Goal: Task Accomplishment & Management: Complete application form

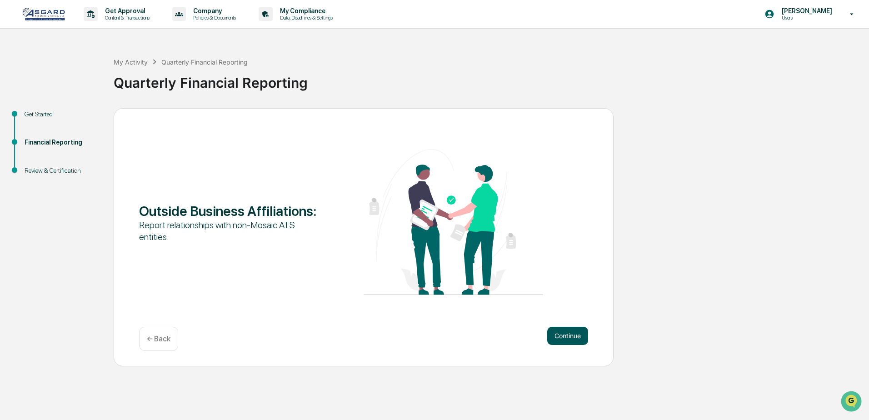
click at [572, 338] on button "Continue" at bounding box center [567, 336] width 41 height 18
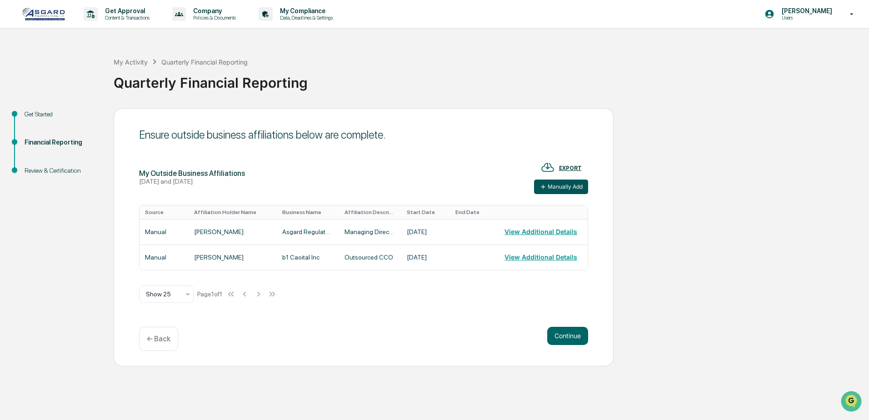
click at [561, 190] on button "Manually Add" at bounding box center [561, 187] width 54 height 15
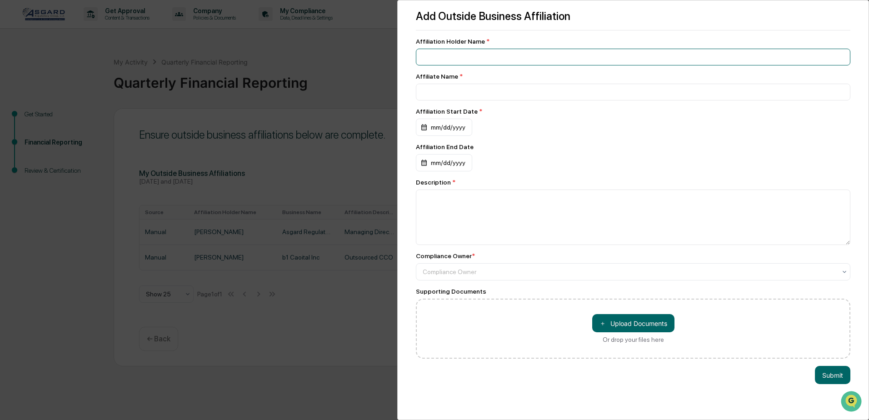
click at [435, 49] on input at bounding box center [633, 57] width 435 height 17
type input "**********"
drag, startPoint x: 523, startPoint y: 94, endPoint x: 407, endPoint y: 90, distance: 116.5
click at [407, 90] on div "**********" at bounding box center [633, 210] width 472 height 420
type input "*"
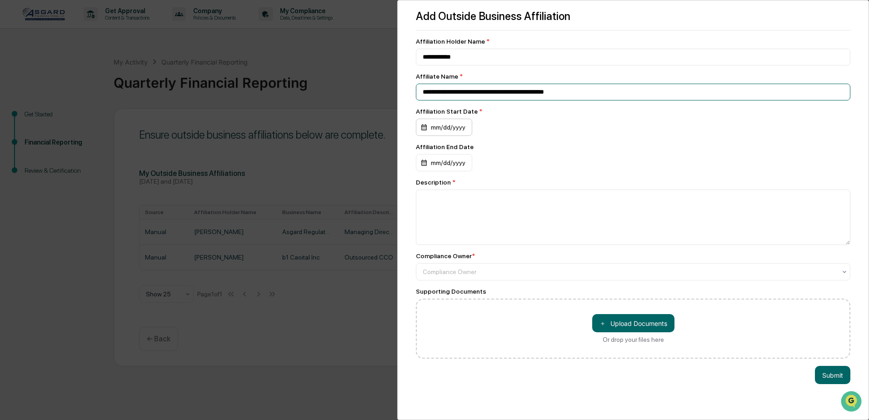
type input "**********"
click at [434, 128] on div "mm/dd/yyyy" at bounding box center [444, 127] width 56 height 17
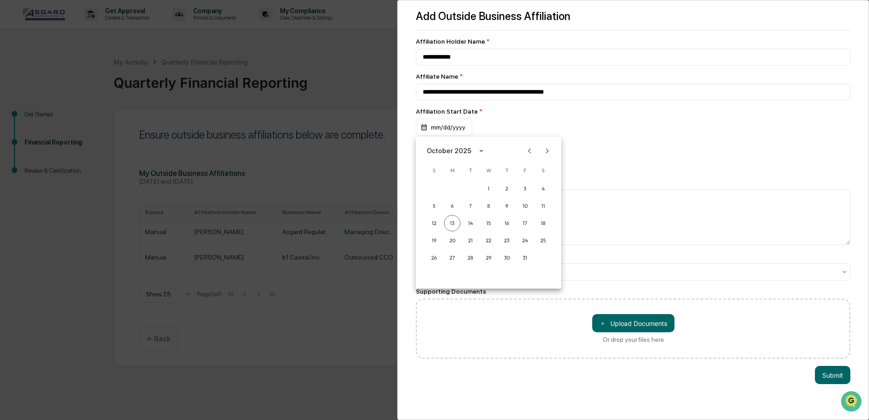
click at [531, 151] on icon "Previous month" at bounding box center [530, 151] width 10 height 10
click at [529, 151] on icon "Previous month" at bounding box center [529, 150] width 3 height 5
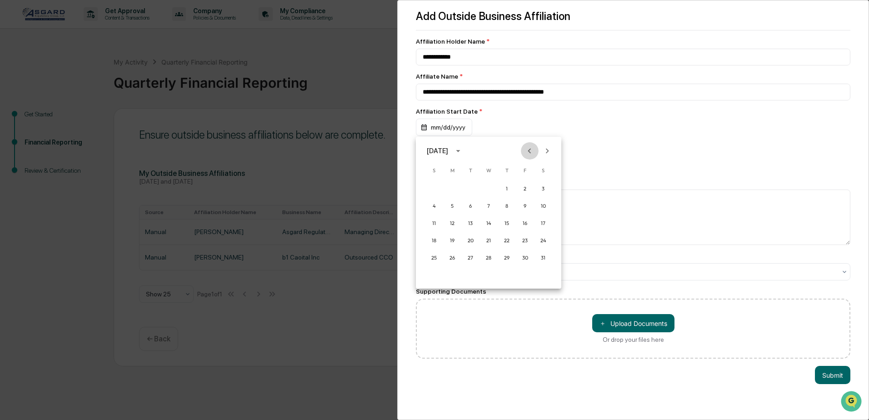
click at [529, 151] on icon "Previous month" at bounding box center [529, 150] width 3 height 5
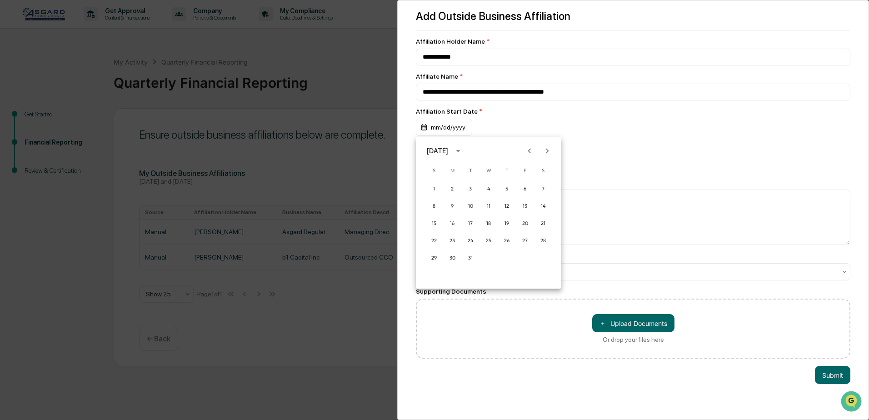
click at [529, 151] on icon "Previous month" at bounding box center [529, 150] width 3 height 5
click at [547, 150] on icon "Next month" at bounding box center [547, 150] width 3 height 5
click at [530, 152] on icon "Previous month" at bounding box center [529, 150] width 3 height 5
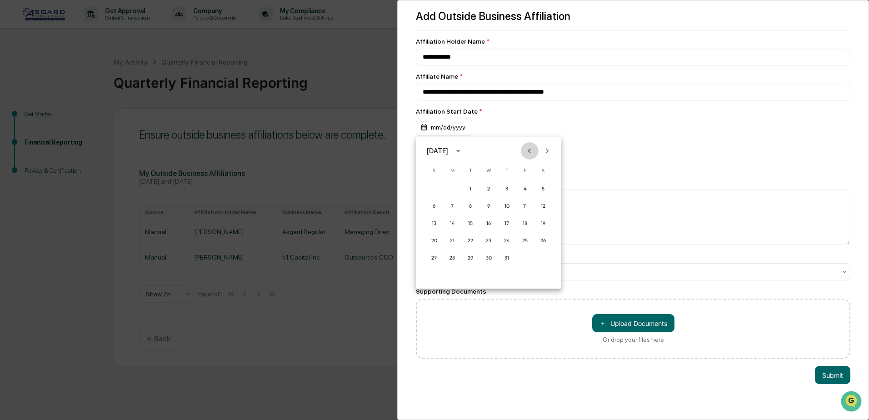
click at [530, 152] on icon "Previous month" at bounding box center [529, 150] width 3 height 5
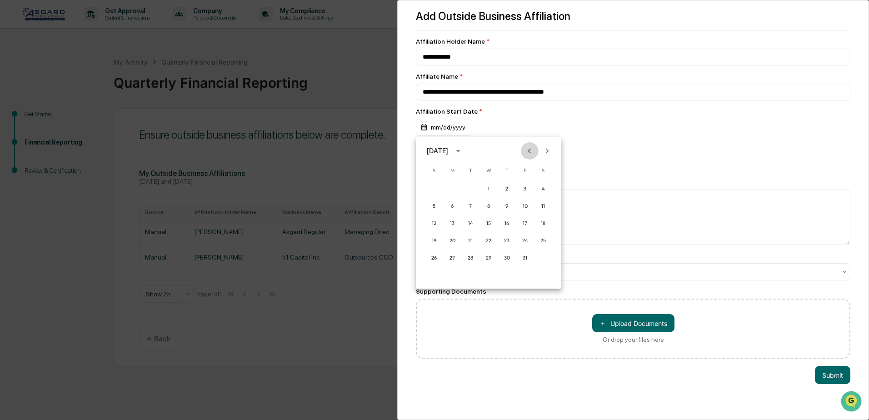
click at [530, 152] on icon "Previous month" at bounding box center [529, 150] width 3 height 5
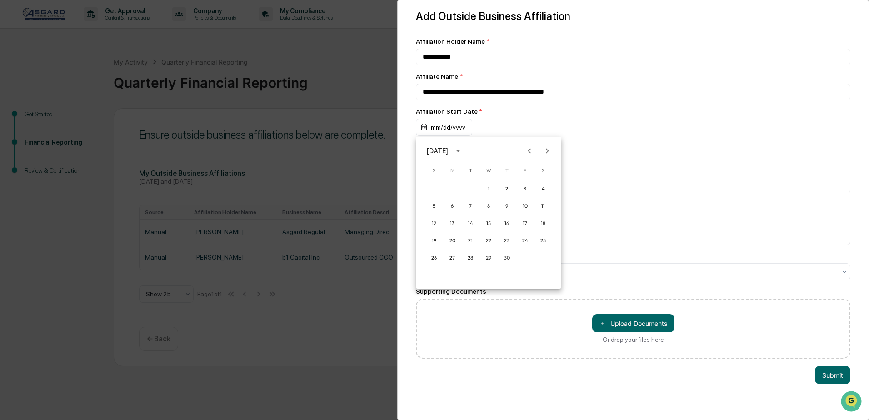
click at [530, 152] on icon "Previous month" at bounding box center [529, 150] width 3 height 5
click at [436, 189] on button "1" at bounding box center [434, 188] width 16 height 16
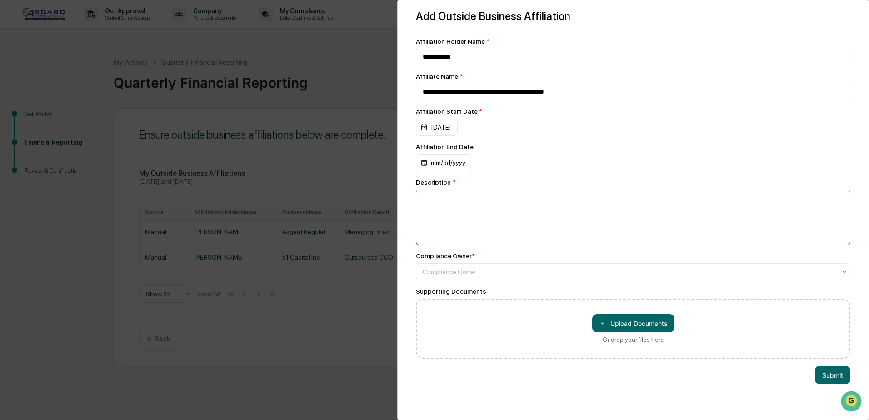
click at [451, 209] on textarea at bounding box center [633, 217] width 435 height 55
type textarea "*"
type textarea "**********"
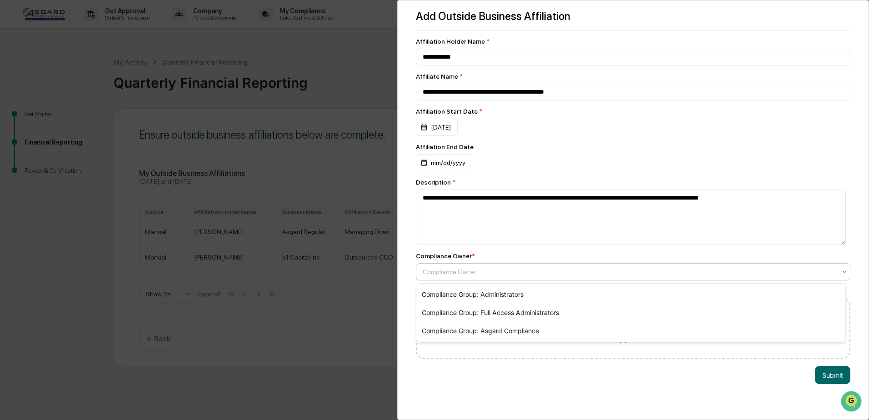
click at [569, 274] on div at bounding box center [630, 271] width 414 height 9
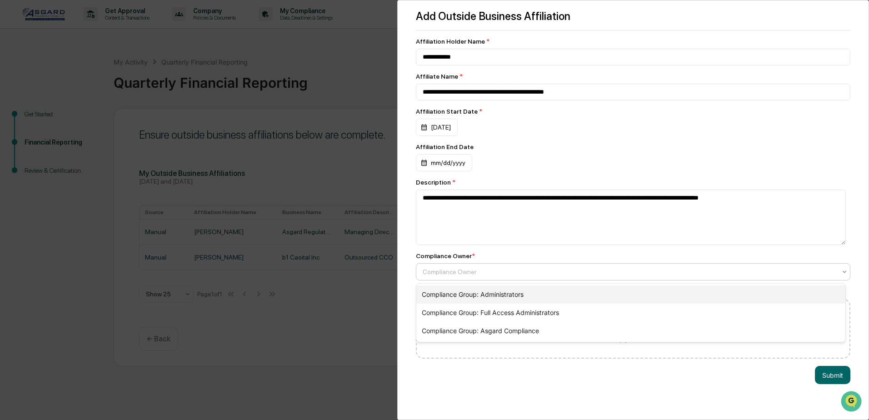
click at [546, 298] on div "Compliance Group: Administrators" at bounding box center [630, 295] width 429 height 18
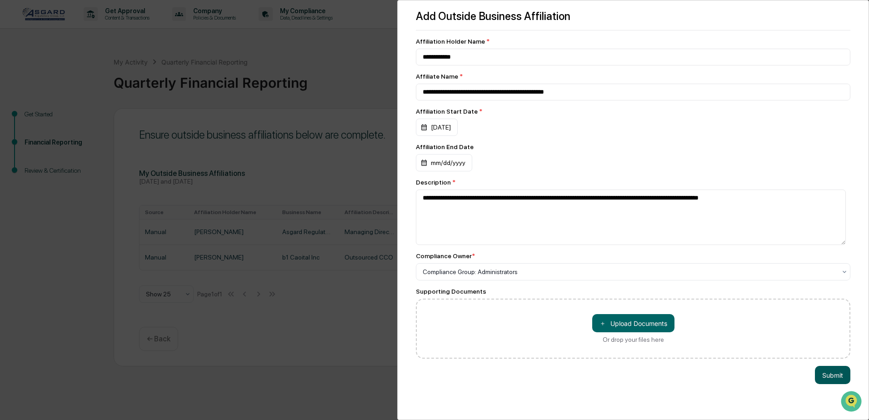
click at [824, 373] on button "Submit" at bounding box center [832, 375] width 35 height 18
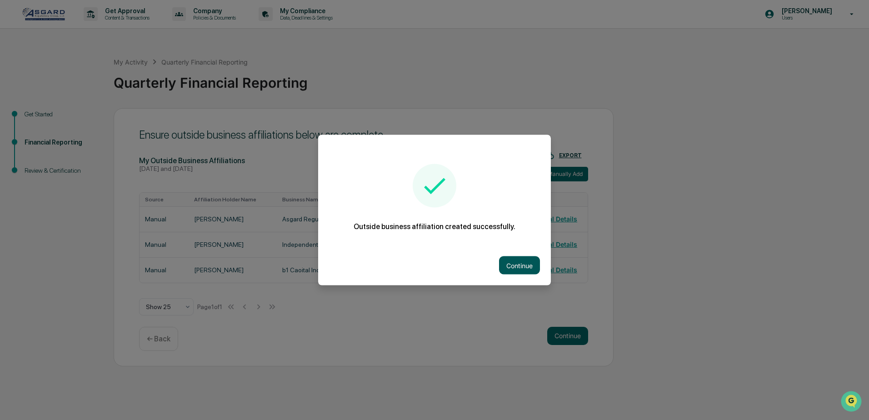
click at [520, 264] on button "Continue" at bounding box center [519, 265] width 41 height 18
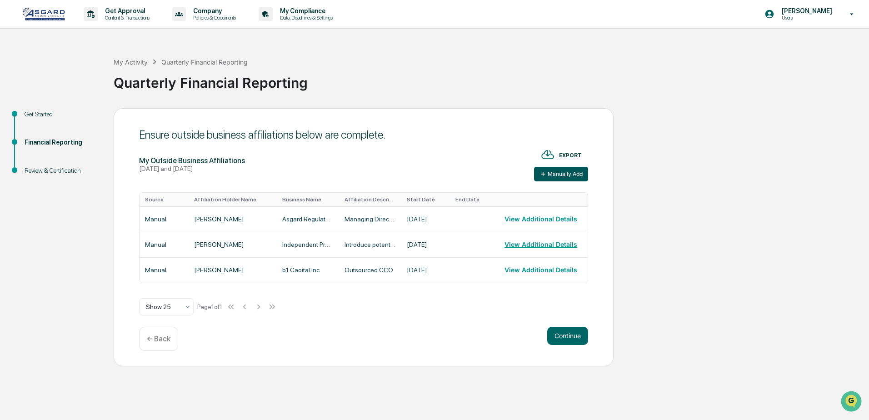
click at [549, 173] on button "Manually Add" at bounding box center [561, 174] width 54 height 15
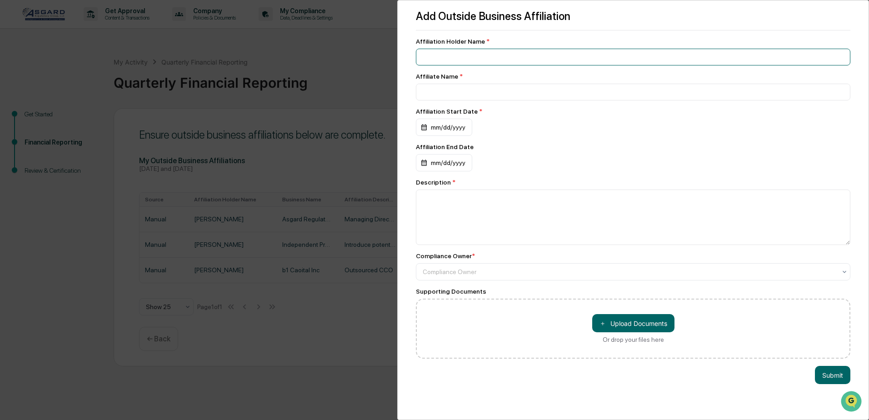
click at [448, 55] on input at bounding box center [633, 57] width 435 height 17
paste input "**********"
type input "**********"
click at [439, 93] on input at bounding box center [633, 92] width 435 height 17
paste input "**********"
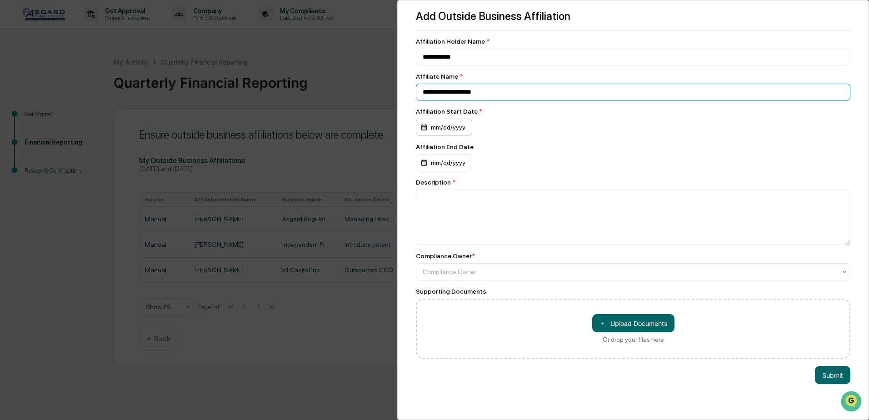
type input "**********"
click at [460, 129] on div "mm/dd/yyyy" at bounding box center [444, 127] width 56 height 17
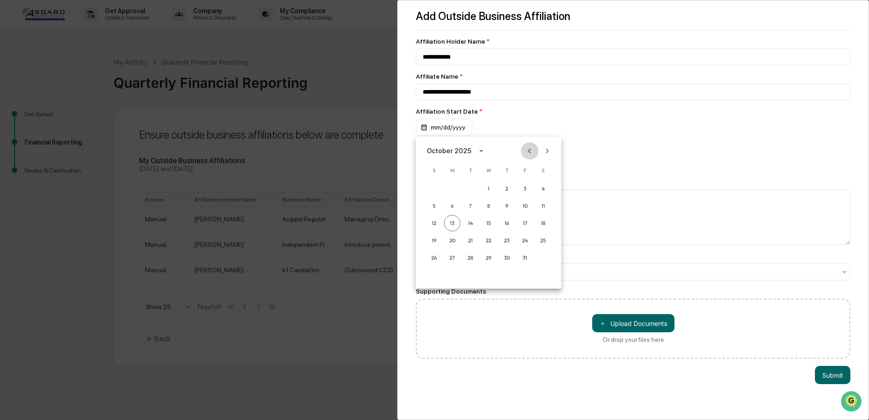
click at [527, 149] on icon "Previous month" at bounding box center [530, 151] width 10 height 10
click at [450, 186] on button "1" at bounding box center [452, 188] width 16 height 16
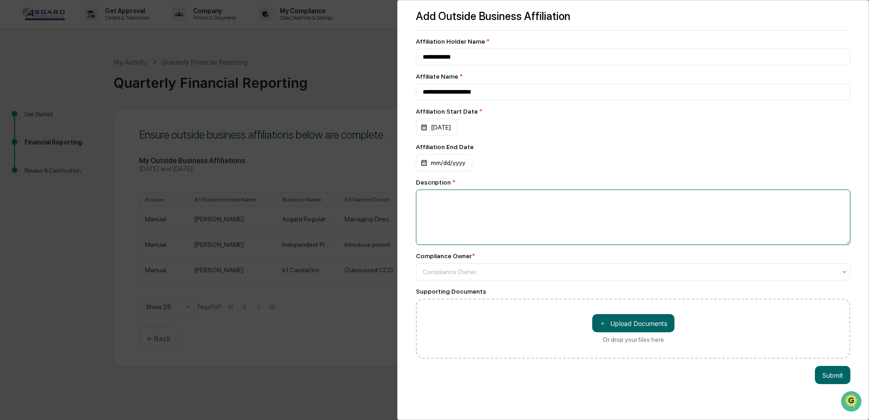
click at [434, 204] on textarea at bounding box center [633, 217] width 435 height 55
paste textarea "**********"
type textarea "**********"
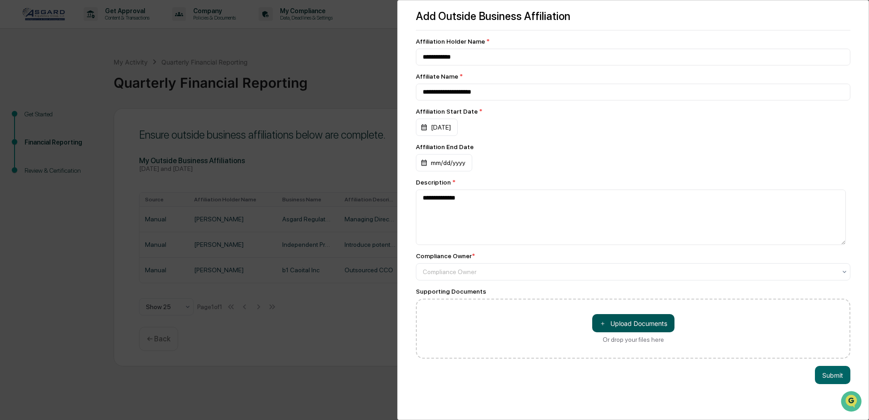
click at [615, 324] on button "＋ Upload Documents" at bounding box center [633, 323] width 82 height 18
click at [704, 275] on div at bounding box center [630, 271] width 414 height 9
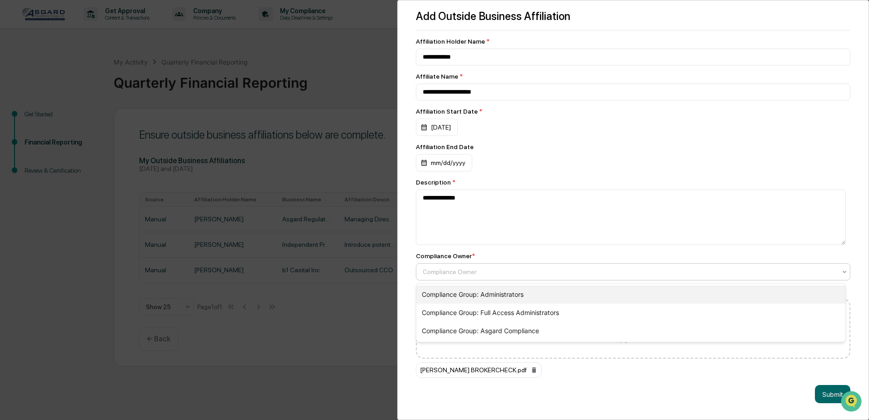
click at [599, 302] on div "Compliance Group: Administrators" at bounding box center [630, 295] width 429 height 18
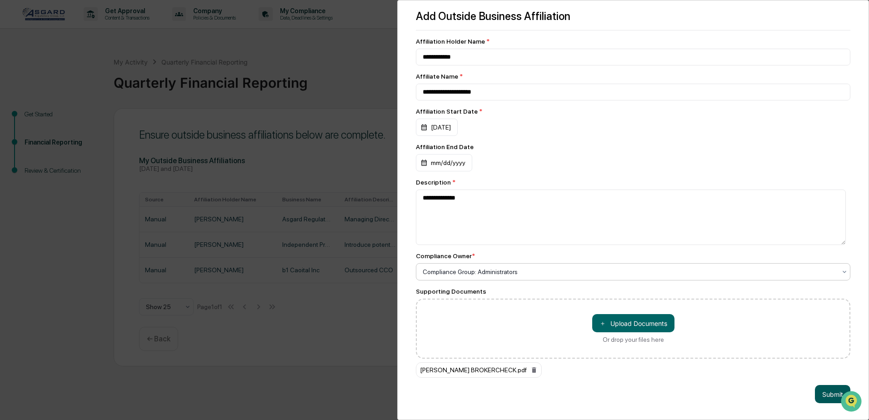
click at [820, 400] on button "Submit" at bounding box center [832, 394] width 35 height 18
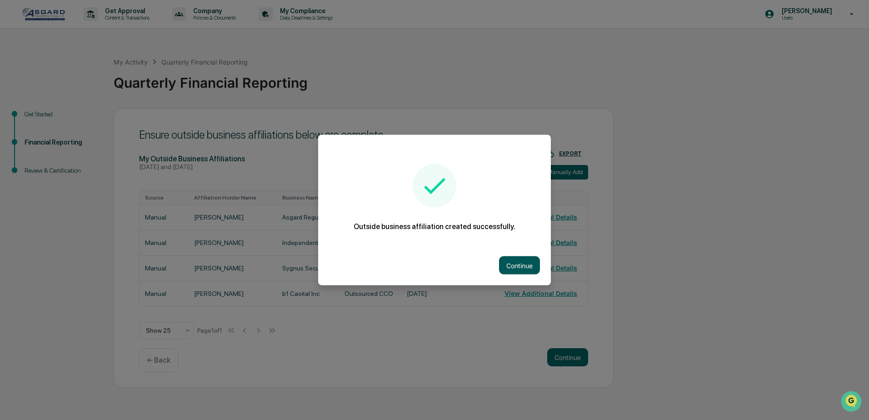
click at [513, 267] on button "Continue" at bounding box center [519, 265] width 41 height 18
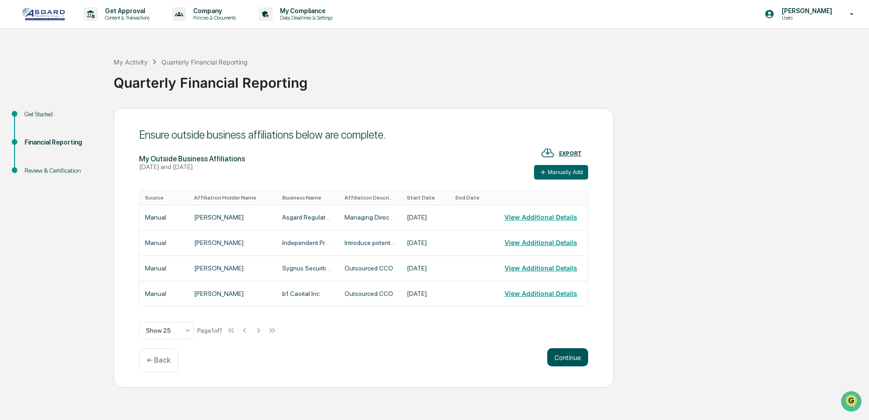
click at [571, 358] on button "Continue" at bounding box center [567, 357] width 41 height 18
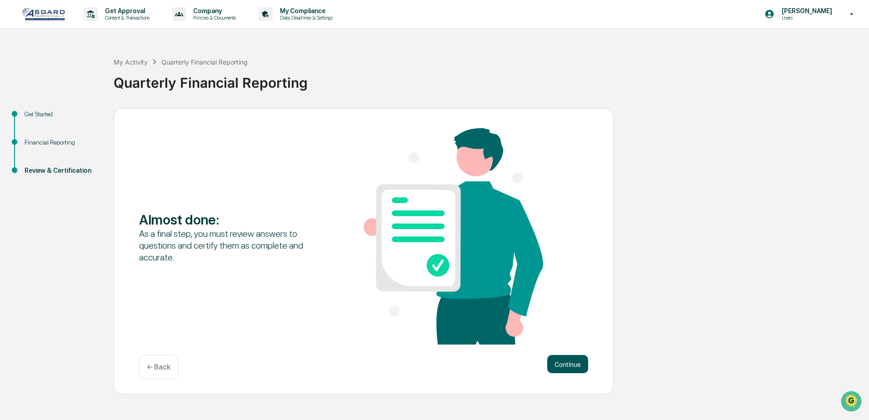
click at [562, 365] on button "Continue" at bounding box center [567, 364] width 41 height 18
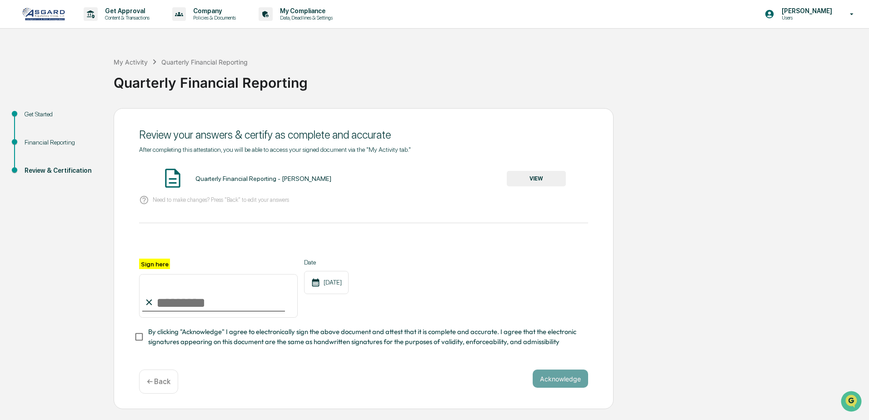
click at [182, 304] on input "Sign here" at bounding box center [218, 296] width 159 height 44
type input "**********"
click at [125, 344] on div "**********" at bounding box center [364, 258] width 500 height 301
click at [567, 385] on button "Acknowledge" at bounding box center [560, 379] width 55 height 18
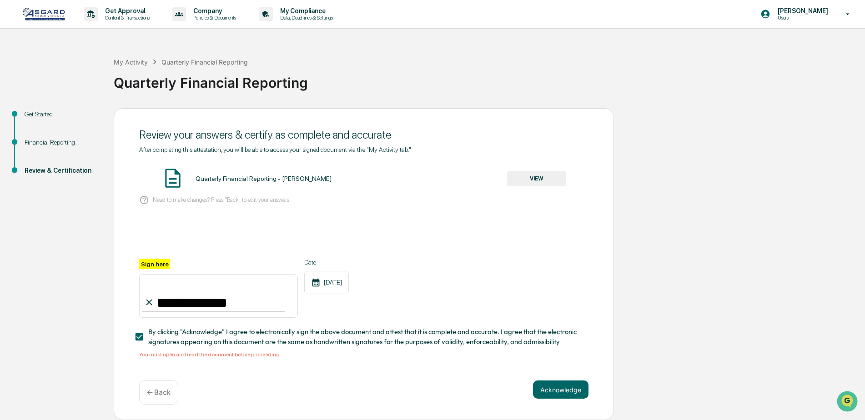
click at [220, 183] on div "Quarterly Financial Reporting - [PERSON_NAME] VIEW" at bounding box center [363, 179] width 449 height 24
click at [236, 179] on div "Quarterly Financial Reporting - [PERSON_NAME]" at bounding box center [263, 178] width 136 height 7
click at [534, 180] on button "VIEW" at bounding box center [536, 178] width 59 height 15
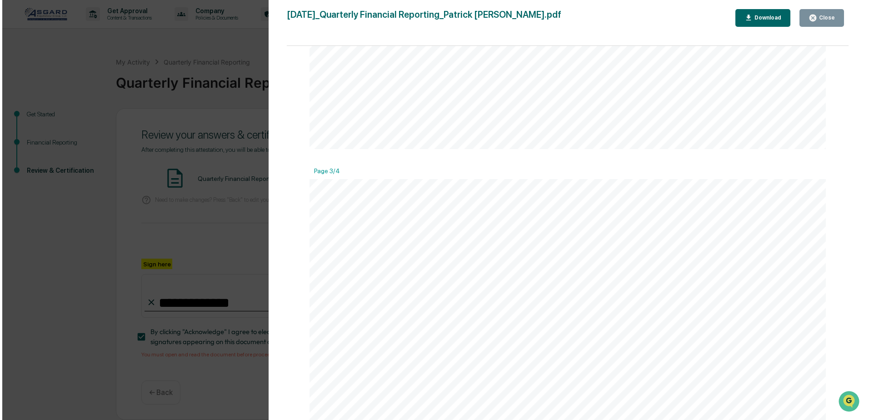
scroll to position [1409, 0]
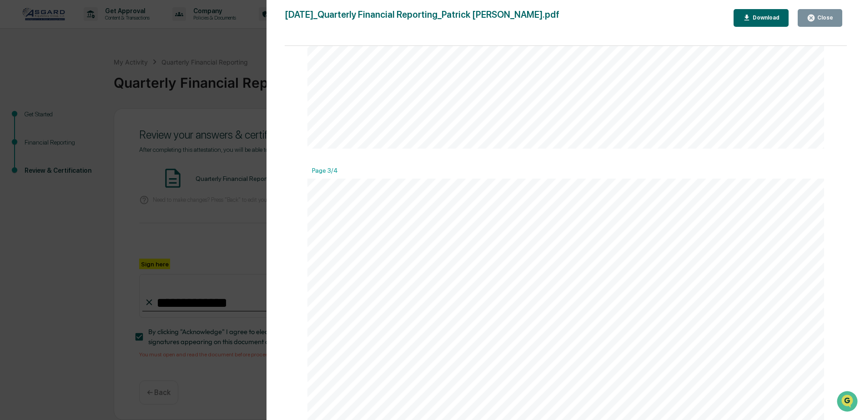
click at [30, 242] on div "Version History [DATE] 01:33 PM [PERSON_NAME] [DATE]_Quarterly Financial Report…" at bounding box center [432, 210] width 865 height 420
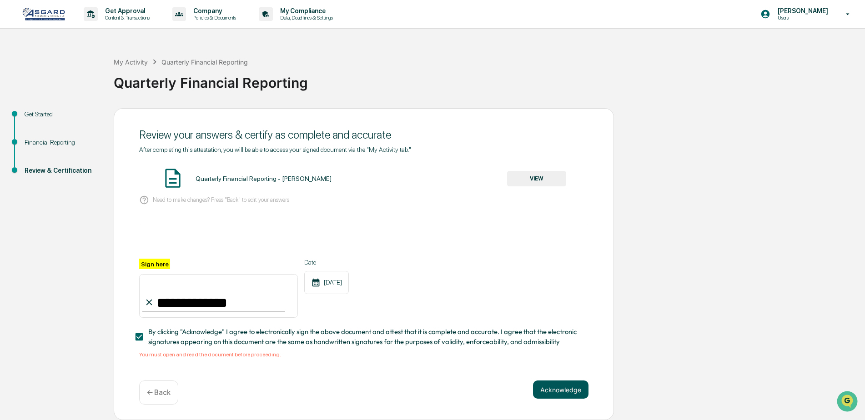
click at [564, 395] on button "Acknowledge" at bounding box center [560, 390] width 55 height 18
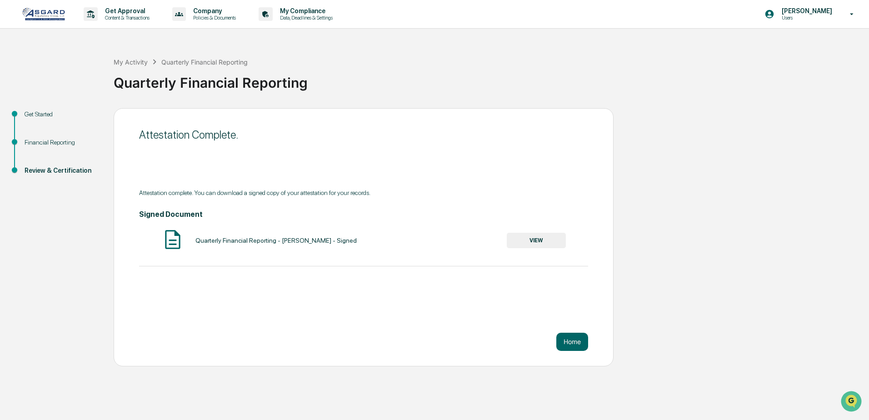
click at [581, 351] on div "Attestation Complete. Attestation complete. You can download a signed copy of y…" at bounding box center [364, 237] width 500 height 258
click at [577, 344] on button "Home" at bounding box center [572, 342] width 32 height 18
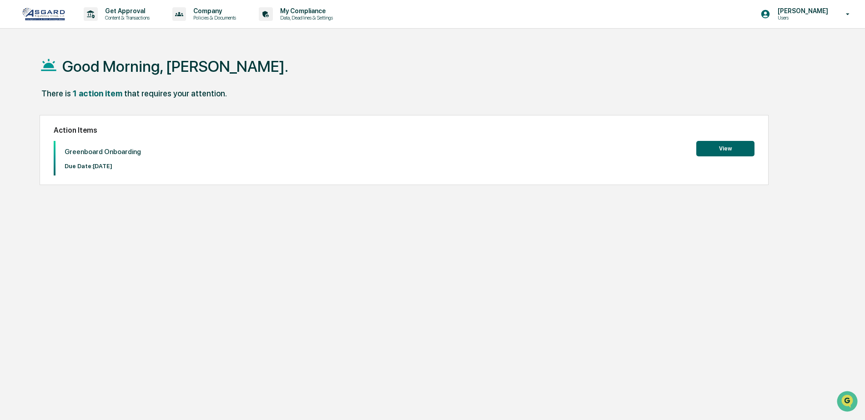
click at [712, 146] on button "View" at bounding box center [725, 148] width 58 height 15
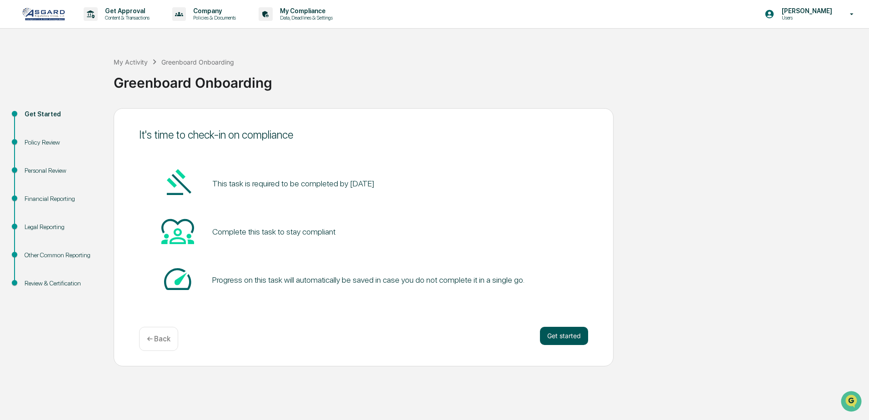
click at [563, 337] on button "Get started" at bounding box center [564, 336] width 48 height 18
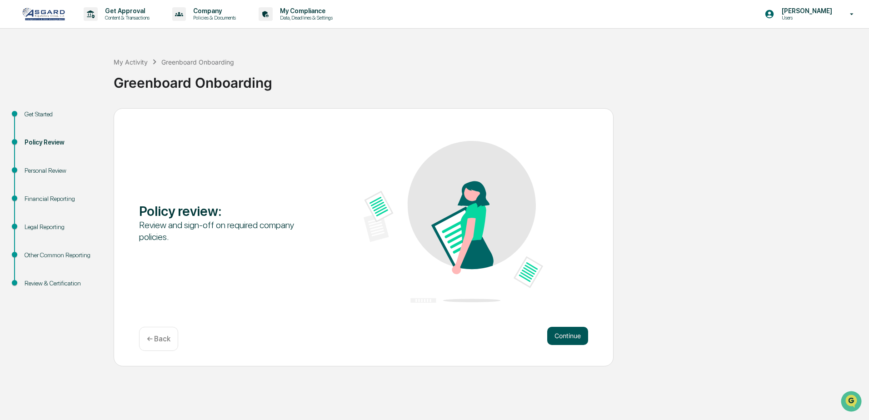
click at [565, 336] on button "Continue" at bounding box center [567, 336] width 41 height 18
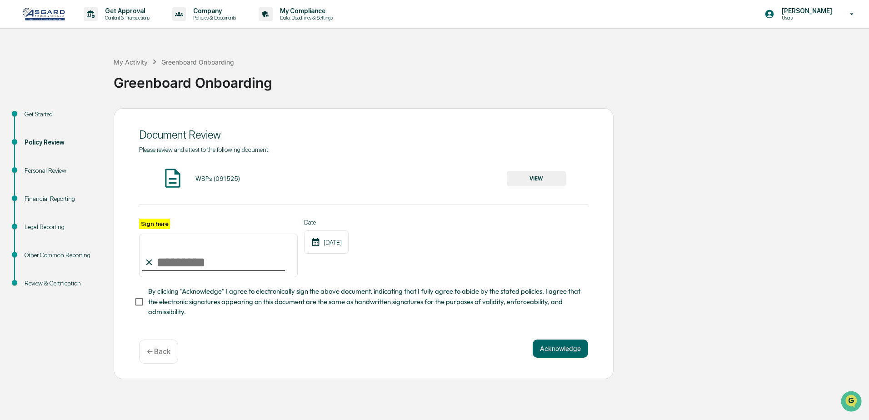
click at [534, 178] on button "VIEW" at bounding box center [536, 178] width 59 height 15
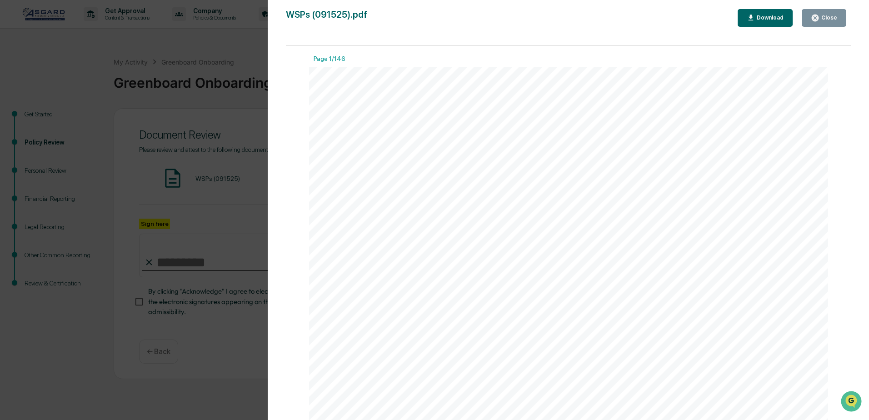
click at [237, 187] on div "Version History [DATE] 05:05 PM [PERSON_NAME] [DATE] 04:58 PM [PERSON_NAME] WSP…" at bounding box center [434, 210] width 869 height 420
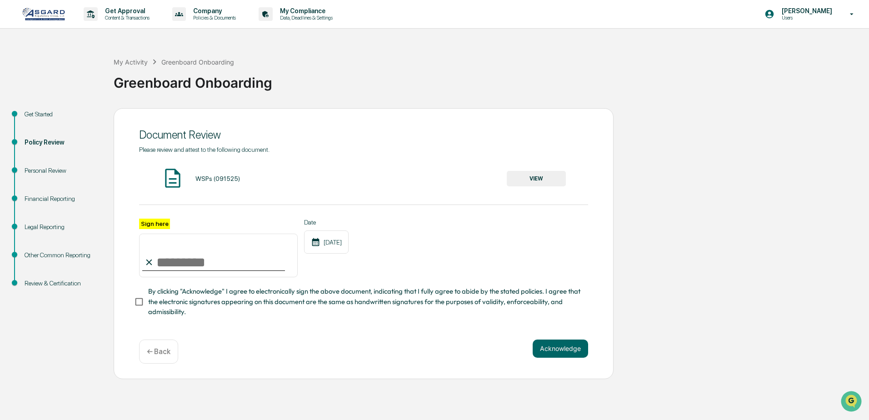
click at [181, 262] on input "Sign here" at bounding box center [218, 256] width 159 height 44
type input "**********"
click at [562, 352] on button "Acknowledge" at bounding box center [560, 349] width 55 height 18
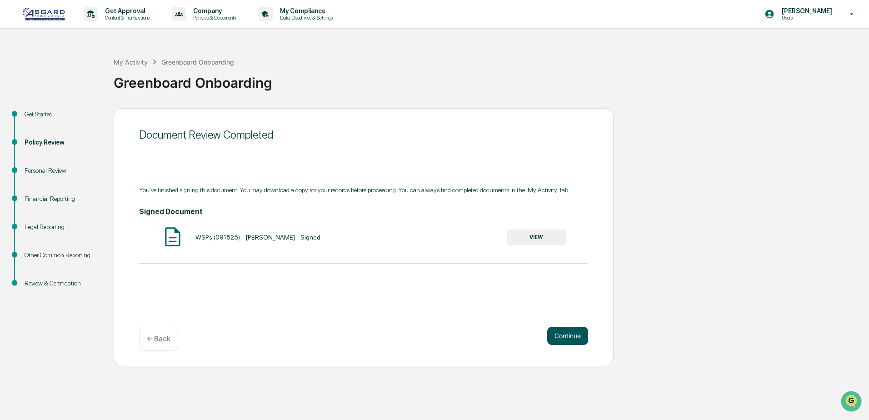
click at [570, 337] on button "Continue" at bounding box center [567, 336] width 41 height 18
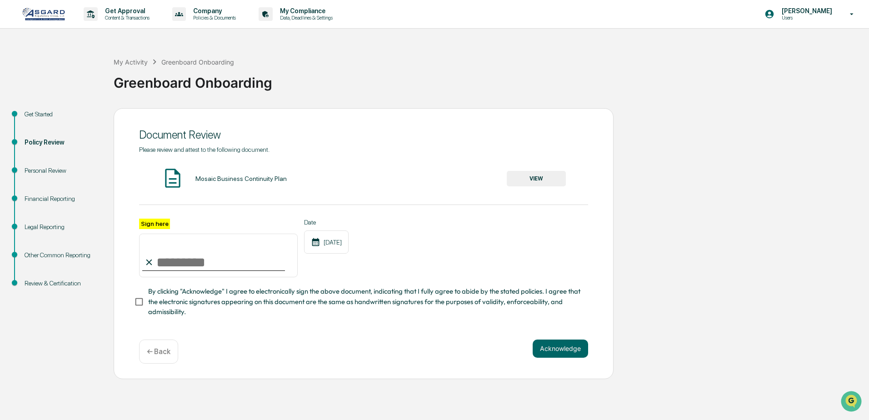
click at [536, 177] on button "VIEW" at bounding box center [536, 178] width 59 height 15
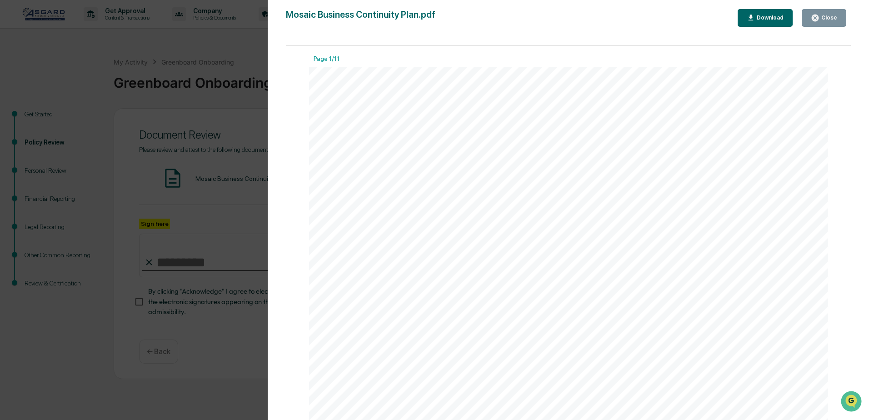
click at [231, 171] on div "Version History [DATE] 04:59 PM [PERSON_NAME] Mosaic Business Continuity Plan.p…" at bounding box center [434, 210] width 869 height 420
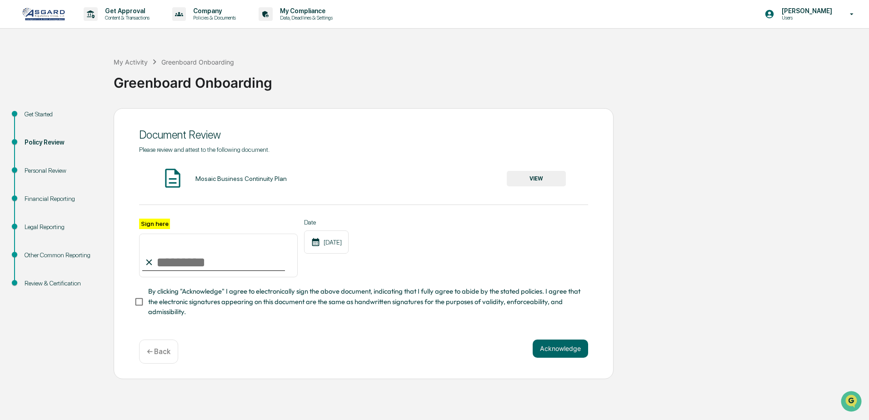
click at [171, 259] on input "Sign here" at bounding box center [218, 256] width 159 height 44
type input "**********"
click at [562, 352] on button "Acknowledge" at bounding box center [560, 349] width 55 height 18
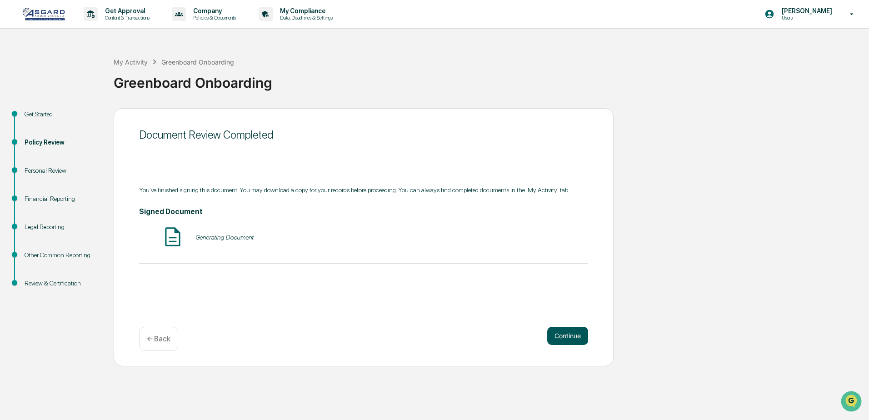
click at [575, 337] on button "Continue" at bounding box center [567, 336] width 41 height 18
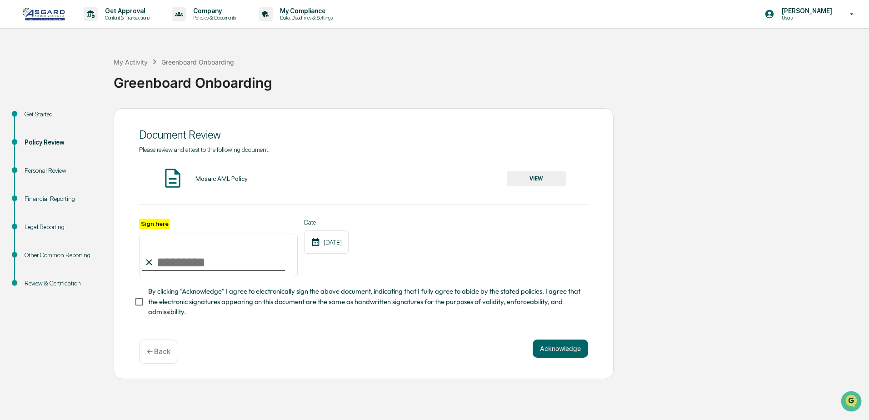
click at [538, 179] on button "VIEW" at bounding box center [536, 178] width 59 height 15
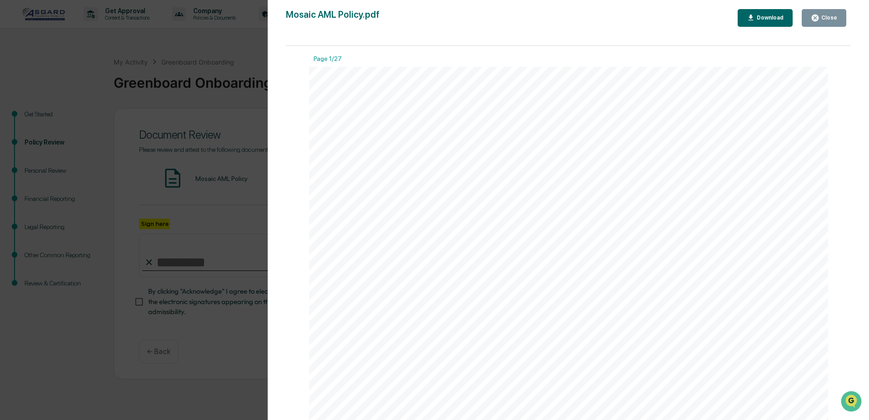
click at [215, 300] on div "Version History [DATE] 04:59 PM [PERSON_NAME] Mosaic AML Policy.pdf Close Downl…" at bounding box center [434, 210] width 869 height 420
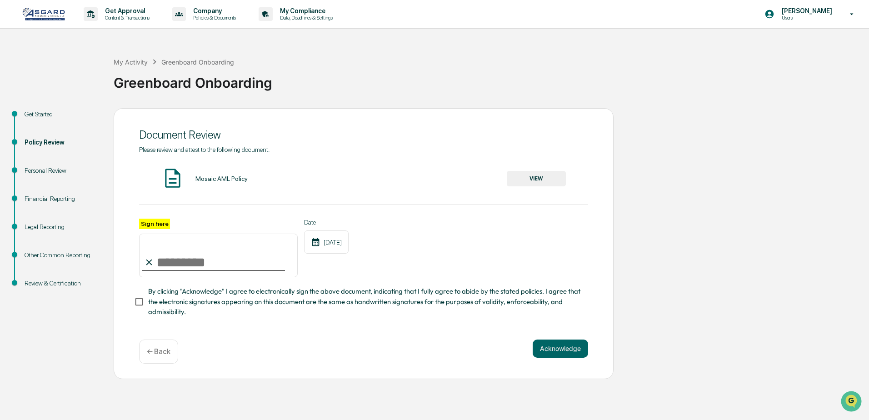
click at [200, 264] on input "Sign here" at bounding box center [218, 256] width 159 height 44
type input "**********"
click at [563, 354] on button "Acknowledge" at bounding box center [560, 349] width 55 height 18
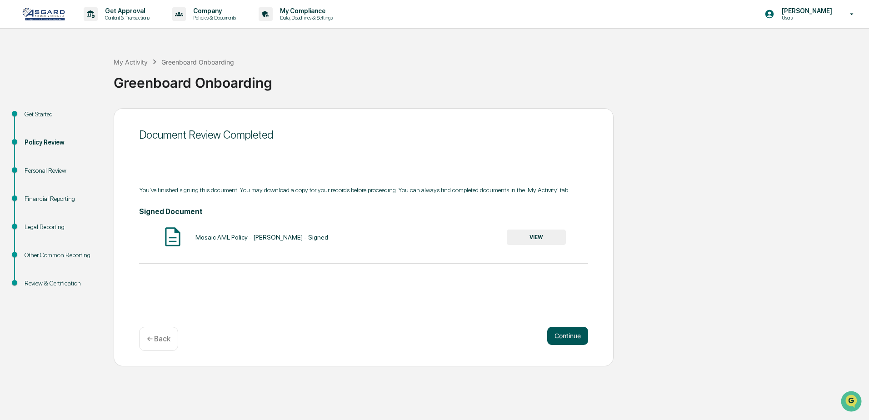
click at [569, 340] on button "Continue" at bounding box center [567, 336] width 41 height 18
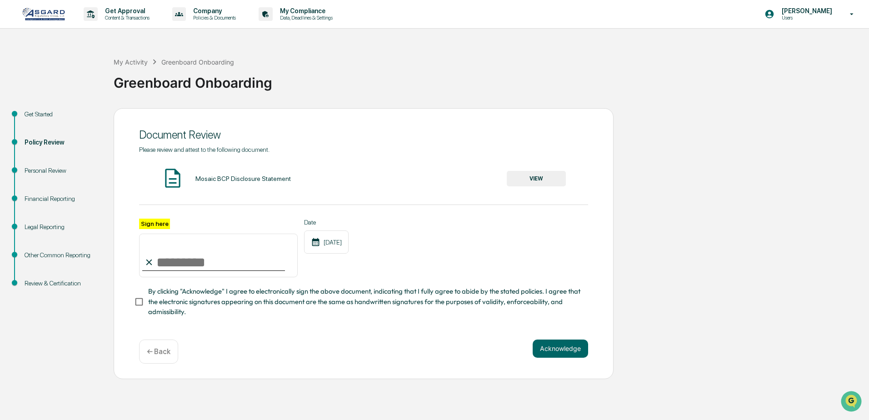
click at [536, 180] on button "VIEW" at bounding box center [536, 178] width 59 height 15
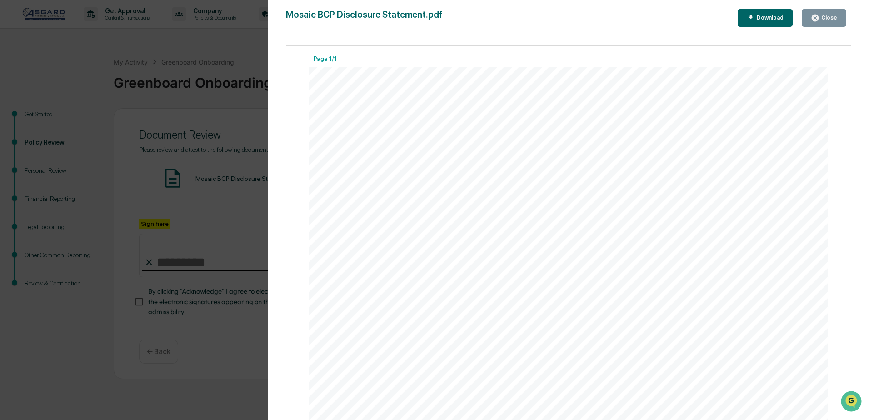
click at [212, 230] on div "Version History [DATE] 04:59 PM [PERSON_NAME] Mosaic BCP Disclosure Statement.p…" at bounding box center [434, 210] width 869 height 420
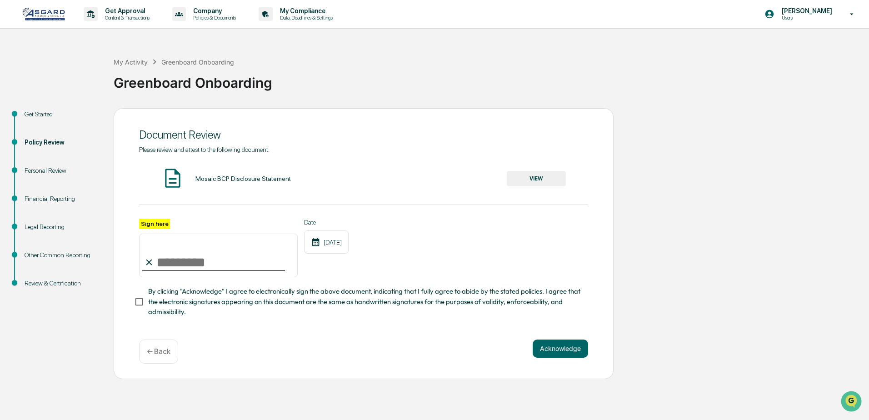
click at [198, 260] on input "Sign here" at bounding box center [218, 256] width 159 height 44
type input "**********"
click at [552, 350] on button "Acknowledge" at bounding box center [560, 349] width 55 height 18
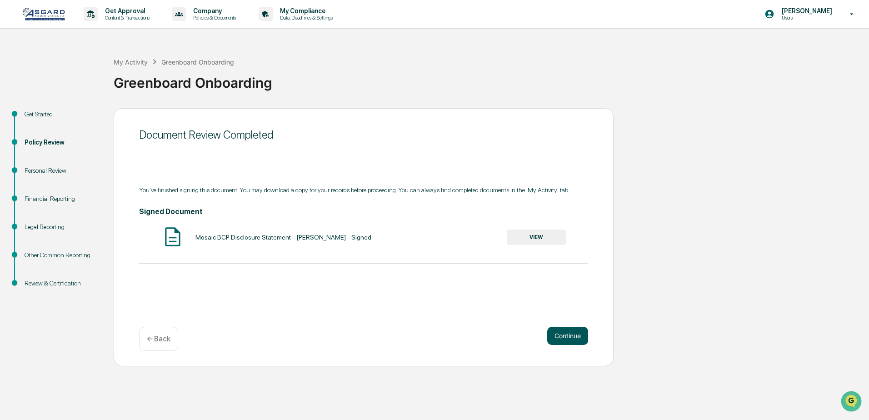
click at [579, 342] on button "Continue" at bounding box center [567, 336] width 41 height 18
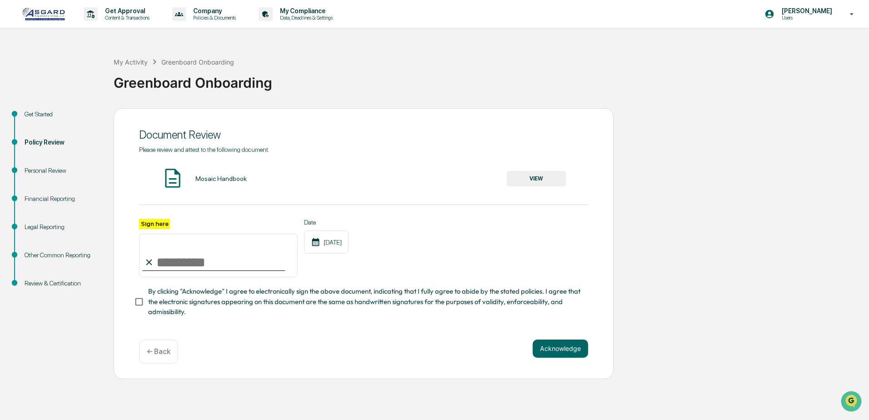
click at [531, 182] on button "VIEW" at bounding box center [536, 178] width 59 height 15
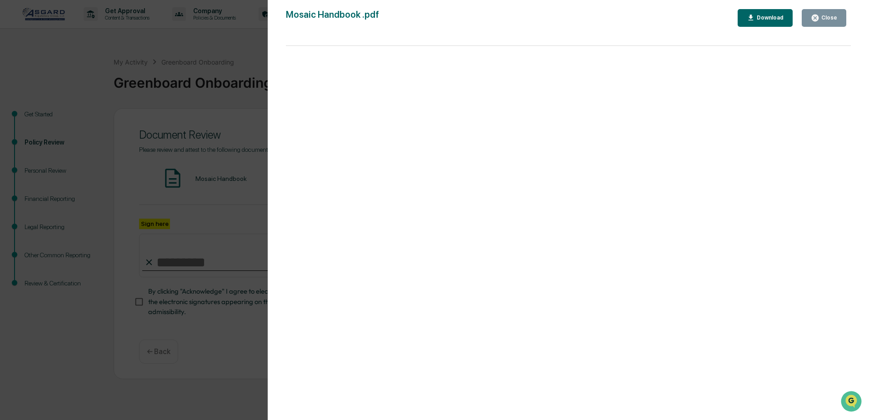
click at [234, 270] on div "Version History [DATE] 04:59 PM [PERSON_NAME] Mosaic Handbook .pdf Close Downlo…" at bounding box center [434, 210] width 869 height 420
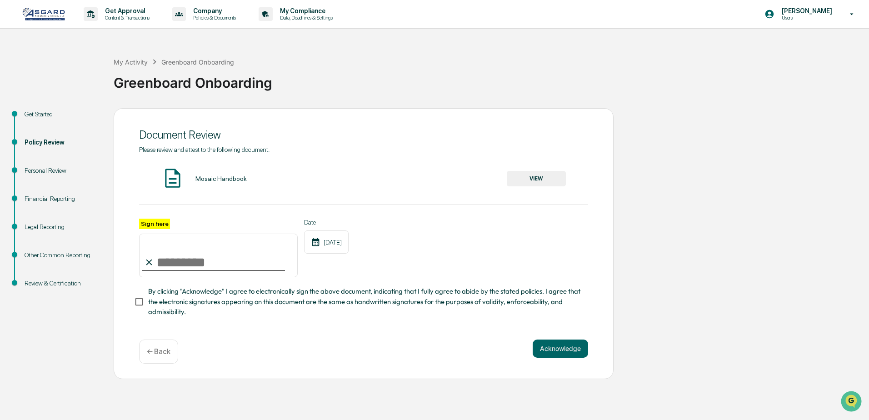
click at [209, 263] on input "Sign here" at bounding box center [218, 256] width 159 height 44
type input "**********"
click at [554, 355] on button "Acknowledge" at bounding box center [560, 349] width 55 height 18
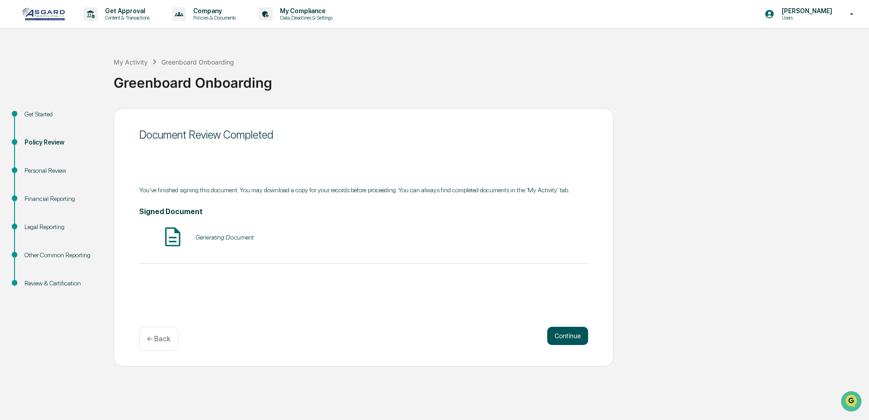
click at [569, 337] on button "Continue" at bounding box center [567, 336] width 41 height 18
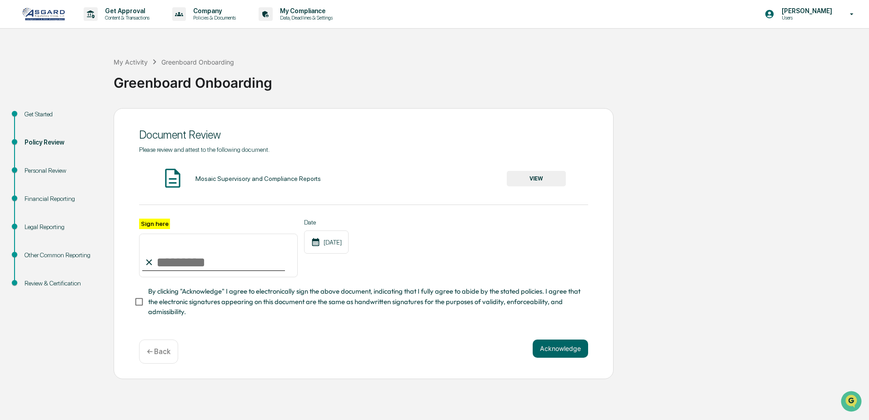
click at [533, 180] on button "VIEW" at bounding box center [536, 178] width 59 height 15
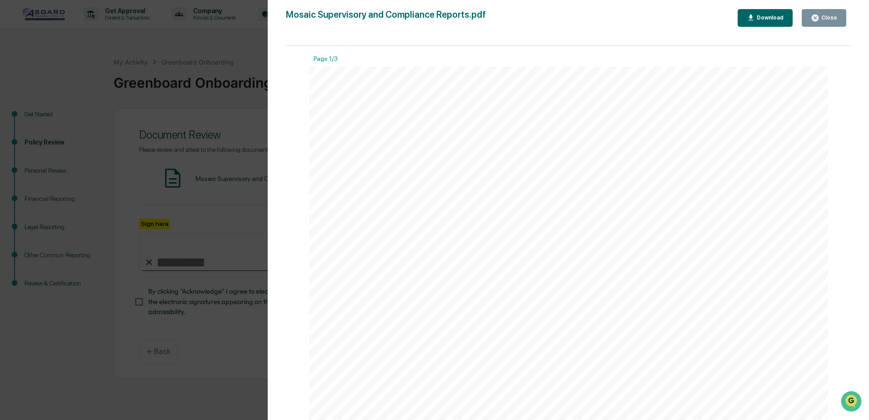
click at [227, 265] on div "Version History [DATE] 04:58 PM [PERSON_NAME] Mosaic Supervisory and Compliance…" at bounding box center [434, 210] width 869 height 420
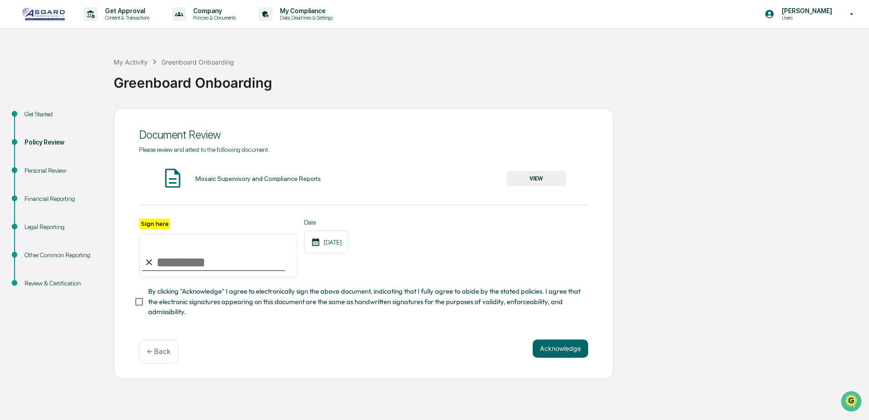
click at [212, 266] on input "Sign here" at bounding box center [218, 256] width 159 height 44
type input "**********"
click at [556, 356] on button "Acknowledge" at bounding box center [560, 349] width 55 height 18
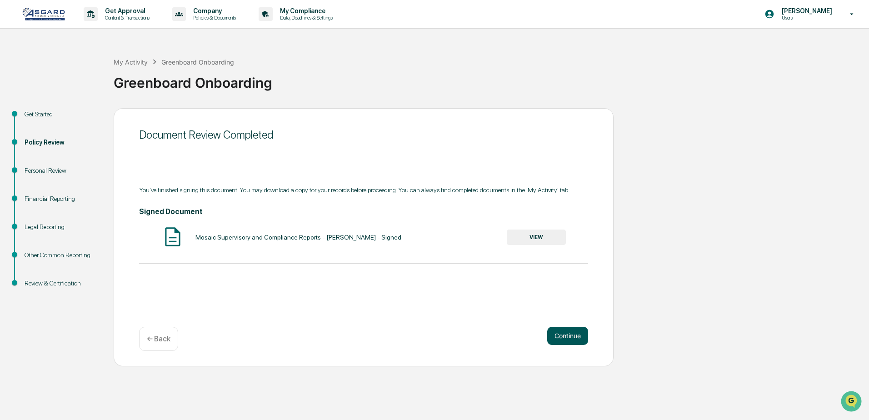
click at [572, 337] on button "Continue" at bounding box center [567, 336] width 41 height 18
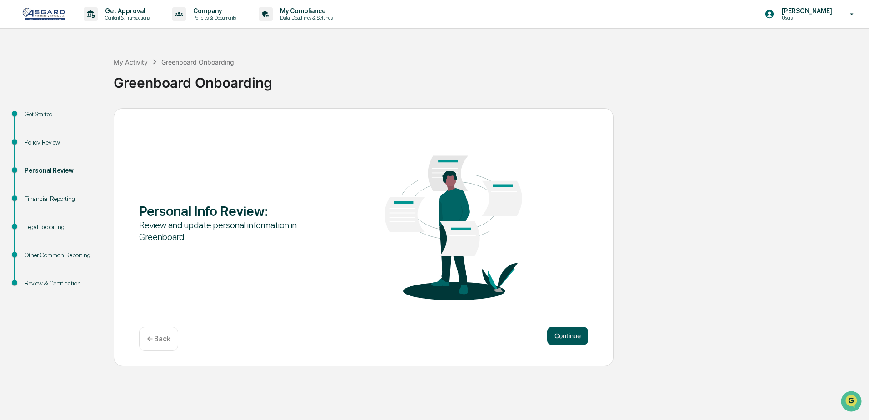
click at [569, 339] on button "Continue" at bounding box center [567, 336] width 41 height 18
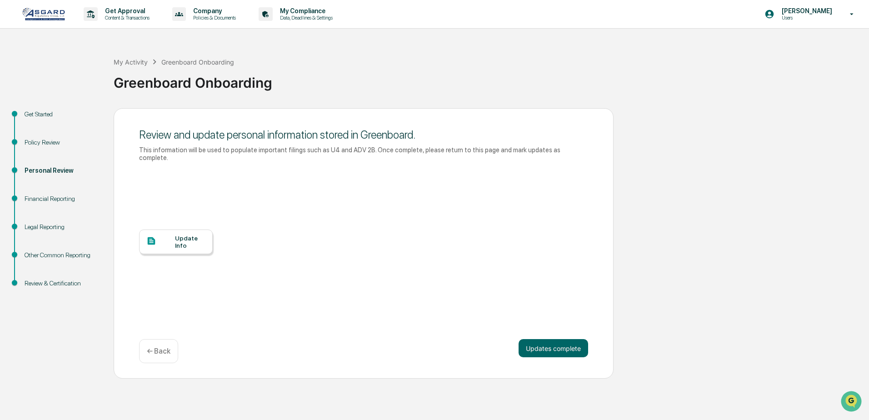
click at [191, 235] on div "Update Info" at bounding box center [190, 242] width 30 height 15
click at [171, 236] on div at bounding box center [160, 241] width 29 height 11
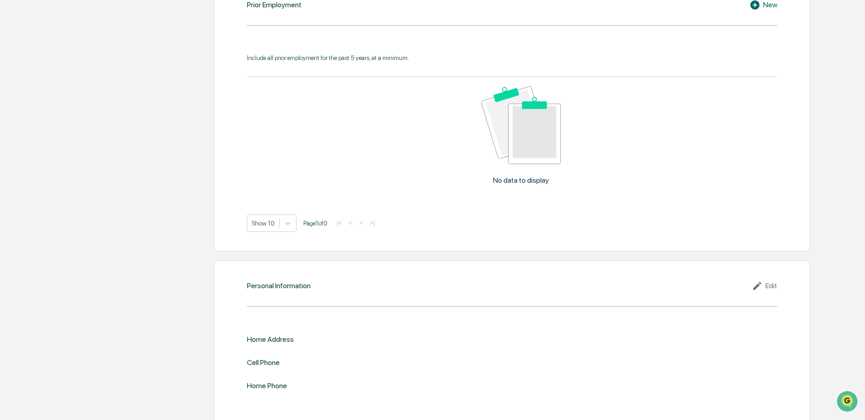
scroll to position [816, 0]
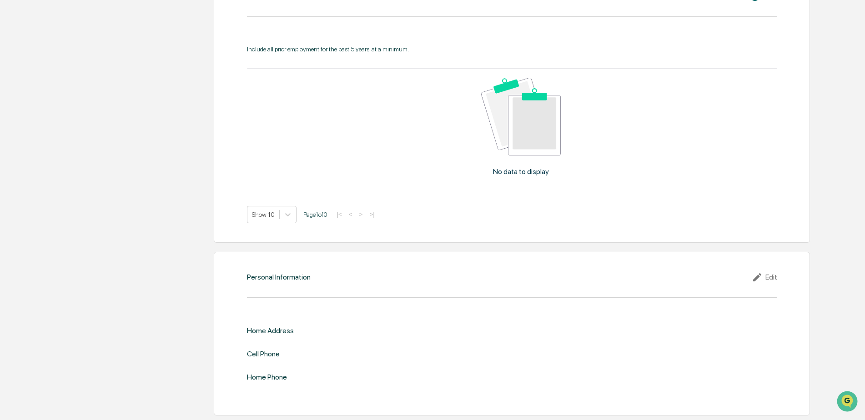
click at [428, 293] on div "Personal Information Edit Home Address Cell Phone Home Phone" at bounding box center [512, 334] width 596 height 164
click at [769, 278] on div "Edit" at bounding box center [764, 277] width 25 height 11
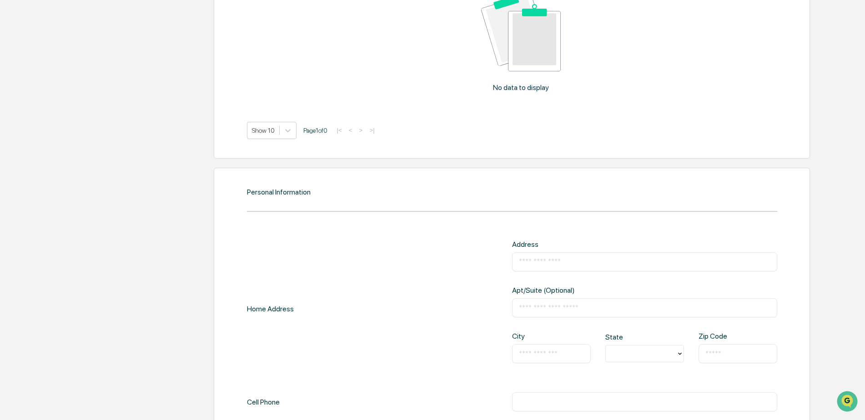
scroll to position [907, 0]
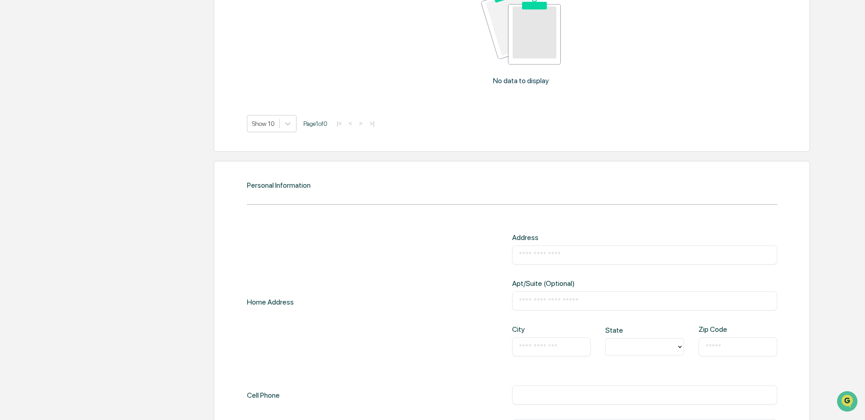
click at [536, 257] on input "text" at bounding box center [644, 255] width 251 height 9
type input "**********"
type input "**"
drag, startPoint x: 577, startPoint y: 300, endPoint x: 484, endPoint y: 298, distance: 93.7
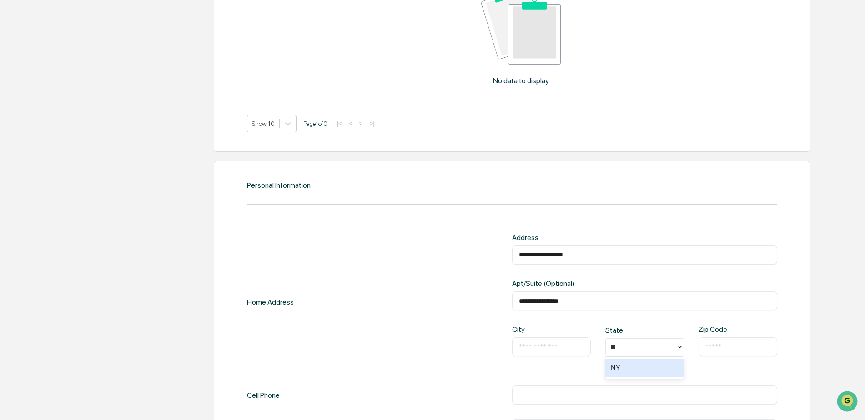
click at [484, 298] on div "**********" at bounding box center [512, 302] width 530 height 138
type input "**********"
click at [646, 370] on div "NY" at bounding box center [644, 368] width 79 height 18
click at [556, 349] on input "text" at bounding box center [551, 346] width 65 height 9
drag, startPoint x: 565, startPoint y: 302, endPoint x: 484, endPoint y: 298, distance: 81.5
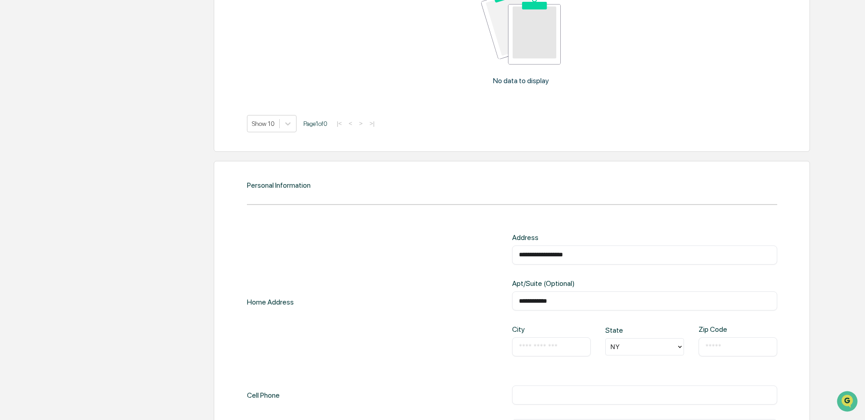
click at [484, 298] on div "**********" at bounding box center [512, 302] width 530 height 138
click at [528, 335] on div "City ​" at bounding box center [551, 340] width 79 height 31
click at [529, 344] on input "text" at bounding box center [551, 346] width 65 height 9
paste input "**********"
type input "**********"
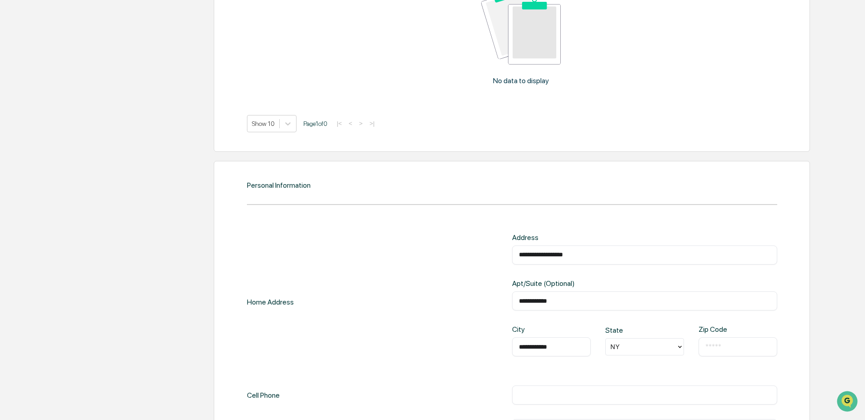
drag, startPoint x: 572, startPoint y: 298, endPoint x: 481, endPoint y: 299, distance: 91.4
click at [481, 299] on div "**********" at bounding box center [512, 302] width 530 height 138
click at [723, 349] on input "text" at bounding box center [737, 346] width 65 height 9
type input "*****"
click at [316, 325] on div "**********" at bounding box center [512, 302] width 530 height 138
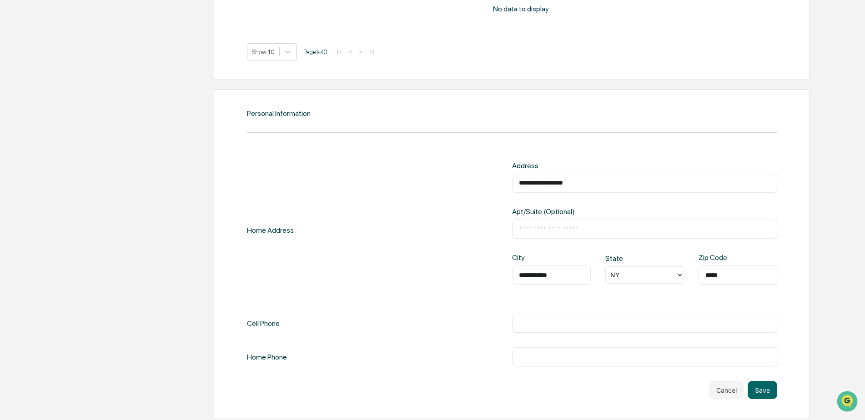
scroll to position [982, 0]
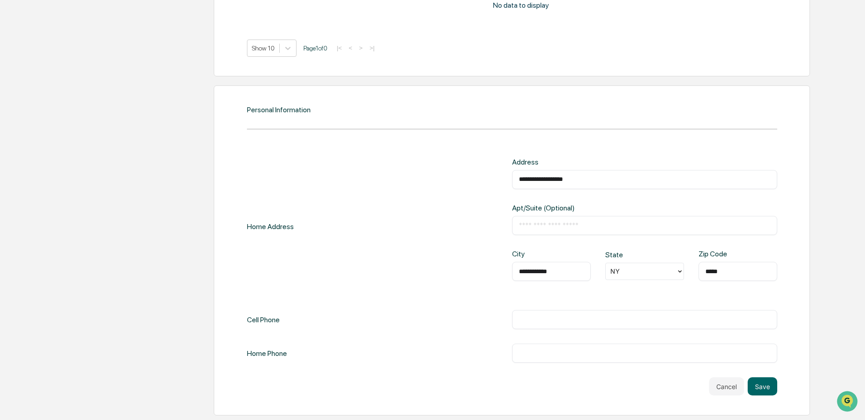
click at [291, 336] on div "**********" at bounding box center [512, 260] width 530 height 205
click at [266, 362] on div "Home Phone" at bounding box center [267, 353] width 40 height 19
click at [545, 333] on div "**********" at bounding box center [512, 260] width 530 height 205
click at [276, 326] on div "Cell Phone" at bounding box center [263, 319] width 33 height 19
click at [759, 384] on button "Save" at bounding box center [762, 386] width 30 height 18
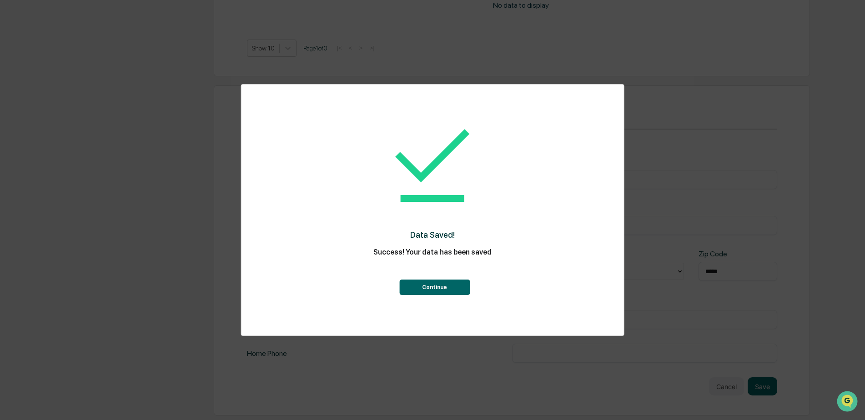
click at [431, 288] on button "Continue" at bounding box center [434, 287] width 70 height 15
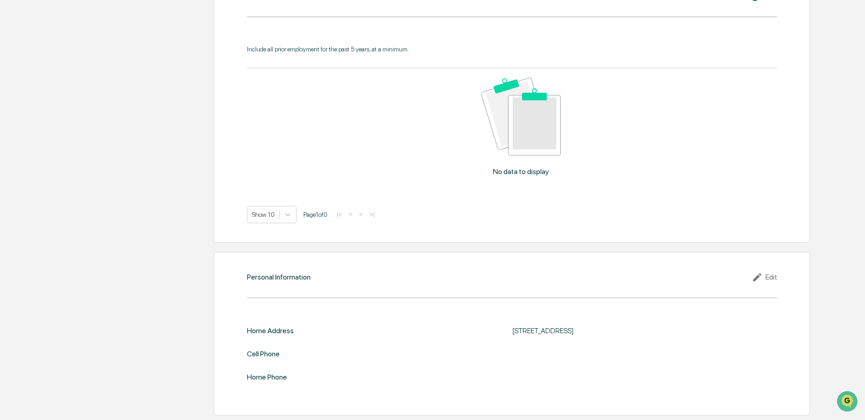
click at [308, 355] on div "Cell Phone" at bounding box center [512, 354] width 530 height 9
click at [772, 280] on div "Edit" at bounding box center [764, 277] width 25 height 11
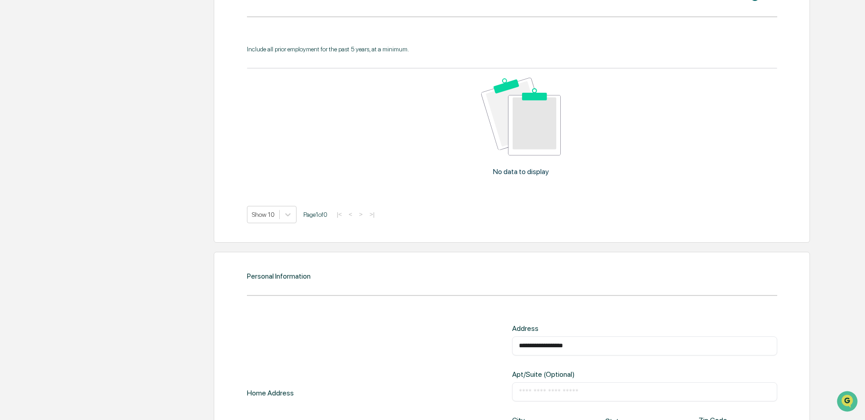
scroll to position [982, 0]
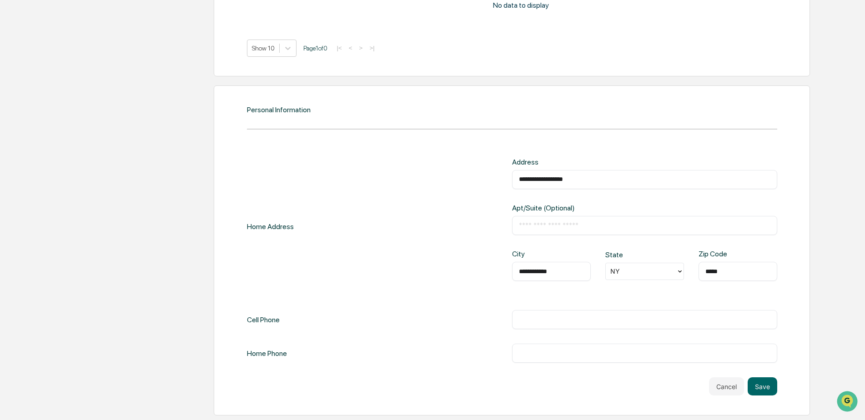
click at [314, 356] on div "Home Phone ​" at bounding box center [512, 353] width 530 height 19
click at [267, 359] on div "Home Phone" at bounding box center [267, 353] width 40 height 19
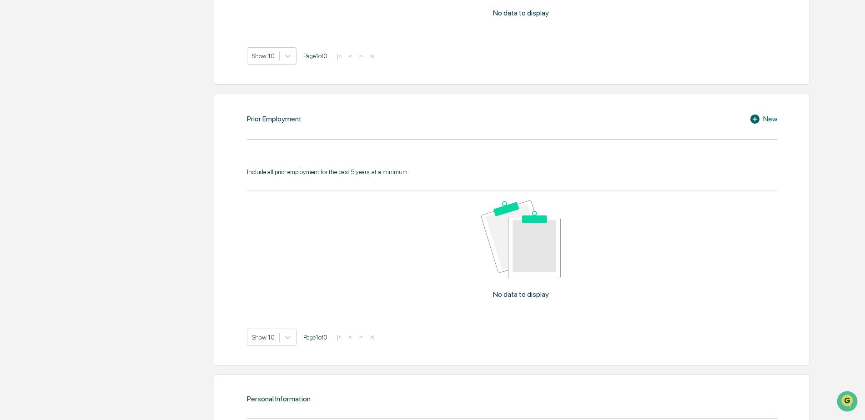
scroll to position [664, 0]
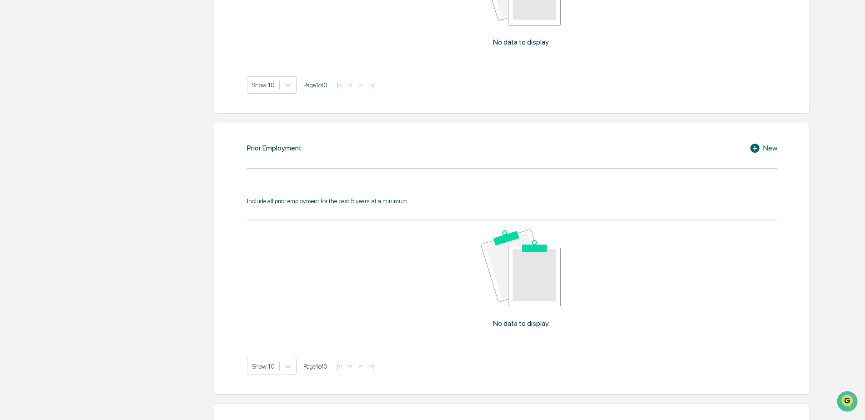
click at [517, 309] on div "No data to display" at bounding box center [521, 282] width 548 height 124
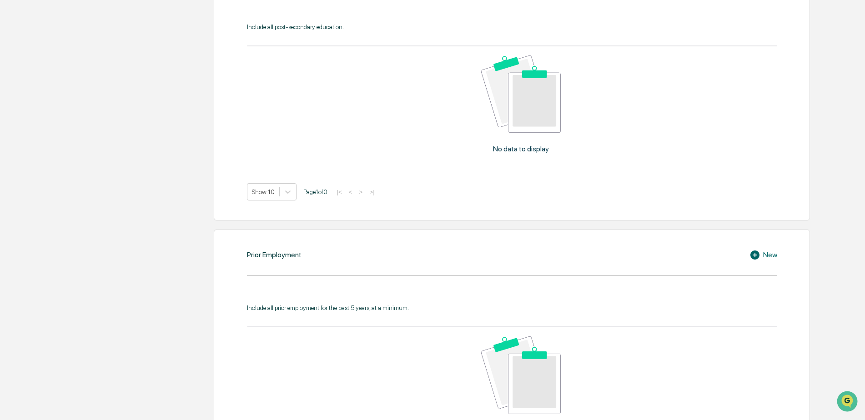
scroll to position [573, 0]
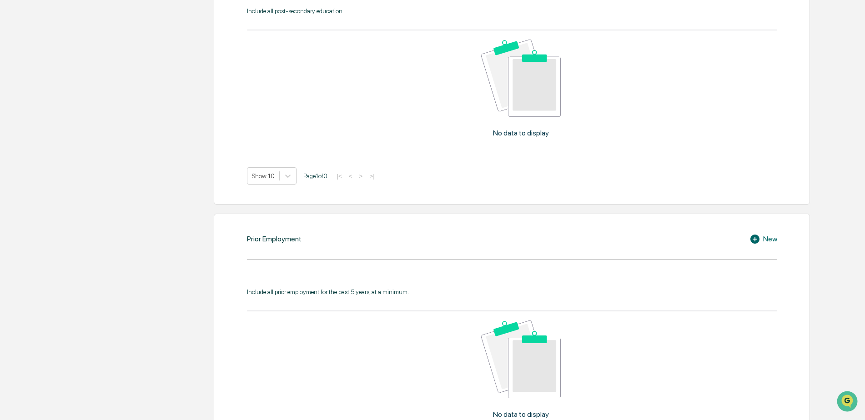
click at [757, 240] on icon at bounding box center [754, 239] width 9 height 9
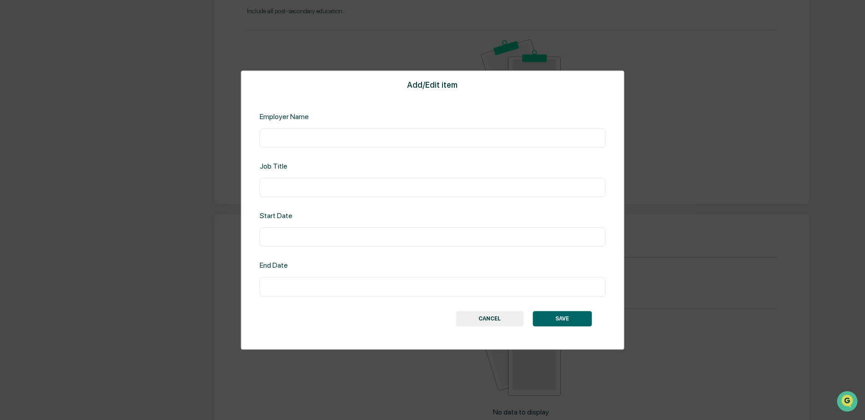
click at [553, 324] on button "SAVE" at bounding box center [561, 318] width 59 height 15
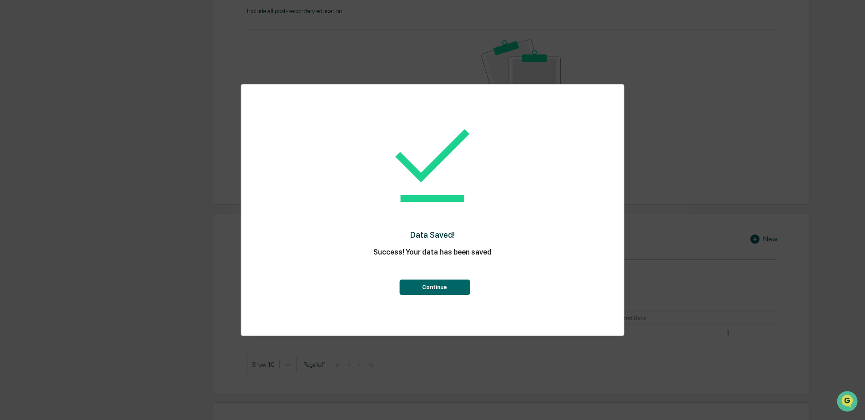
click at [446, 290] on button "Continue" at bounding box center [434, 287] width 70 height 15
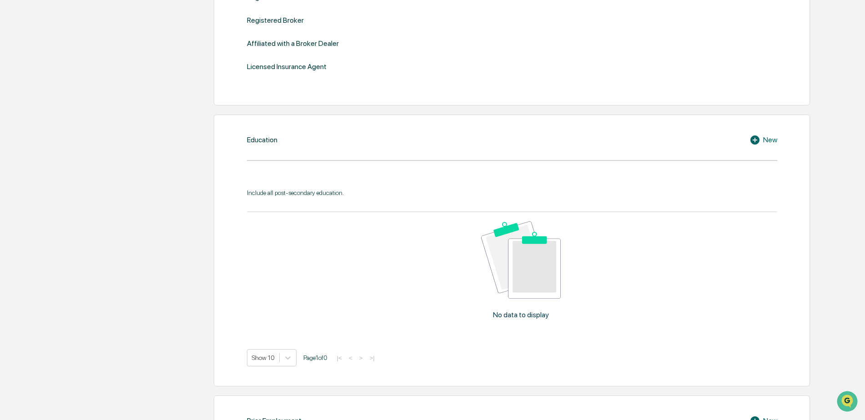
scroll to position [346, 0]
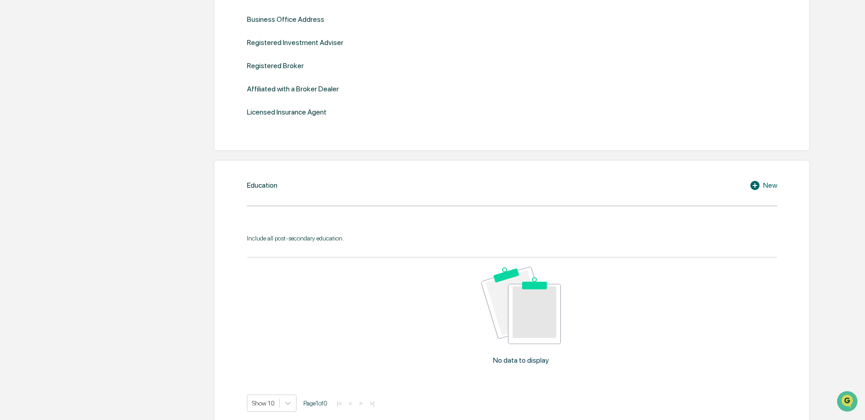
click at [754, 187] on icon at bounding box center [756, 185] width 14 height 11
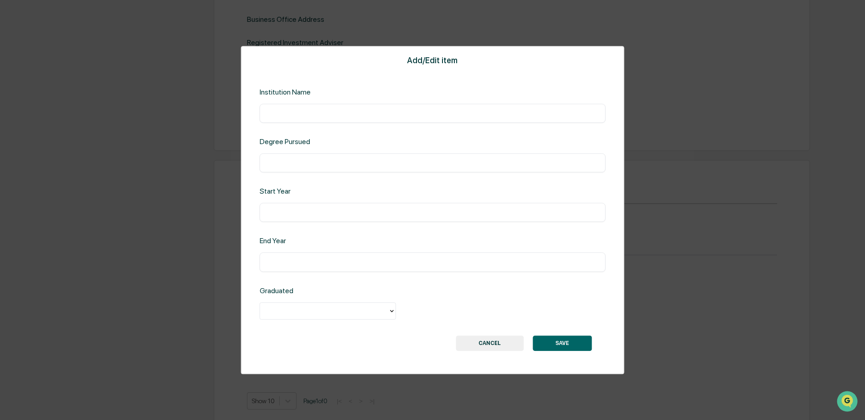
click at [360, 169] on div "​" at bounding box center [433, 162] width 346 height 19
click at [291, 160] on input "text" at bounding box center [432, 162] width 332 height 9
click at [483, 345] on button "CANCEL" at bounding box center [490, 343] width 68 height 15
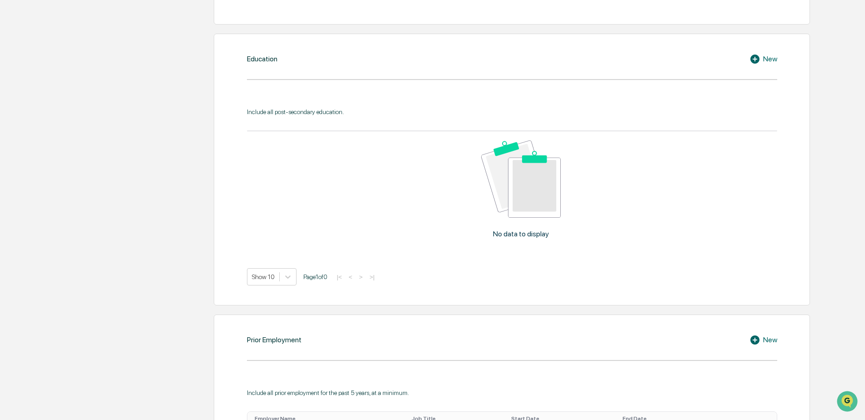
scroll to position [528, 0]
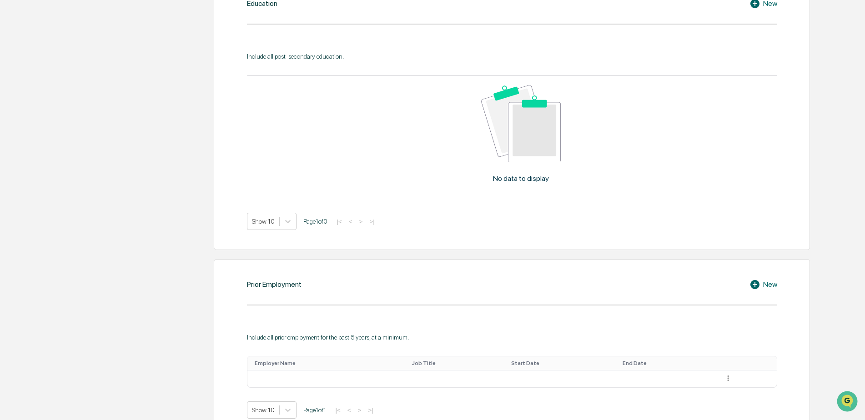
click at [326, 324] on div "Include all prior employment for the past 5 years, at a minimum. Employer Name …" at bounding box center [512, 369] width 530 height 99
click at [320, 291] on div "Prior Employment New Include all prior employment for the past 5 years, at a mi…" at bounding box center [512, 349] width 596 height 180
click at [293, 363] on div "Employer Name" at bounding box center [330, 363] width 150 height 6
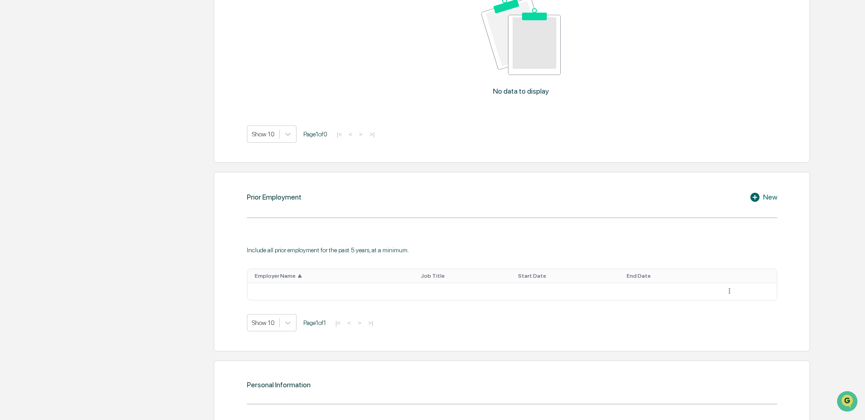
scroll to position [619, 0]
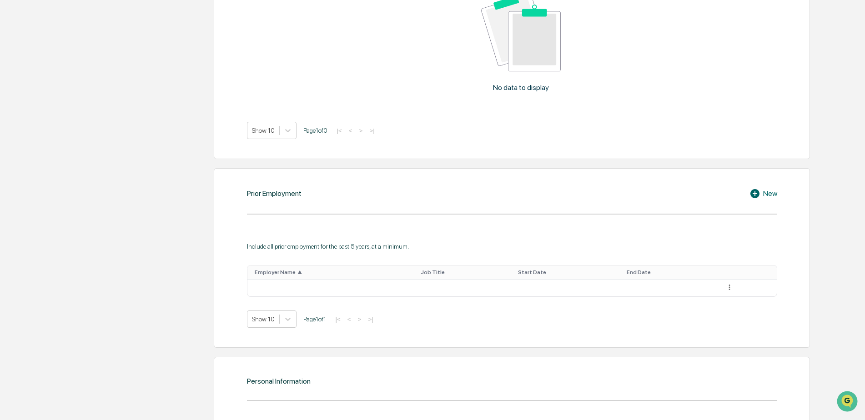
click at [365, 276] on th "Employer Name ▲" at bounding box center [332, 273] width 170 height 14
click at [377, 225] on div "Prior Employment New Include all prior employment for the past 5 years, at a mi…" at bounding box center [512, 258] width 596 height 180
click at [321, 214] on div at bounding box center [512, 214] width 530 height 1
click at [310, 202] on div "Prior Employment New Include all prior employment for the past 5 years, at a mi…" at bounding box center [512, 258] width 596 height 180
click at [259, 219] on div "Prior Employment New Include all prior employment for the past 5 years, at a mi…" at bounding box center [512, 258] width 596 height 180
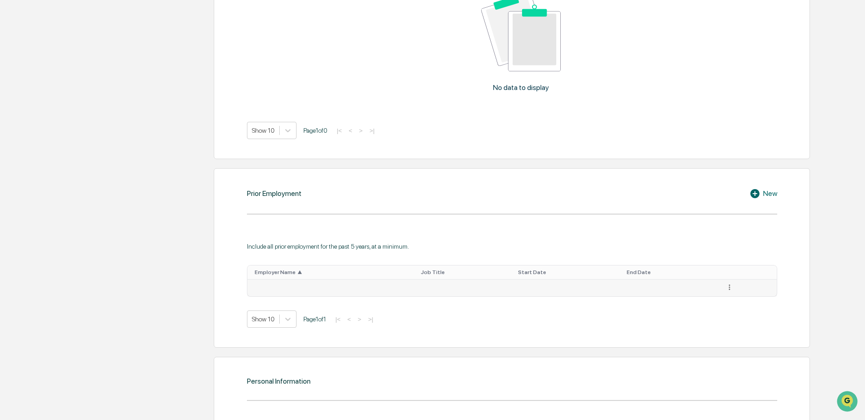
click at [728, 290] on icon at bounding box center [729, 287] width 9 height 9
click at [716, 317] on div "Delete" at bounding box center [718, 314] width 29 height 15
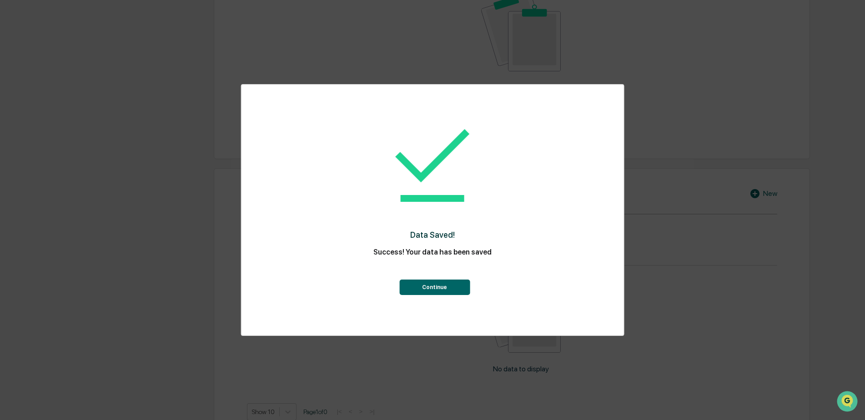
click at [453, 293] on button "Continue" at bounding box center [434, 287] width 70 height 15
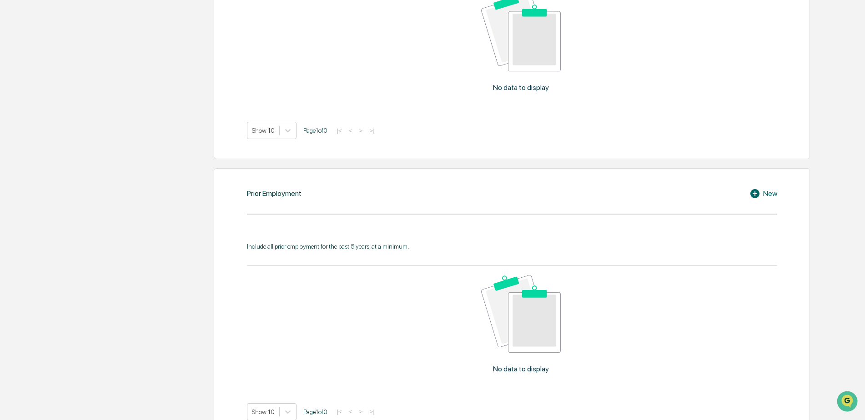
click at [756, 195] on icon at bounding box center [754, 193] width 9 height 9
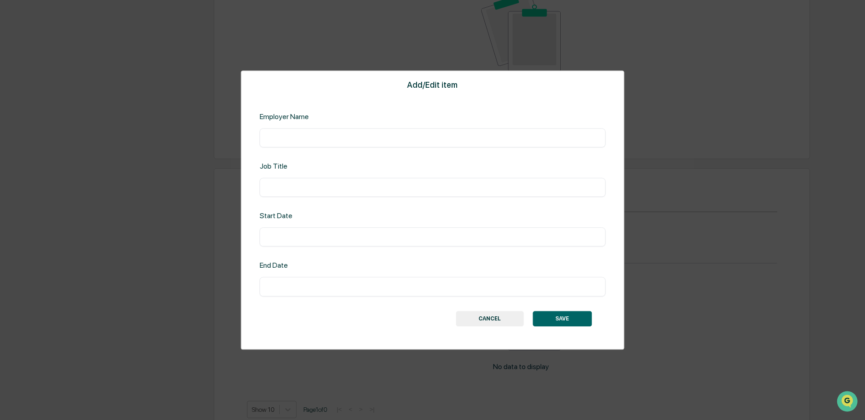
click at [332, 174] on div "Job Title ​" at bounding box center [433, 179] width 346 height 35
click at [313, 134] on input "text" at bounding box center [432, 137] width 332 height 9
type input "*"
type input "**********"
click at [552, 321] on button "SAVE" at bounding box center [561, 318] width 59 height 15
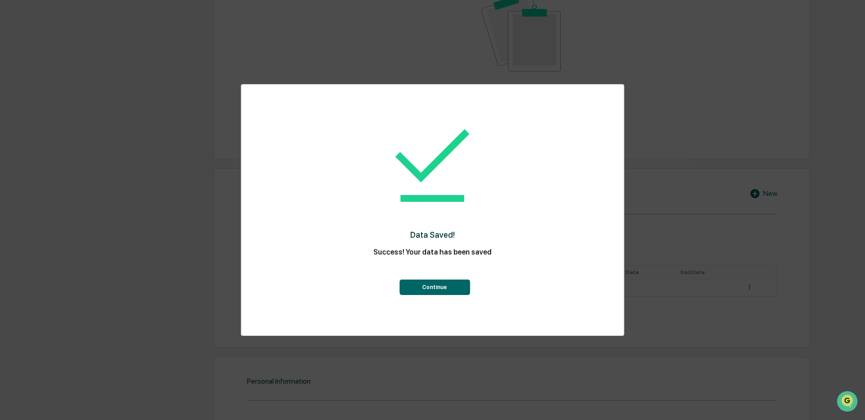
click at [433, 286] on button "Continue" at bounding box center [434, 287] width 70 height 15
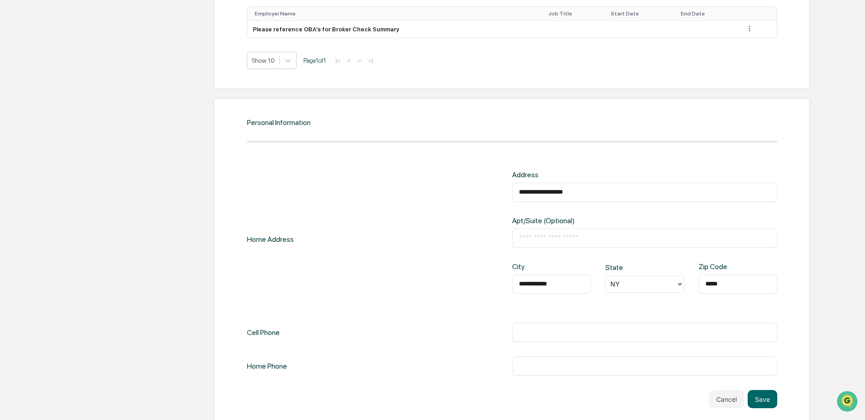
scroll to position [890, 0]
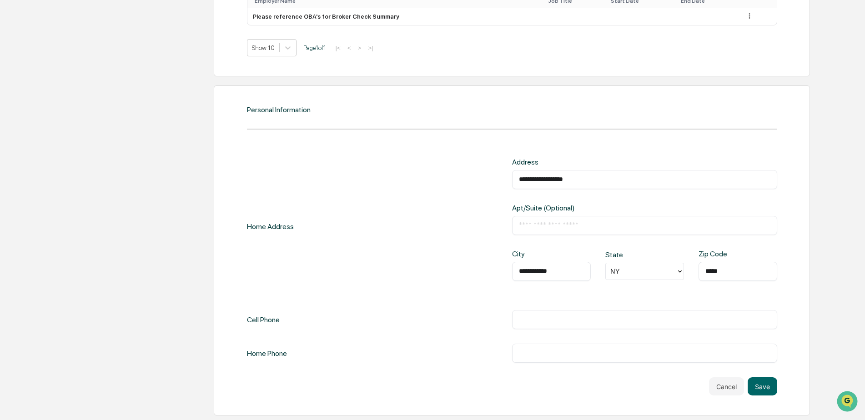
click at [321, 327] on div "Cell Phone ​" at bounding box center [512, 319] width 530 height 19
click at [274, 331] on div "**********" at bounding box center [512, 260] width 530 height 205
click at [290, 338] on div "**********" at bounding box center [512, 260] width 530 height 205
click at [271, 333] on div "**********" at bounding box center [512, 260] width 530 height 205
drag, startPoint x: 265, startPoint y: 348, endPoint x: 268, endPoint y: 360, distance: 12.4
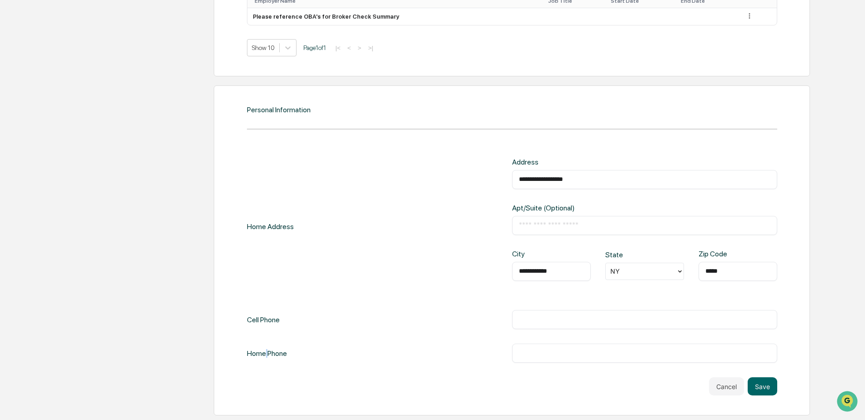
click at [268, 360] on div "Home Phone" at bounding box center [267, 353] width 40 height 19
click at [267, 363] on div "Home Phone" at bounding box center [267, 353] width 40 height 19
click at [257, 330] on div "**********" at bounding box center [512, 260] width 530 height 205
click at [263, 322] on div "Cell Phone" at bounding box center [263, 319] width 33 height 19
click at [287, 323] on div "Cell Phone ​" at bounding box center [512, 319] width 530 height 19
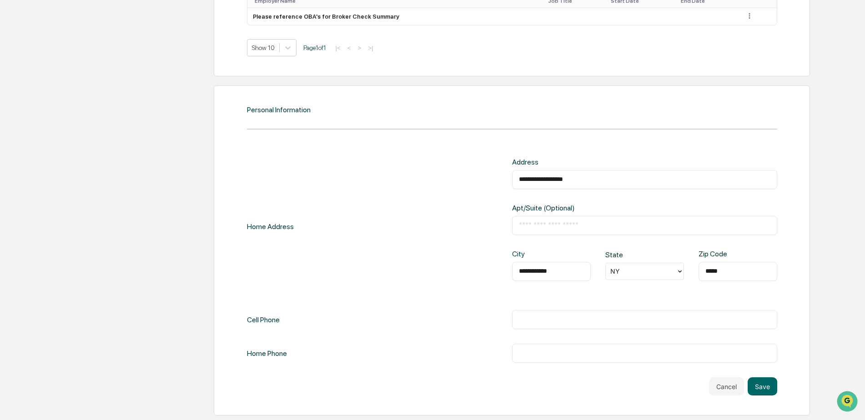
drag, startPoint x: 298, startPoint y: 320, endPoint x: 367, endPoint y: 323, distance: 69.2
click at [300, 322] on div "Cell Phone ​" at bounding box center [512, 319] width 530 height 19
click at [371, 325] on div "Cell Phone ​" at bounding box center [512, 319] width 530 height 19
click at [399, 326] on div "Cell Phone ​" at bounding box center [512, 319] width 530 height 19
click at [764, 389] on button "Save" at bounding box center [762, 386] width 30 height 18
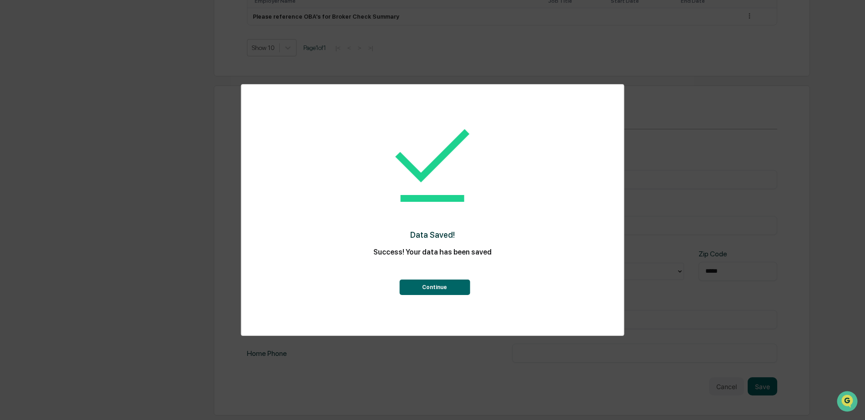
click at [429, 289] on button "Continue" at bounding box center [434, 287] width 70 height 15
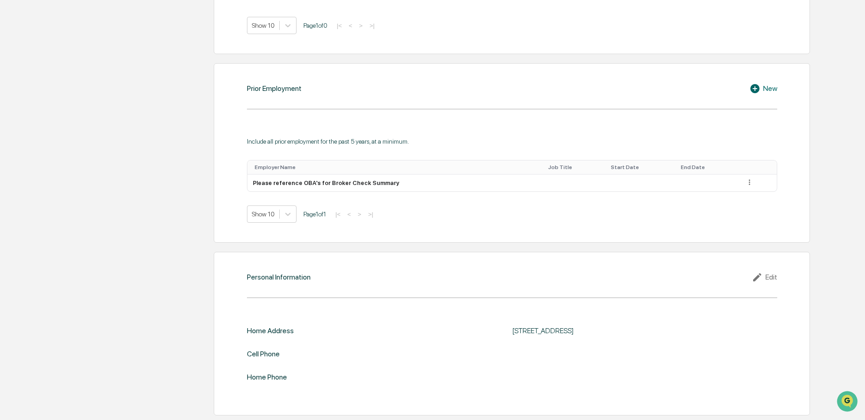
scroll to position [724, 0]
click at [275, 348] on div "Home Address 119 tanners pond rd, Garden City , NY 11530 Cell Phone Home Phone" at bounding box center [512, 353] width 530 height 55
click at [266, 362] on div "Home Address 119 tanners pond rd, Garden City , NY 11530 Cell Phone Home Phone" at bounding box center [512, 353] width 530 height 55
click at [771, 281] on div "Edit" at bounding box center [764, 277] width 25 height 11
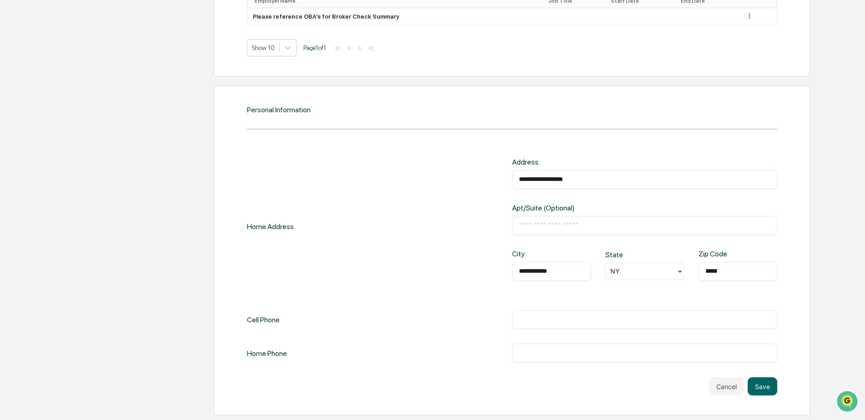
click at [274, 311] on div "**********" at bounding box center [512, 260] width 530 height 205
click at [268, 329] on div "Cell Phone" at bounding box center [263, 319] width 33 height 19
click at [291, 352] on div "Home Phone ​" at bounding box center [512, 353] width 530 height 19
click at [311, 326] on div "Cell Phone ​" at bounding box center [512, 319] width 530 height 19
click at [336, 321] on div "Cell Phone ​" at bounding box center [512, 319] width 530 height 19
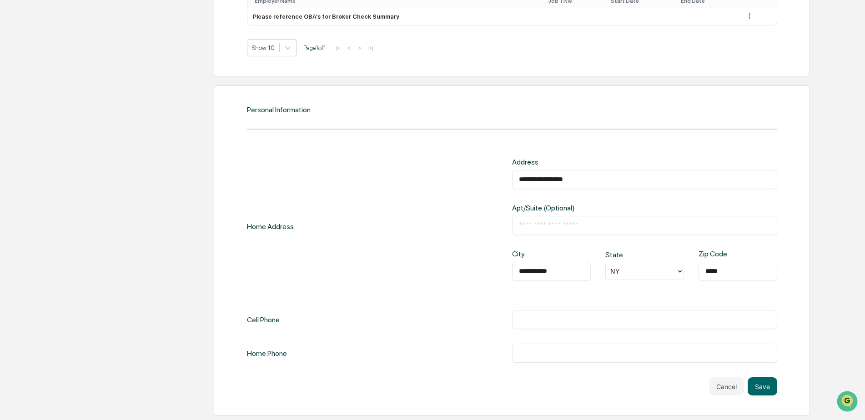
click at [374, 325] on div "Cell Phone ​" at bounding box center [512, 319] width 530 height 19
drag, startPoint x: 426, startPoint y: 325, endPoint x: 462, endPoint y: 323, distance: 35.5
click at [433, 324] on div "Cell Phone ​" at bounding box center [512, 319] width 530 height 19
click at [564, 325] on div "​" at bounding box center [644, 319] width 265 height 19
drag, startPoint x: 569, startPoint y: 320, endPoint x: 516, endPoint y: 318, distance: 52.8
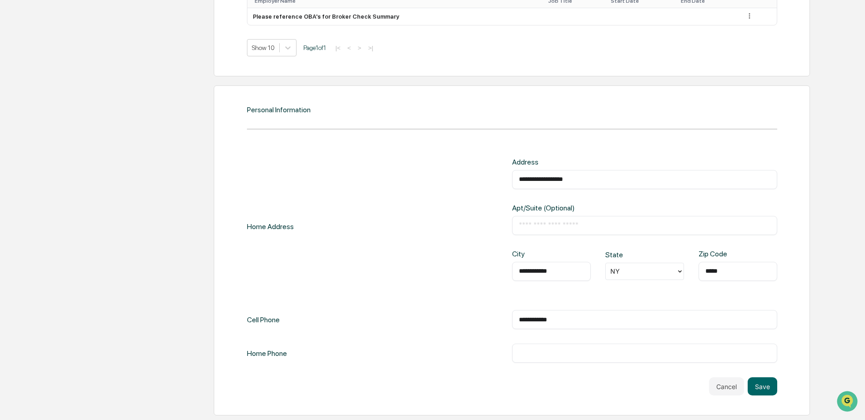
click at [517, 318] on div "**********" at bounding box center [644, 319] width 265 height 19
paste input "text"
click at [534, 357] on input "text" at bounding box center [644, 353] width 251 height 9
drag, startPoint x: 562, startPoint y: 319, endPoint x: 499, endPoint y: 317, distance: 63.7
click at [499, 317] on div "**********" at bounding box center [512, 319] width 530 height 19
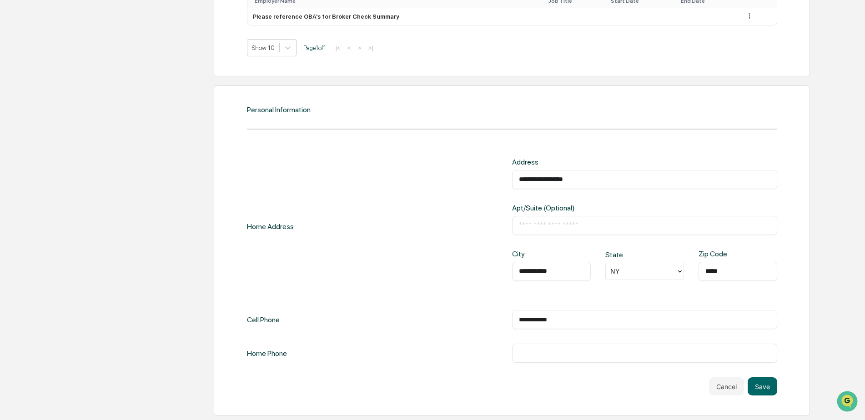
drag, startPoint x: 508, startPoint y: 318, endPoint x: 466, endPoint y: 318, distance: 42.3
click at [467, 318] on div "**********" at bounding box center [512, 319] width 530 height 19
type input "**********"
click at [522, 348] on div "​" at bounding box center [644, 353] width 265 height 19
click at [530, 348] on div "​" at bounding box center [644, 353] width 265 height 19
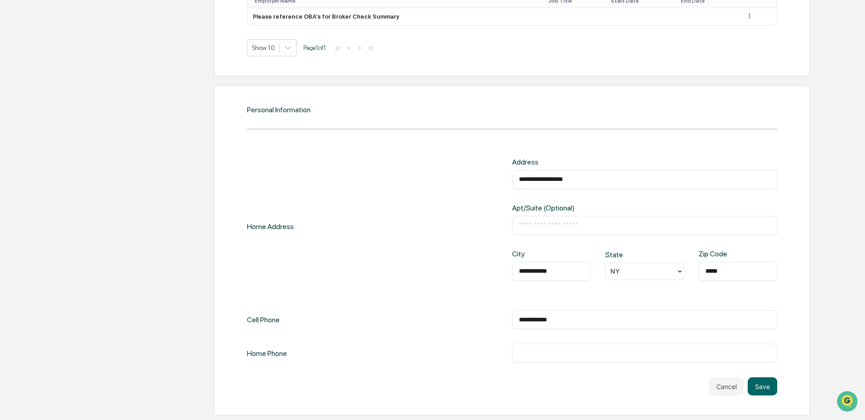
click at [538, 341] on div "**********" at bounding box center [512, 260] width 530 height 205
click at [537, 349] on input "text" at bounding box center [644, 353] width 251 height 9
paste input "**********"
type input "**********"
click at [762, 387] on button "Save" at bounding box center [762, 386] width 30 height 18
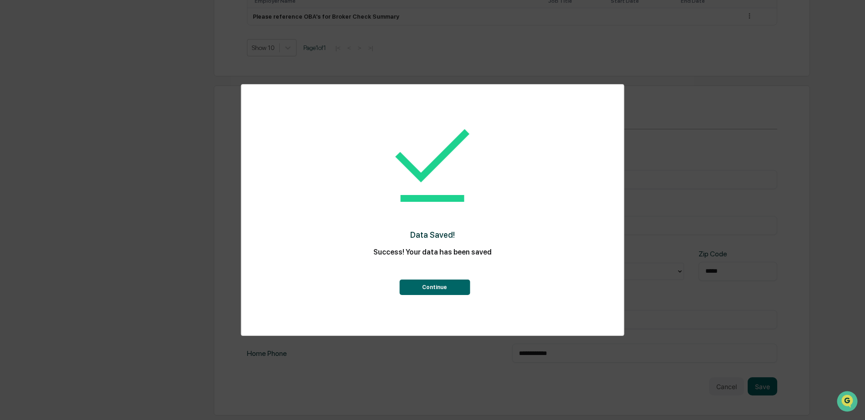
click at [430, 286] on button "Continue" at bounding box center [434, 287] width 70 height 15
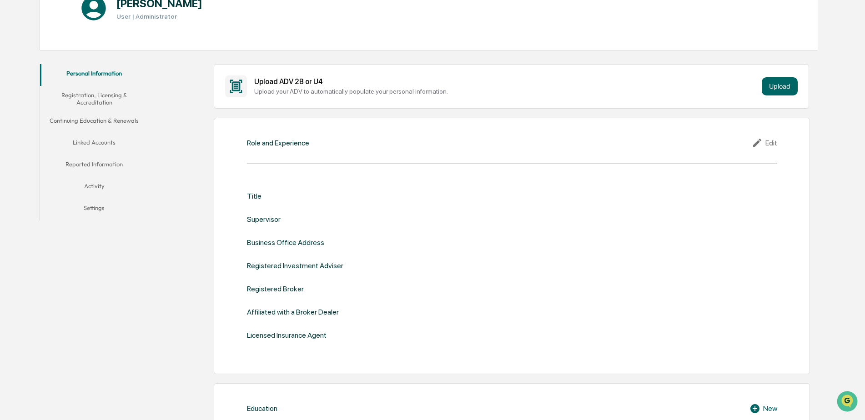
scroll to position [111, 0]
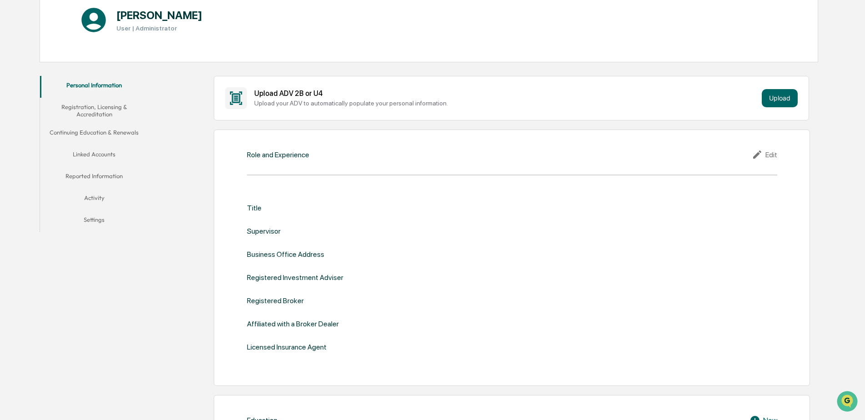
click at [343, 202] on div "Title Supervisor Business Office Address Registered Investment Adviser Register…" at bounding box center [512, 278] width 530 height 176
click at [264, 209] on div "Title" at bounding box center [512, 208] width 530 height 9
click at [759, 156] on icon at bounding box center [759, 154] width 14 height 11
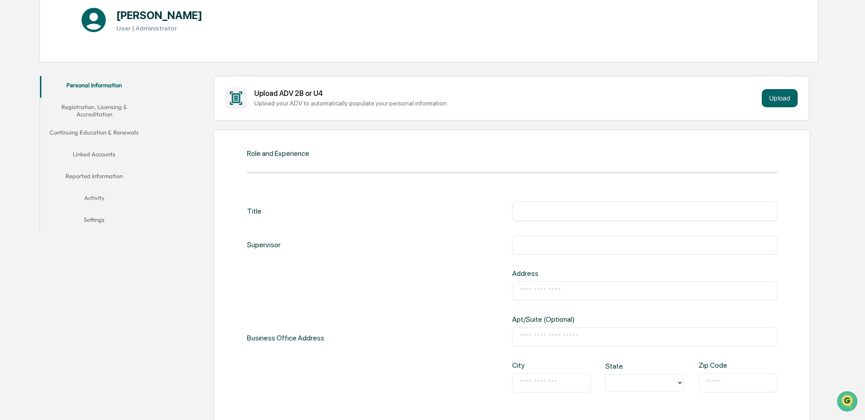
click at [282, 263] on div "Title ​ Supervisor ​ Business Office Address Address ​ Apt/Suite (Optional) ​ C…" at bounding box center [512, 370] width 530 height 338
click at [773, 100] on button "Upload" at bounding box center [780, 98] width 36 height 18
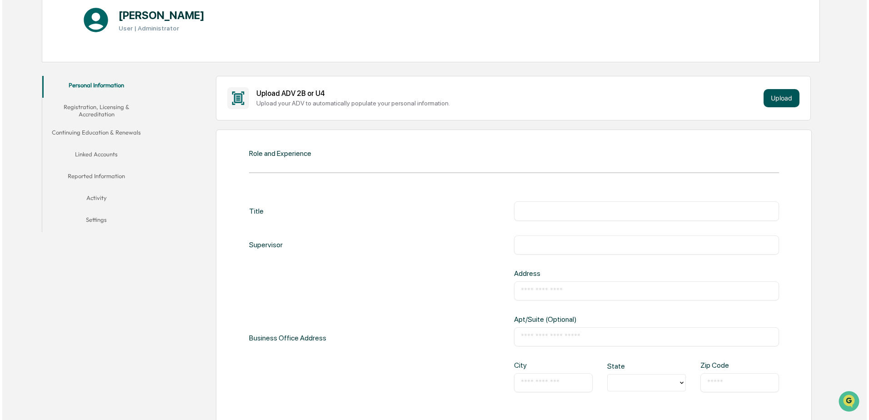
scroll to position [111, 0]
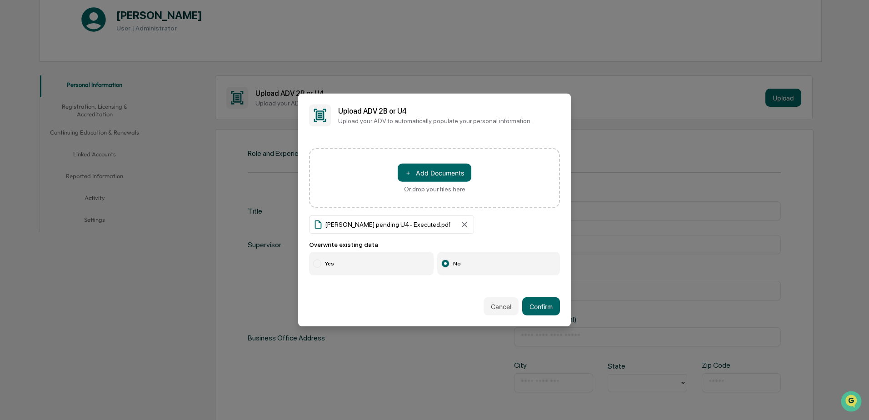
click at [329, 260] on label "Yes" at bounding box center [371, 264] width 125 height 24
click at [530, 302] on button "Confirm" at bounding box center [541, 306] width 38 height 18
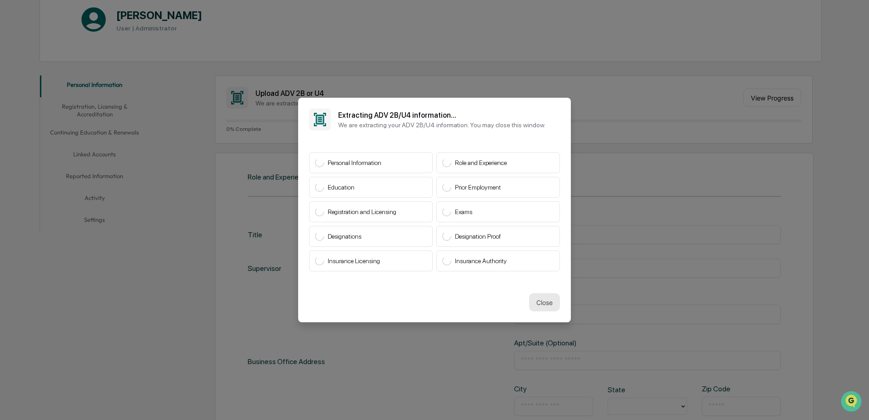
click at [544, 300] on button "Close" at bounding box center [544, 302] width 31 height 18
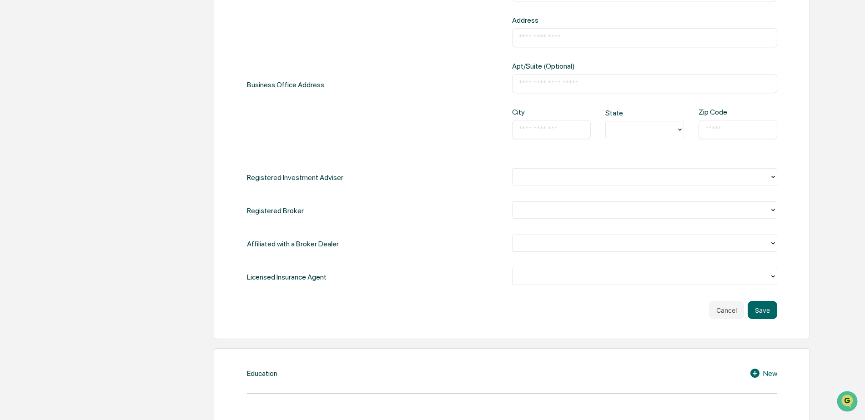
scroll to position [386, 0]
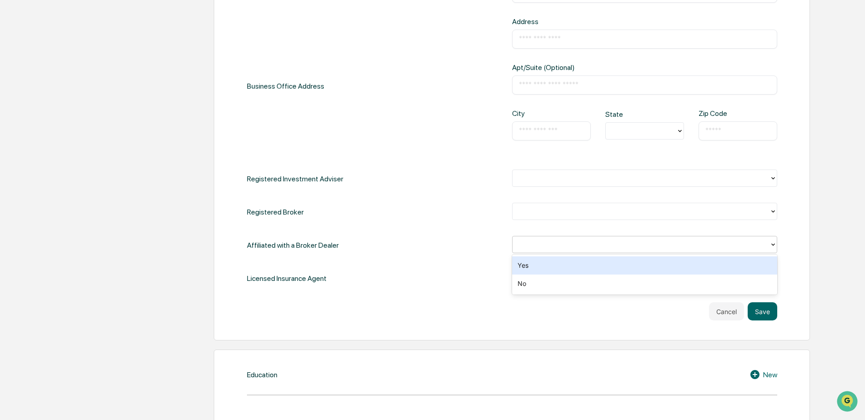
click at [774, 245] on icon at bounding box center [772, 244] width 7 height 7
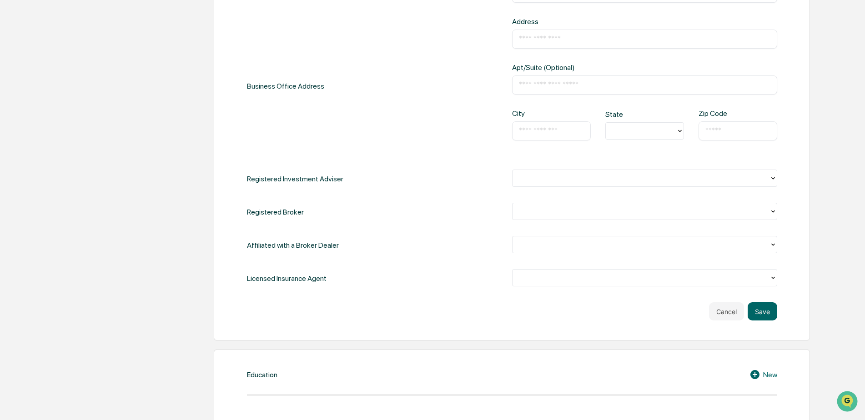
click at [753, 254] on div at bounding box center [644, 245] width 265 height 19
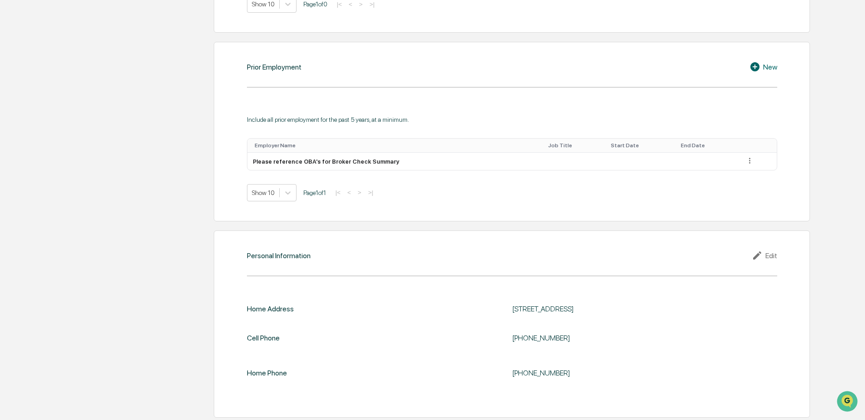
scroll to position [977, 0]
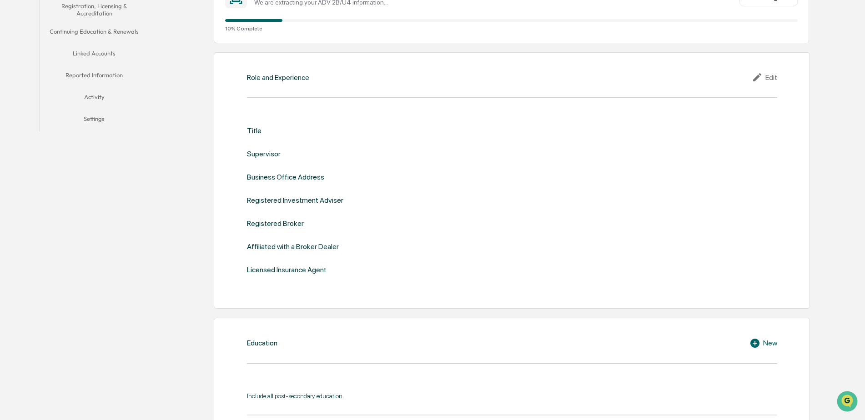
scroll to position [111, 0]
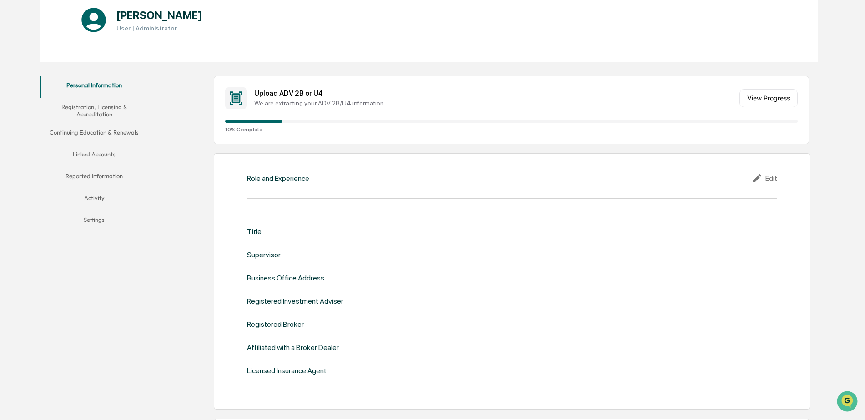
click at [98, 114] on button "Registration, Licensing & Accreditation" at bounding box center [94, 111] width 109 height 26
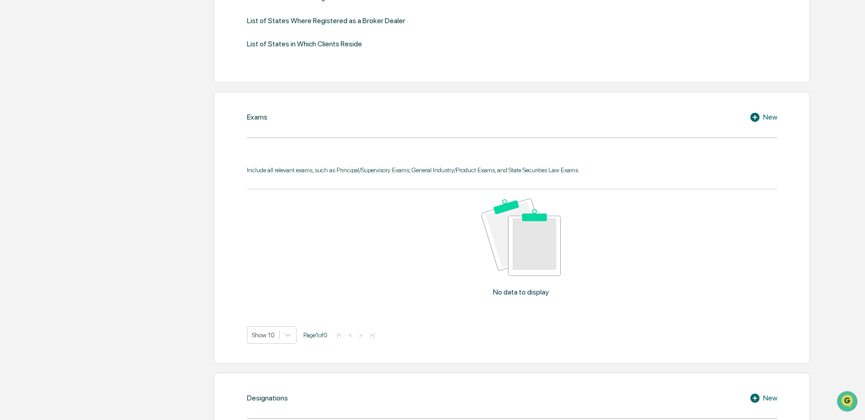
scroll to position [384, 0]
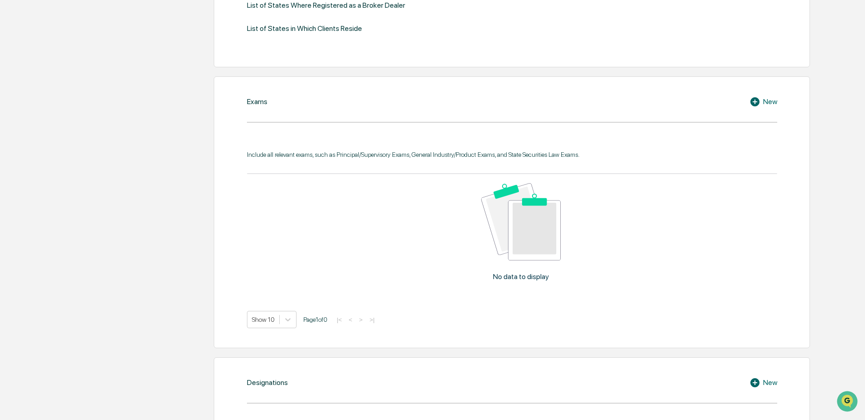
click at [758, 101] on icon at bounding box center [754, 101] width 9 height 9
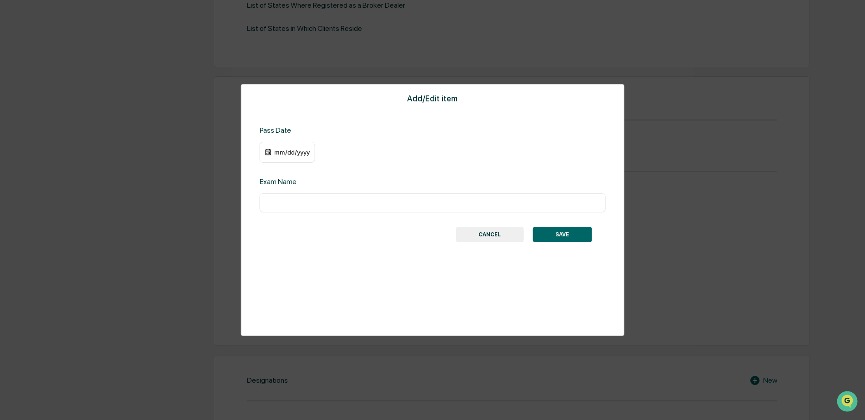
click at [266, 153] on img at bounding box center [268, 152] width 7 height 7
click at [286, 153] on div "mm/dd/yyyy" at bounding box center [292, 152] width 36 height 7
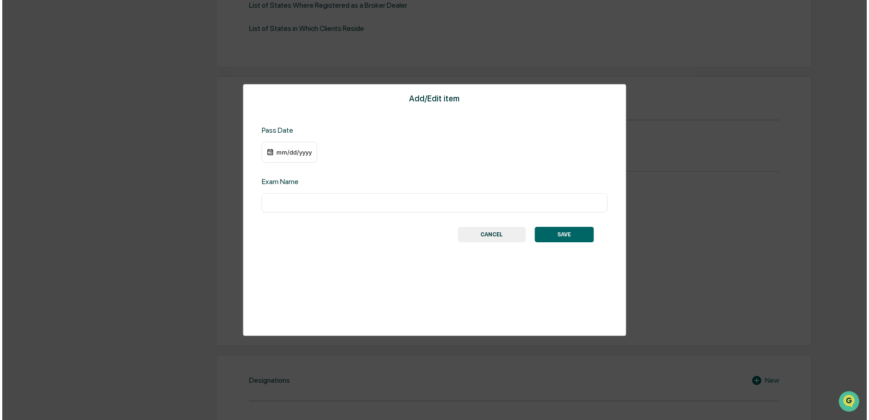
scroll to position [384, 0]
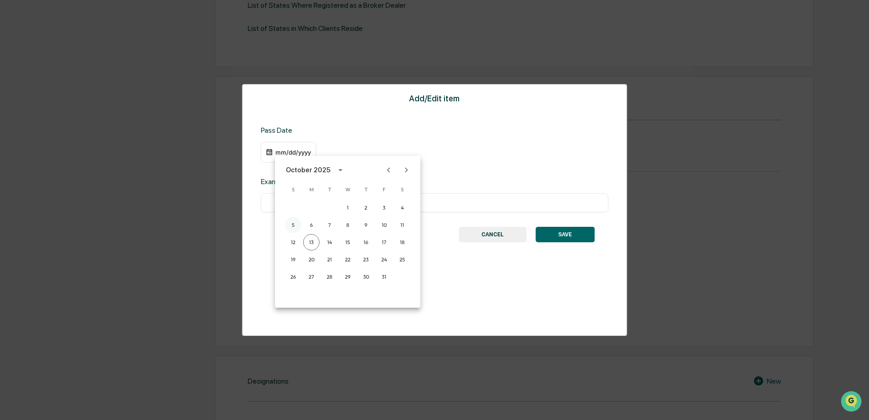
click at [291, 225] on button "5" at bounding box center [293, 225] width 16 height 16
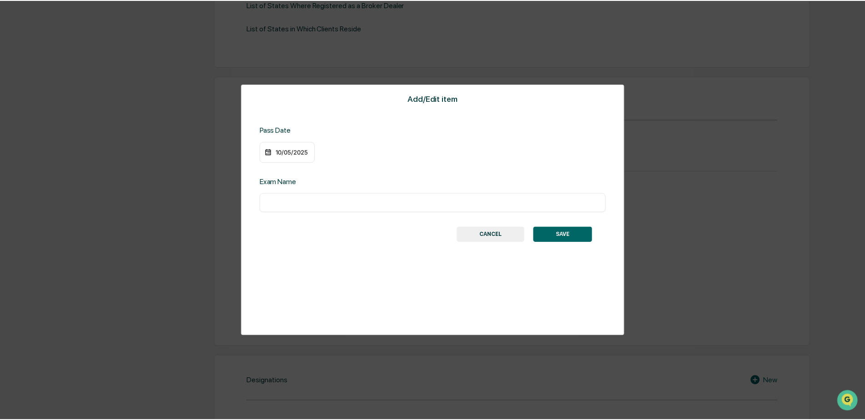
scroll to position [384, 0]
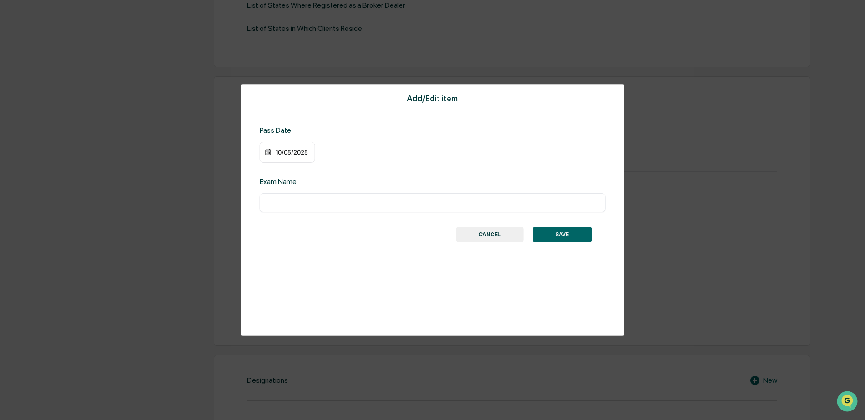
click at [306, 151] on div "10/05/2025" at bounding box center [292, 152] width 36 height 7
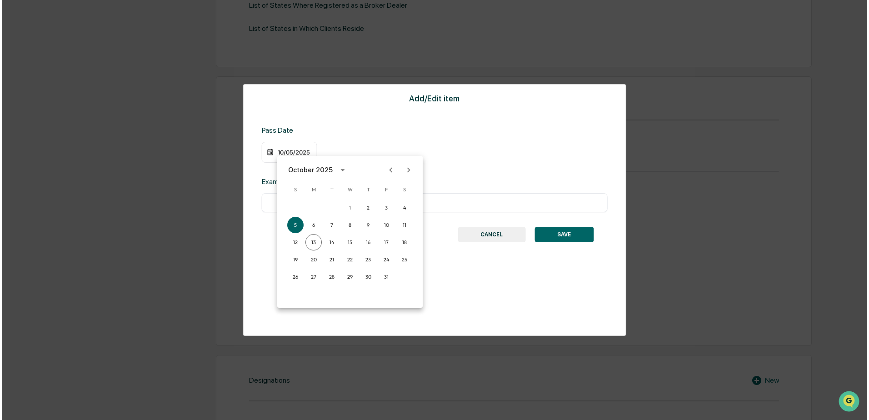
scroll to position [384, 0]
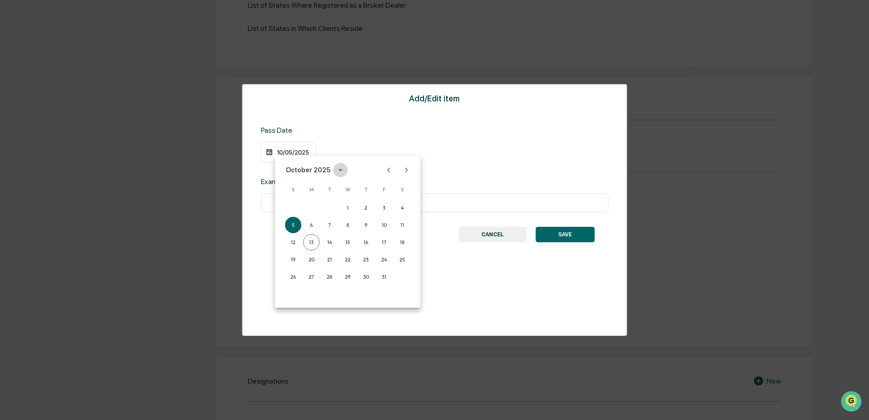
click at [339, 171] on icon "calendar view is open, switch to year view" at bounding box center [341, 170] width 10 height 10
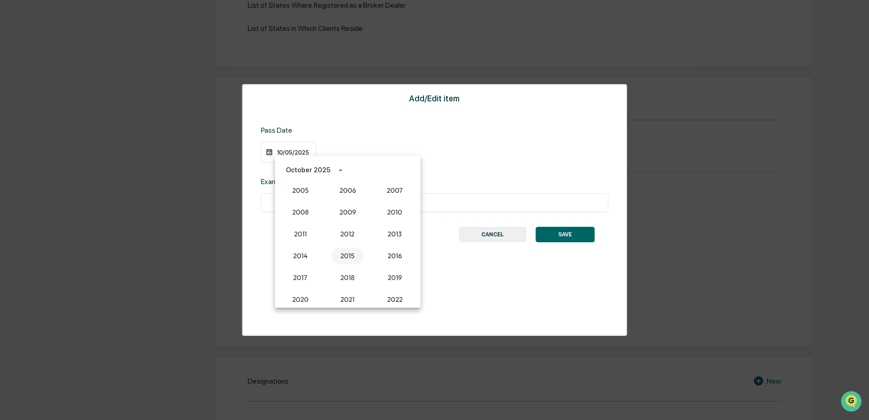
scroll to position [751, 0]
click at [389, 204] on button "2007" at bounding box center [395, 204] width 33 height 16
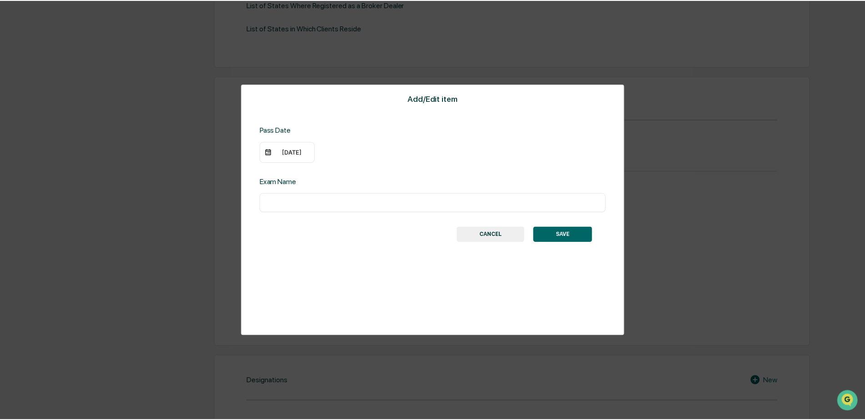
scroll to position [384, 0]
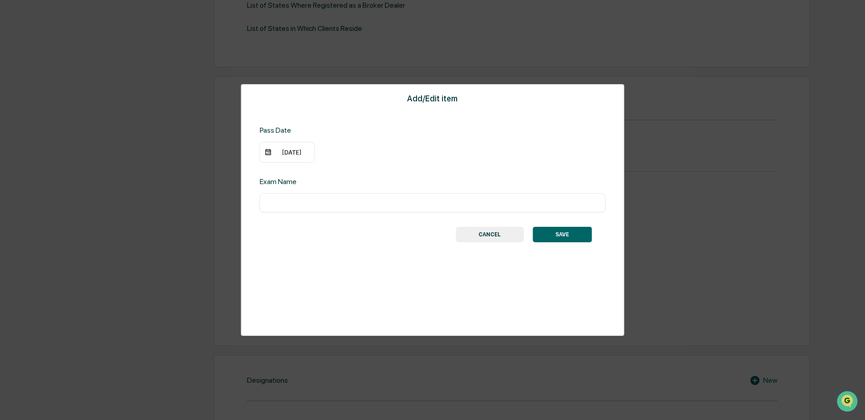
click at [308, 186] on div "Exam Name ​" at bounding box center [433, 194] width 346 height 35
click at [296, 183] on div "Exam Name" at bounding box center [337, 181] width 155 height 9
click at [520, 184] on div "Exam Name ​" at bounding box center [433, 194] width 346 height 35
click at [543, 180] on div "Exam Name ​" at bounding box center [433, 194] width 346 height 35
click at [549, 191] on div "Exam Name ​" at bounding box center [433, 194] width 346 height 35
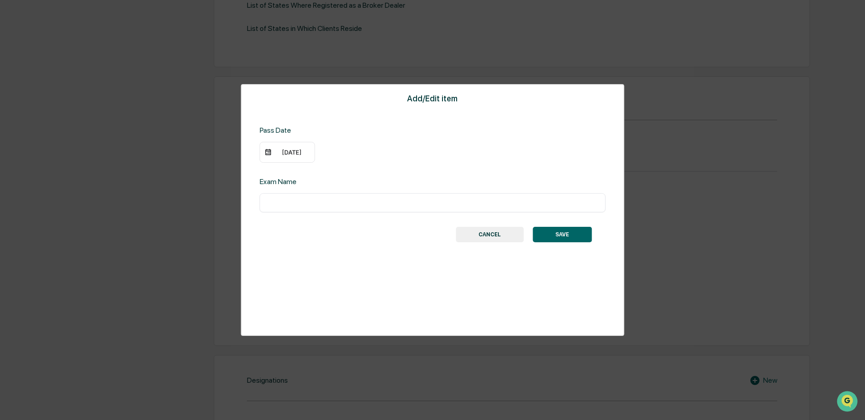
click at [424, 206] on input "text" at bounding box center [432, 202] width 332 height 9
type input "********"
click at [570, 233] on button "SAVE" at bounding box center [561, 234] width 59 height 15
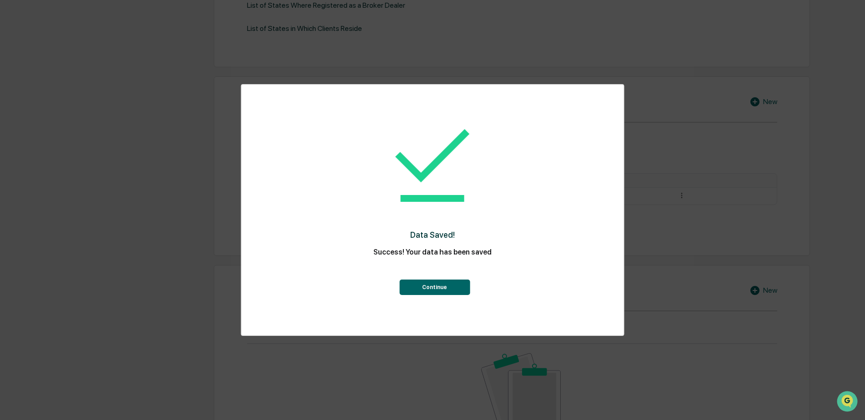
click at [447, 288] on button "Continue" at bounding box center [434, 287] width 70 height 15
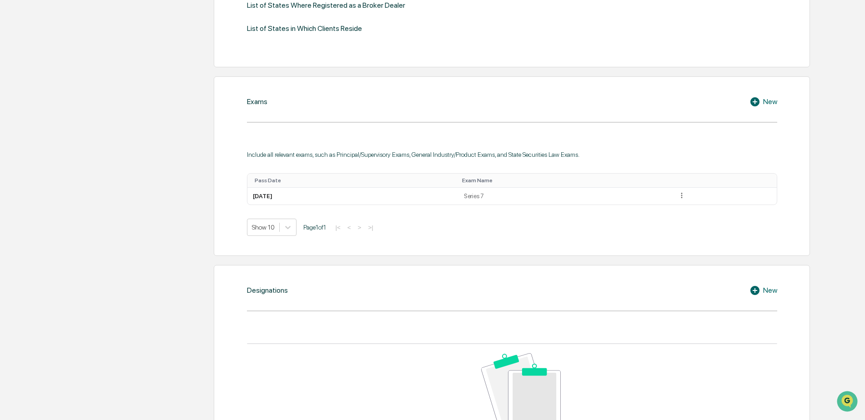
click at [754, 103] on icon at bounding box center [756, 101] width 14 height 11
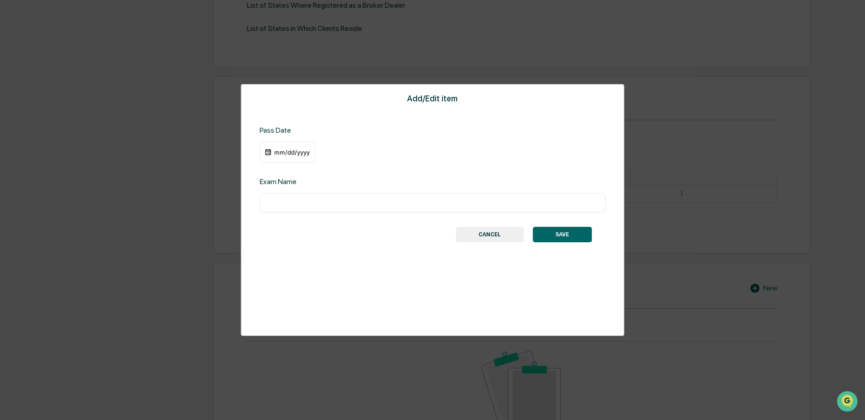
click at [279, 155] on div "mm/dd/yyyy" at bounding box center [292, 152] width 36 height 7
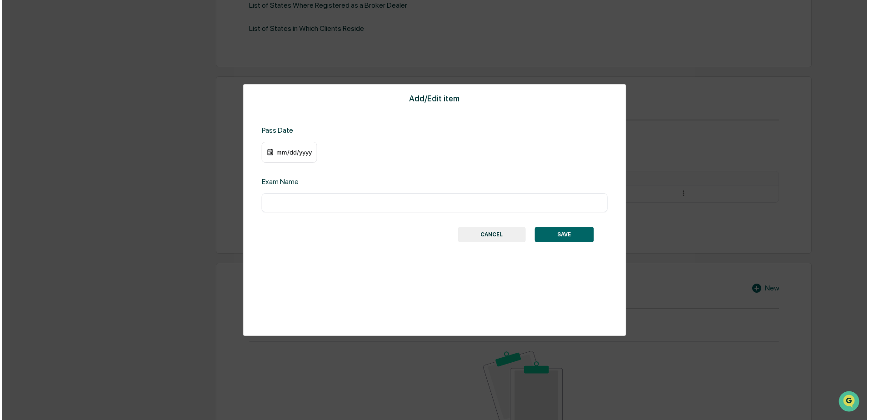
scroll to position [384, 0]
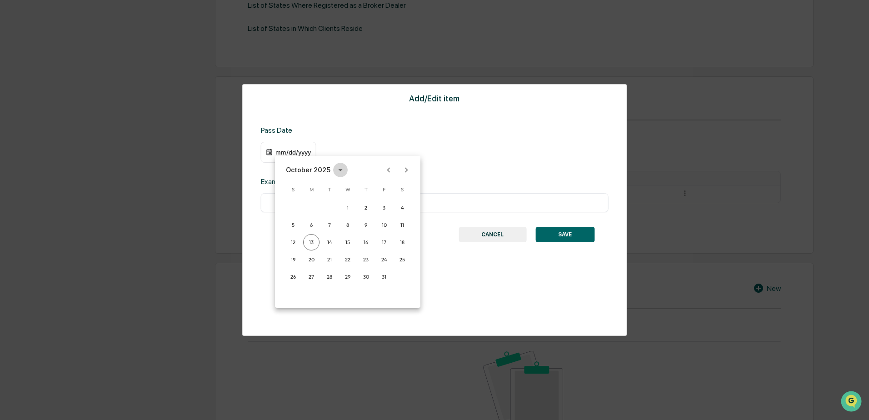
click at [336, 172] on icon "calendar view is open, switch to year view" at bounding box center [341, 170] width 10 height 10
click at [347, 203] on button "2012" at bounding box center [347, 202] width 33 height 16
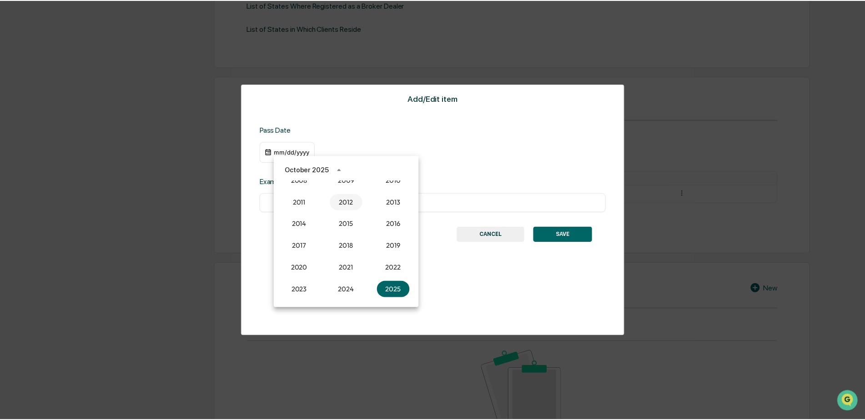
scroll to position [384, 0]
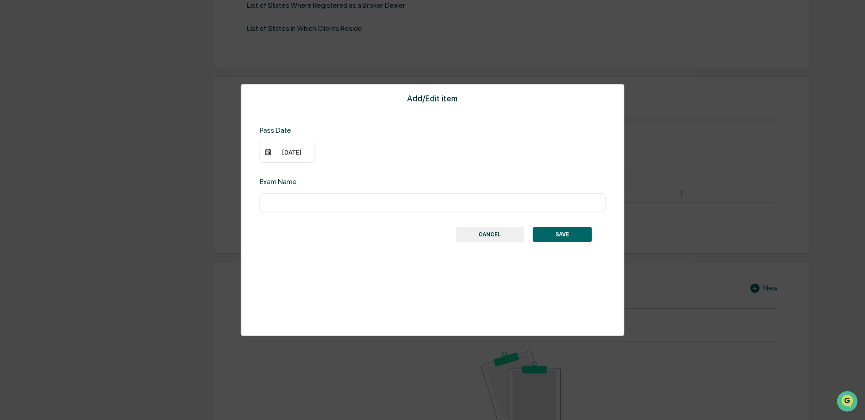
click at [284, 154] on div "10/13/2012" at bounding box center [292, 152] width 36 height 7
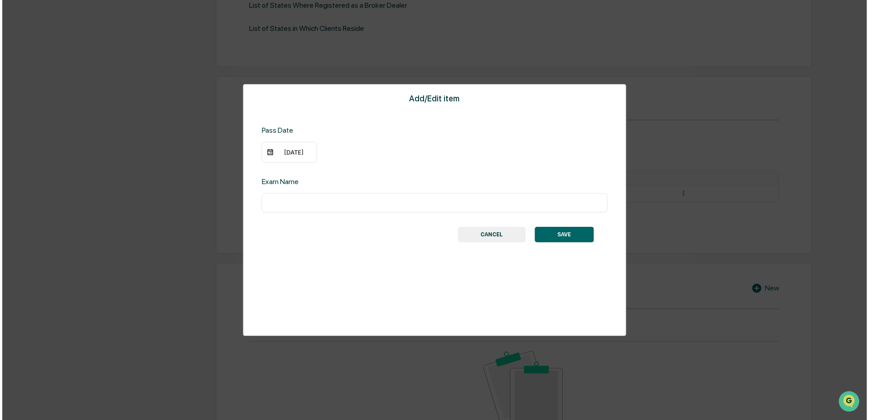
scroll to position [384, 0]
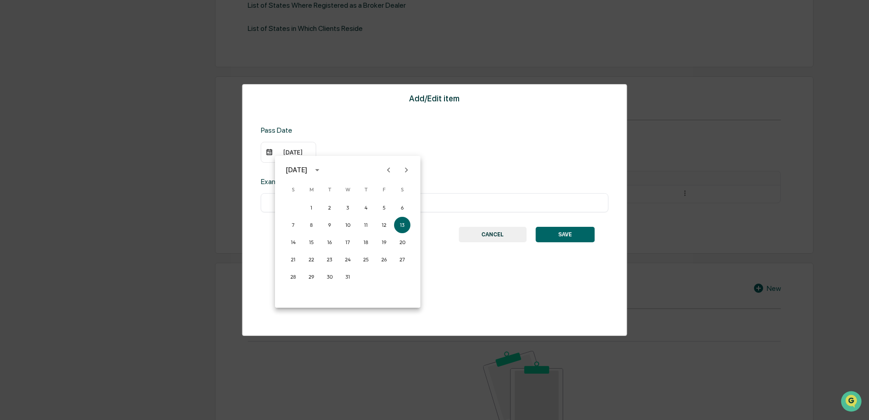
click at [385, 171] on icon "Previous month" at bounding box center [389, 170] width 10 height 10
click at [310, 277] on button "25" at bounding box center [311, 277] width 16 height 16
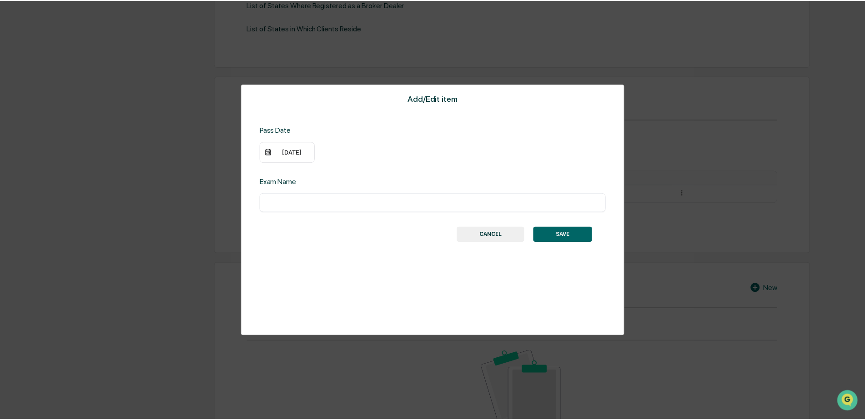
scroll to position [384, 0]
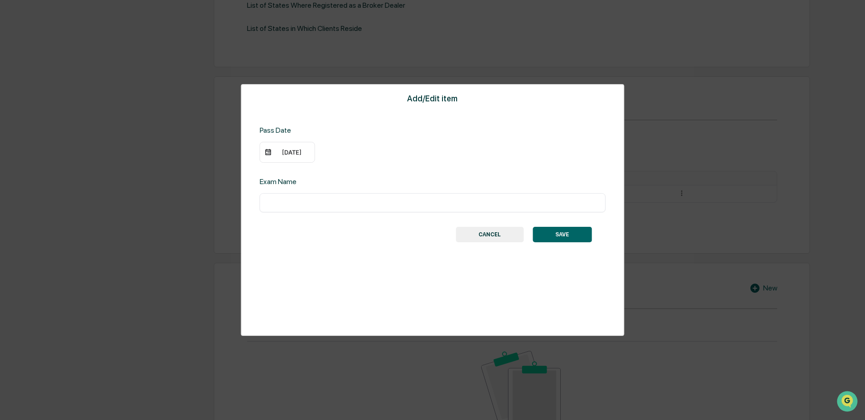
click at [281, 193] on div "​" at bounding box center [433, 202] width 346 height 19
click at [271, 212] on div "​" at bounding box center [433, 202] width 346 height 19
click at [271, 217] on div "Add/Edit item Pass Date 06/25/2012 Exam Name ​ SAVE CANCEL" at bounding box center [432, 210] width 383 height 252
click at [276, 201] on input "text" at bounding box center [432, 202] width 332 height 9
type input "*"
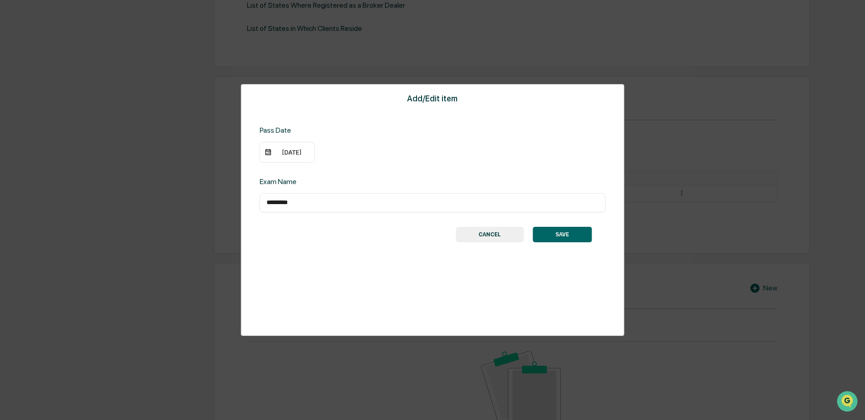
type input "*********"
click at [567, 231] on button "SAVE" at bounding box center [561, 234] width 59 height 15
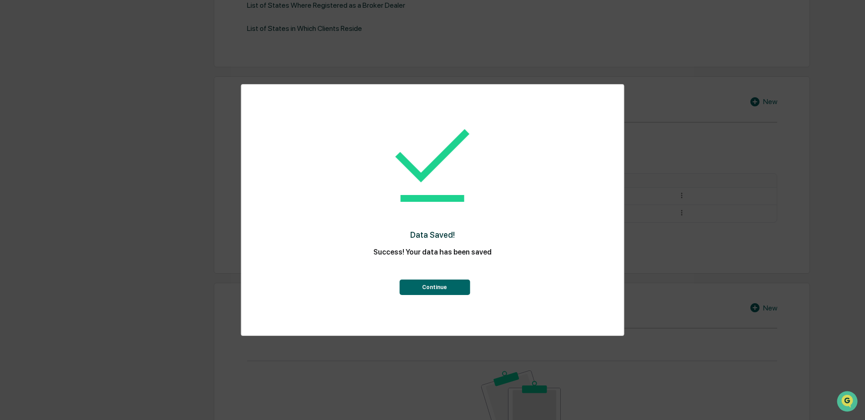
click at [448, 291] on button "Continue" at bounding box center [434, 287] width 70 height 15
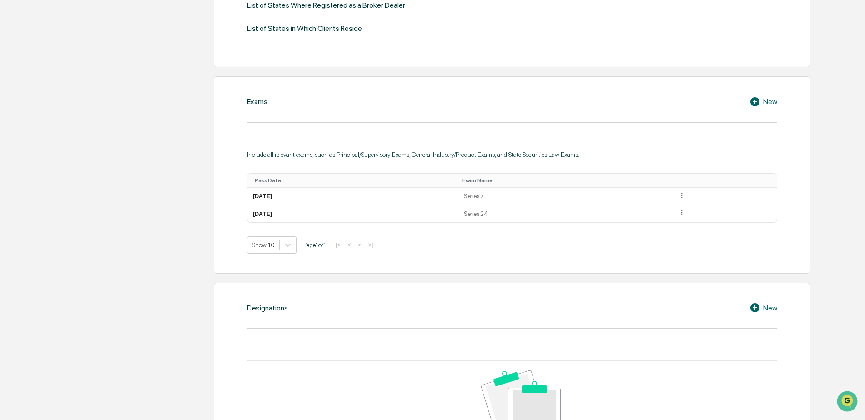
click at [757, 100] on icon at bounding box center [754, 101] width 9 height 9
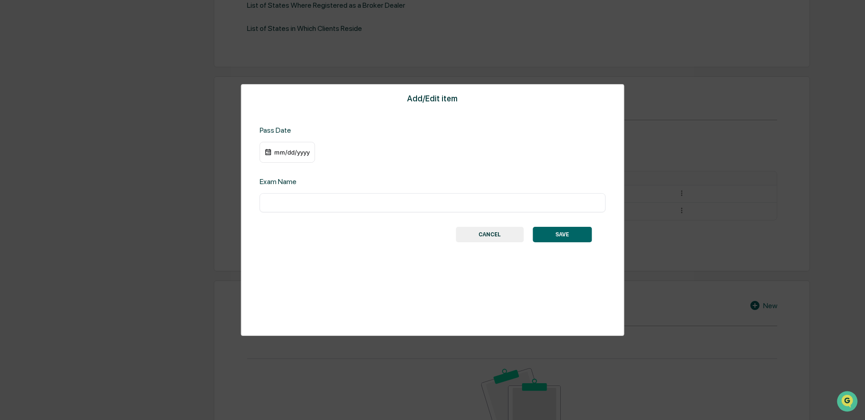
click at [267, 151] on img at bounding box center [268, 152] width 7 height 7
click at [296, 151] on div "mm/dd/yyyy" at bounding box center [292, 152] width 36 height 7
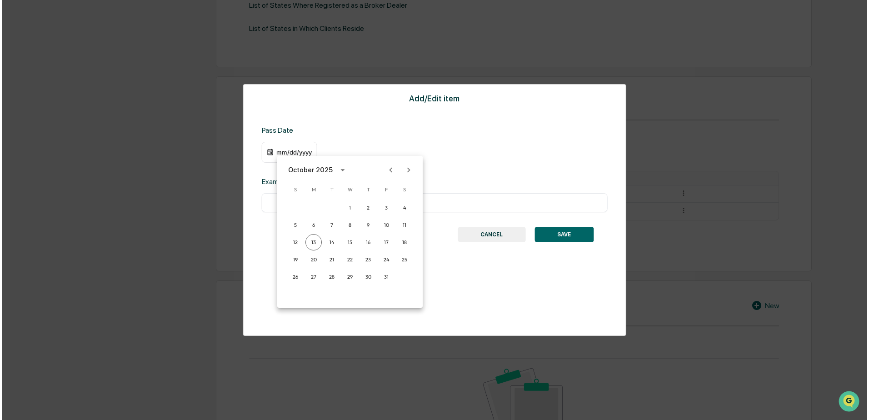
scroll to position [384, 0]
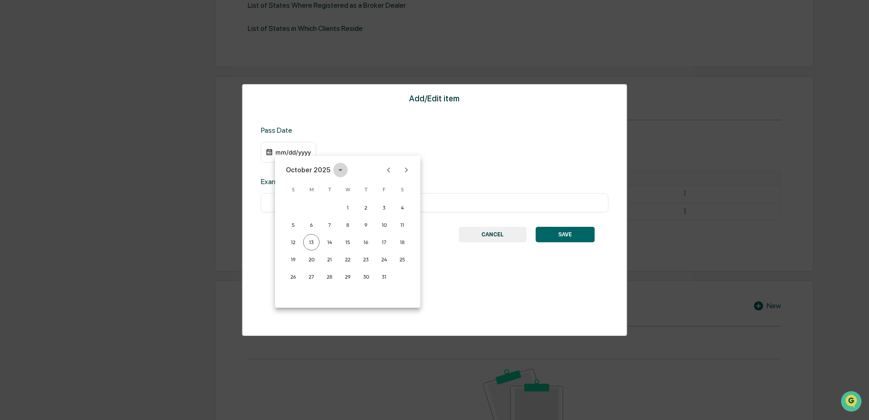
click at [339, 170] on icon "calendar view is open, switch to year view" at bounding box center [340, 170] width 4 height 2
click at [386, 225] on button "2010" at bounding box center [395, 226] width 33 height 16
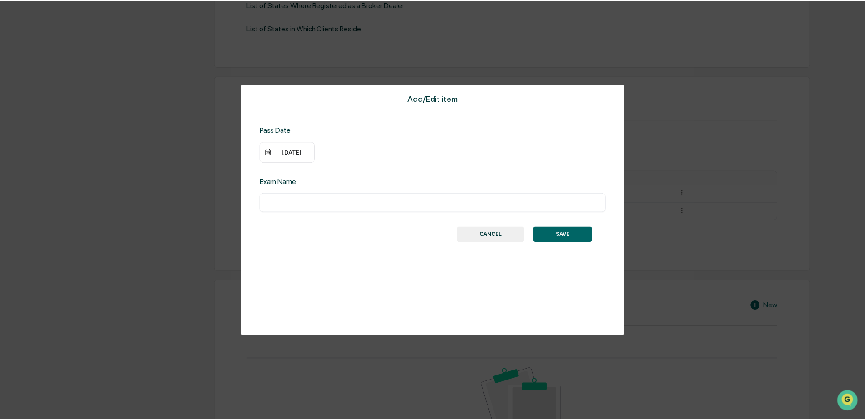
scroll to position [384, 0]
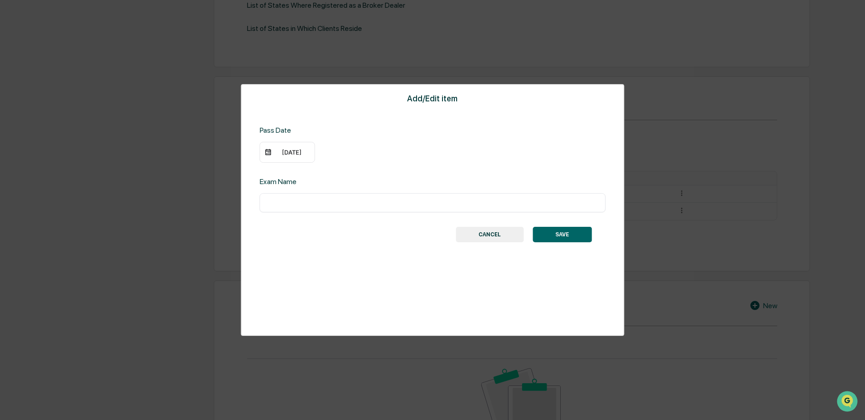
click at [292, 184] on div "Exam Name" at bounding box center [337, 181] width 155 height 9
click at [286, 199] on input "text" at bounding box center [432, 202] width 332 height 9
type input "*"
type input "********"
click at [555, 235] on button "SAVE" at bounding box center [561, 234] width 59 height 15
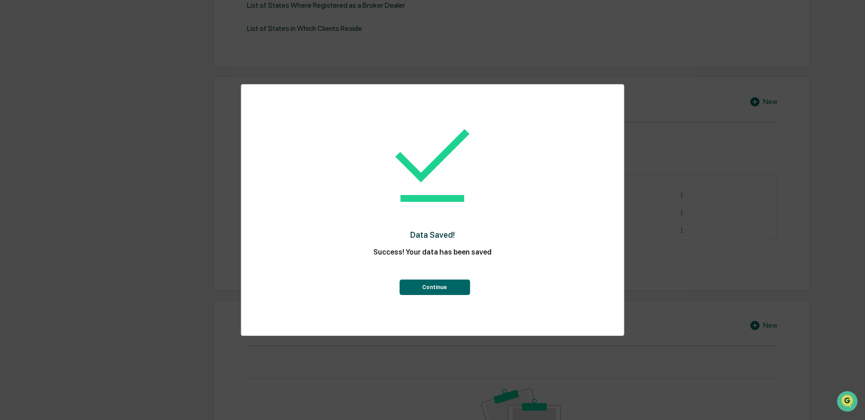
click at [441, 291] on button "Continue" at bounding box center [434, 287] width 70 height 15
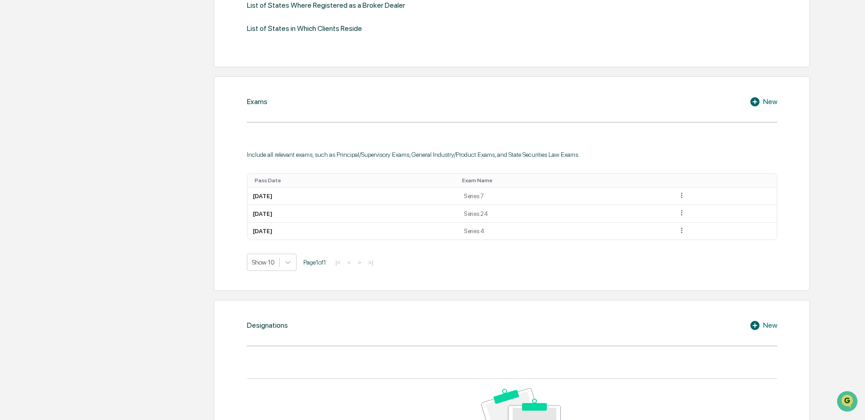
click at [767, 101] on div "New" at bounding box center [763, 101] width 28 height 11
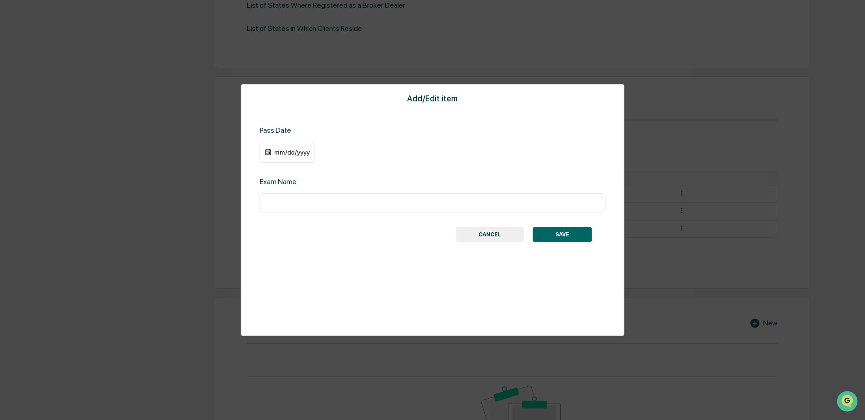
click at [288, 152] on div "mm/dd/yyyy" at bounding box center [292, 152] width 36 height 7
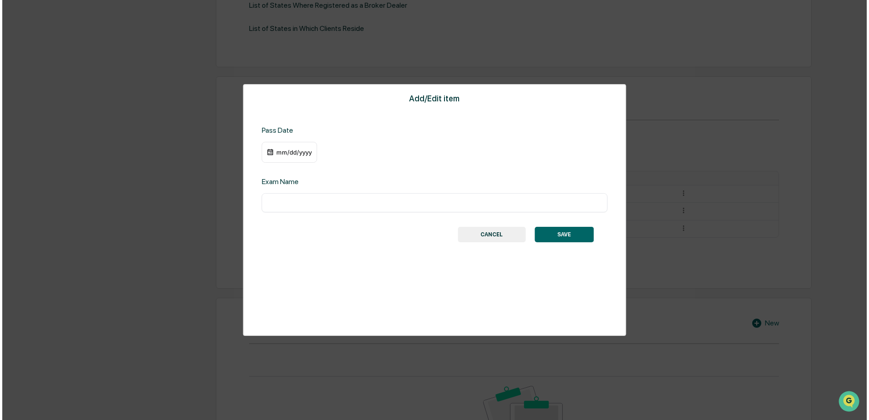
scroll to position [384, 0]
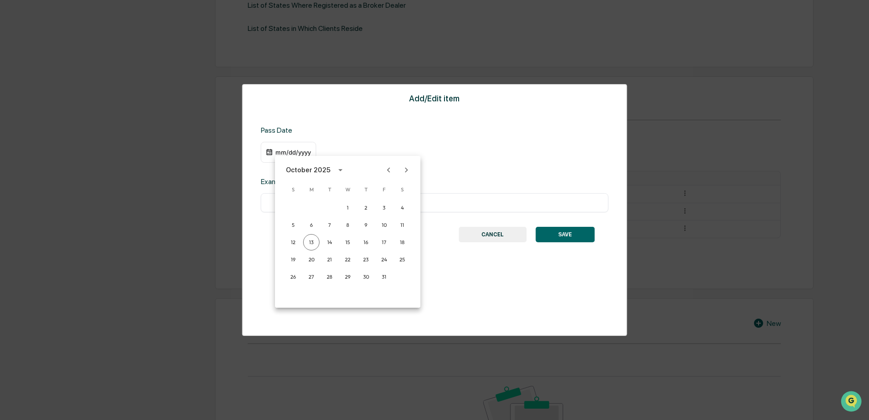
click at [329, 170] on div "October 2025" at bounding box center [309, 170] width 47 height 10
click at [301, 244] on button "2023" at bounding box center [300, 244] width 33 height 16
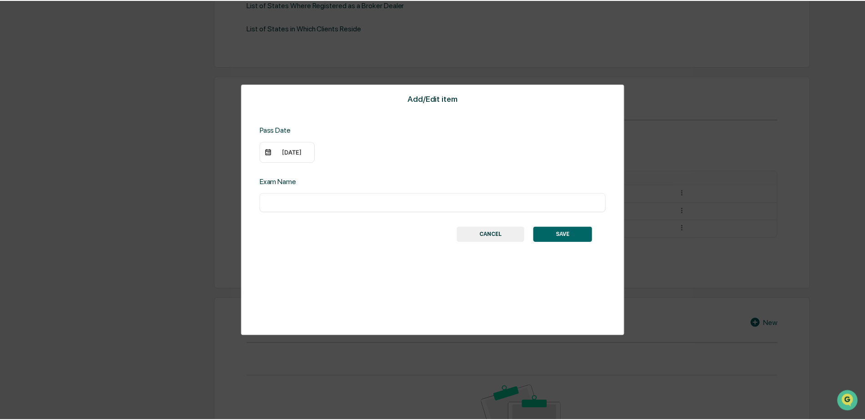
scroll to position [384, 0]
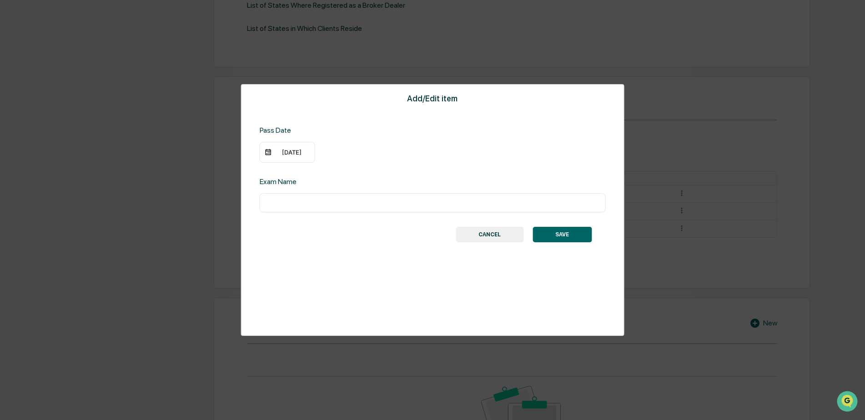
click at [265, 153] on img at bounding box center [268, 152] width 7 height 7
click at [267, 151] on img at bounding box center [268, 152] width 7 height 7
click at [290, 152] on div "10/13/2023" at bounding box center [292, 152] width 36 height 7
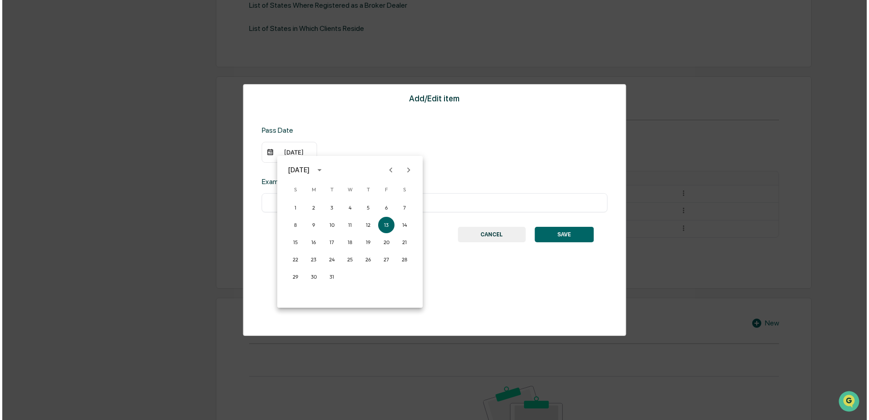
scroll to position [384, 0]
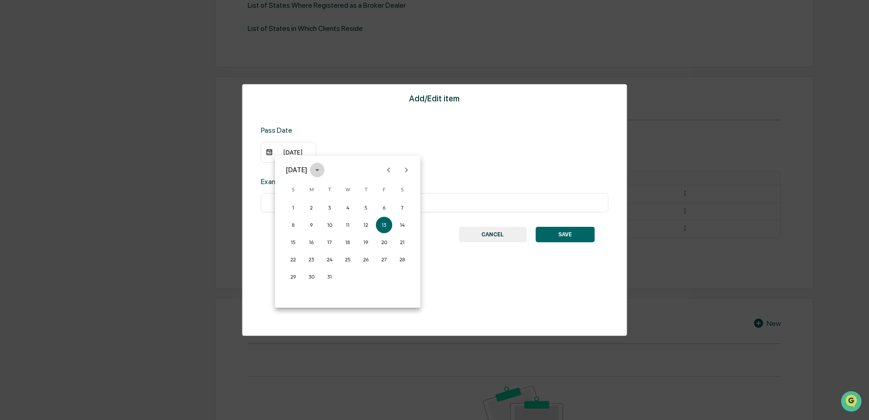
click at [322, 170] on icon "calendar view is open, switch to year view" at bounding box center [317, 170] width 10 height 10
click at [301, 240] on button "2023" at bounding box center [300, 244] width 33 height 16
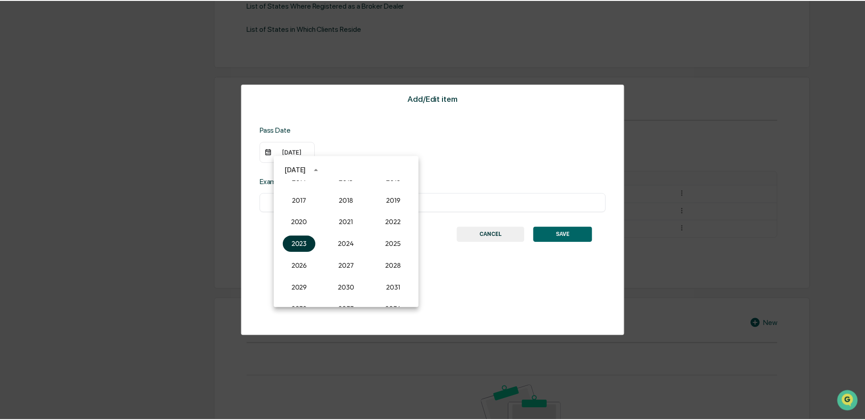
scroll to position [384, 0]
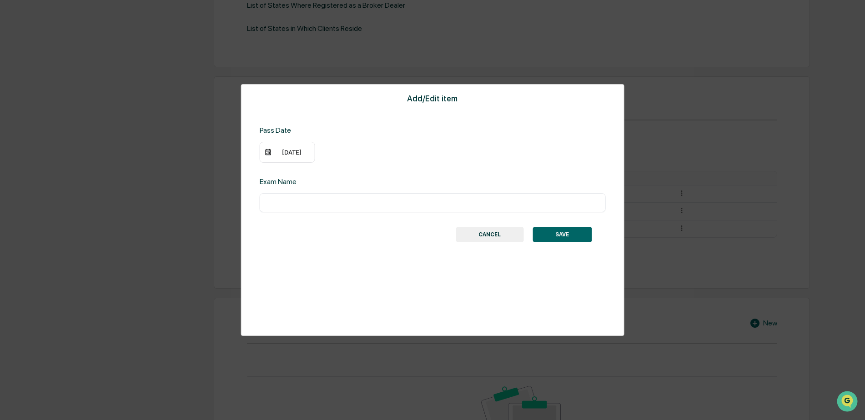
click at [279, 153] on div "10/13/2023" at bounding box center [292, 152] width 36 height 7
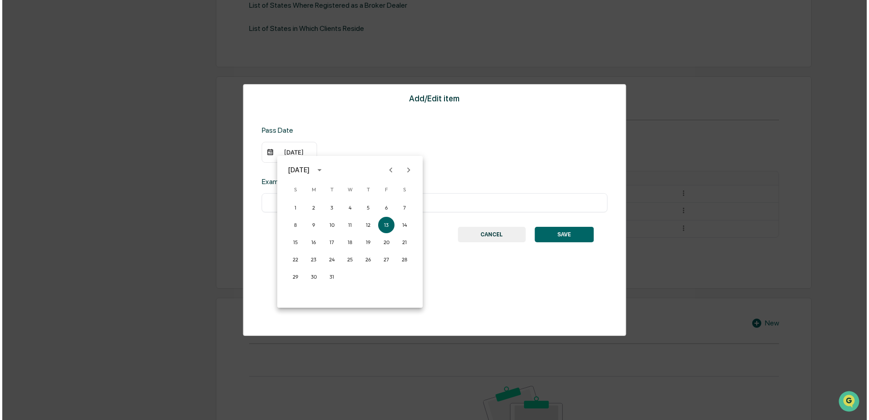
scroll to position [384, 0]
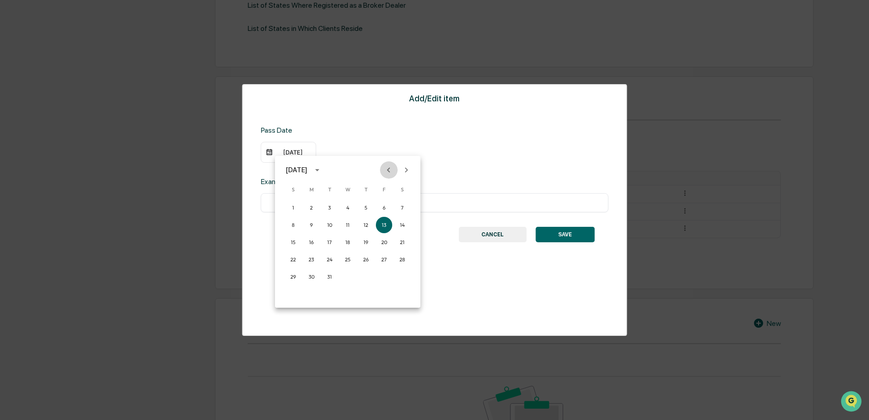
click at [387, 169] on icon "Previous month" at bounding box center [389, 170] width 10 height 10
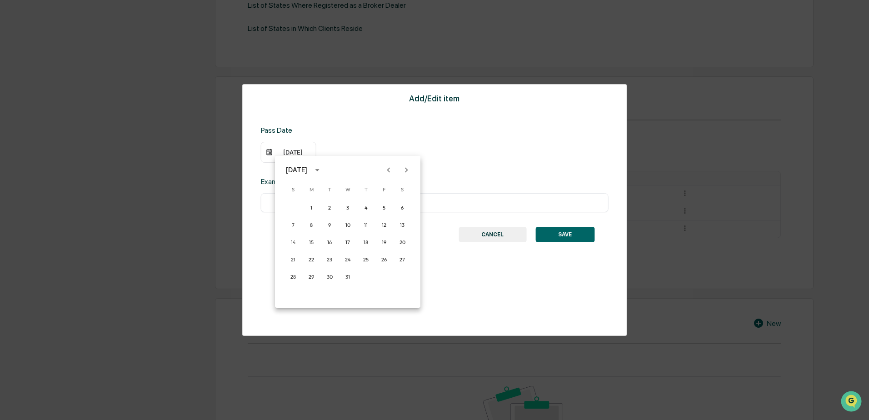
click at [387, 169] on icon "Previous month" at bounding box center [389, 170] width 10 height 10
click at [291, 206] on button "1" at bounding box center [293, 208] width 16 height 16
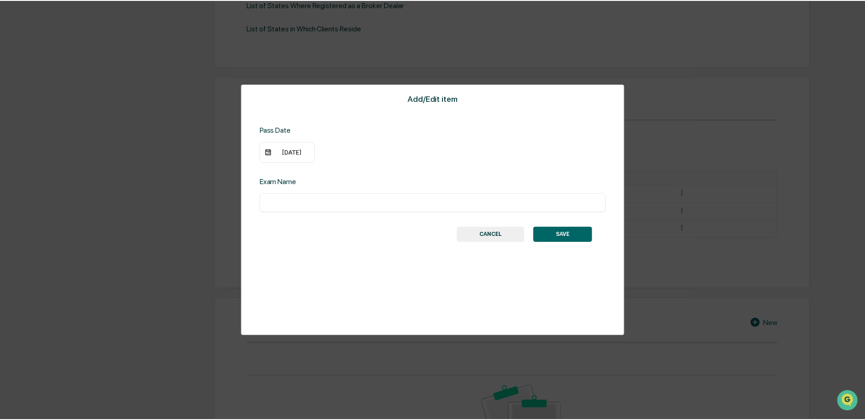
scroll to position [384, 0]
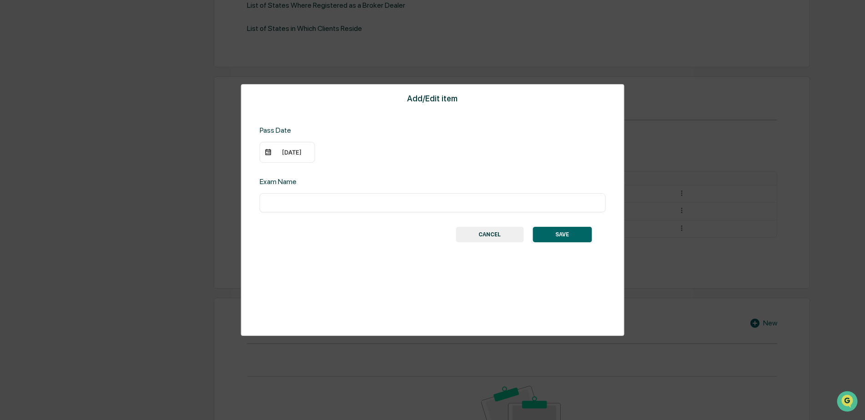
click at [274, 200] on input "text" at bounding box center [432, 202] width 332 height 9
type input "**********"
click at [552, 237] on button "SAVE" at bounding box center [561, 234] width 59 height 15
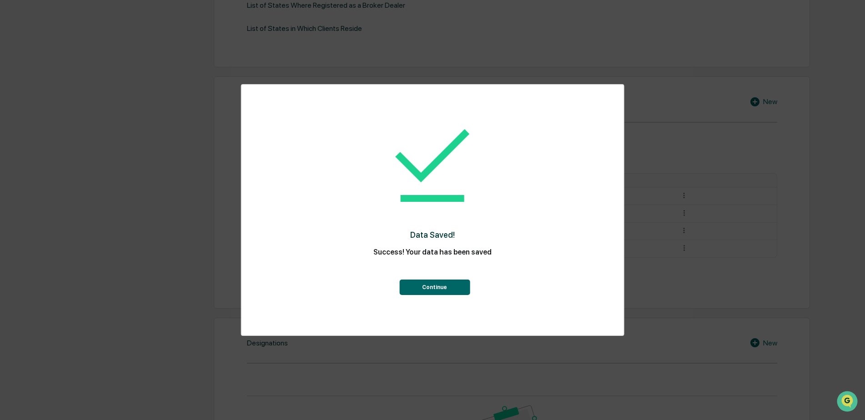
click at [434, 291] on button "Continue" at bounding box center [434, 287] width 70 height 15
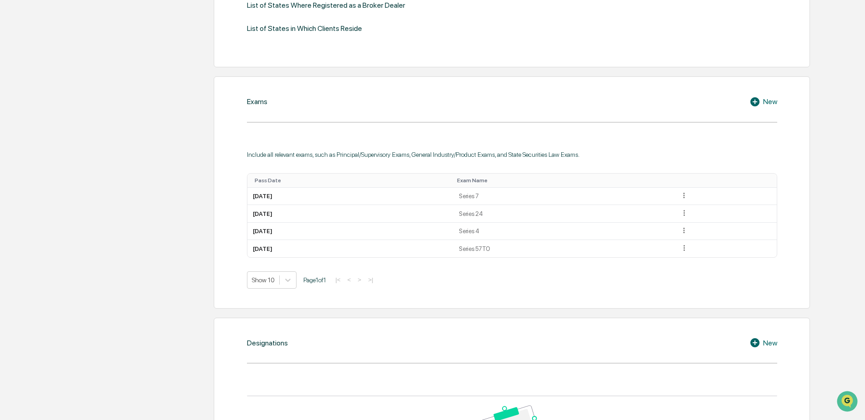
click at [752, 103] on icon at bounding box center [754, 101] width 9 height 9
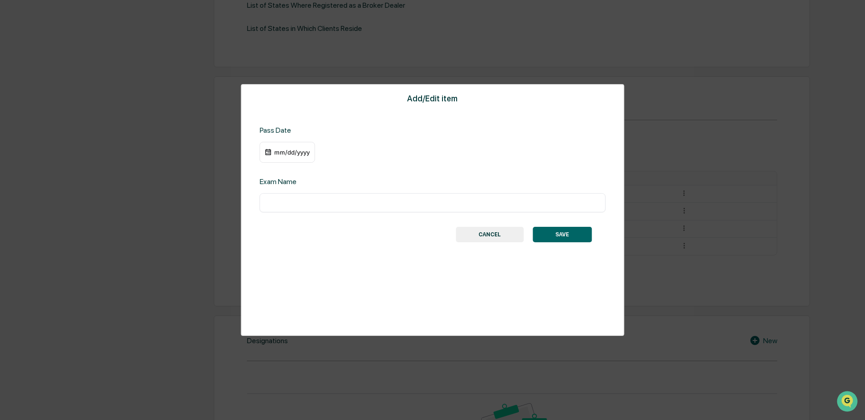
click at [283, 152] on div "mm/dd/yyyy" at bounding box center [292, 152] width 36 height 7
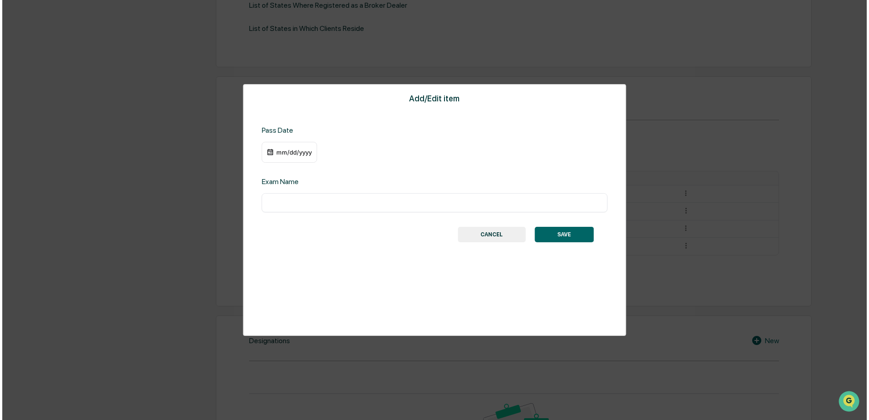
scroll to position [384, 0]
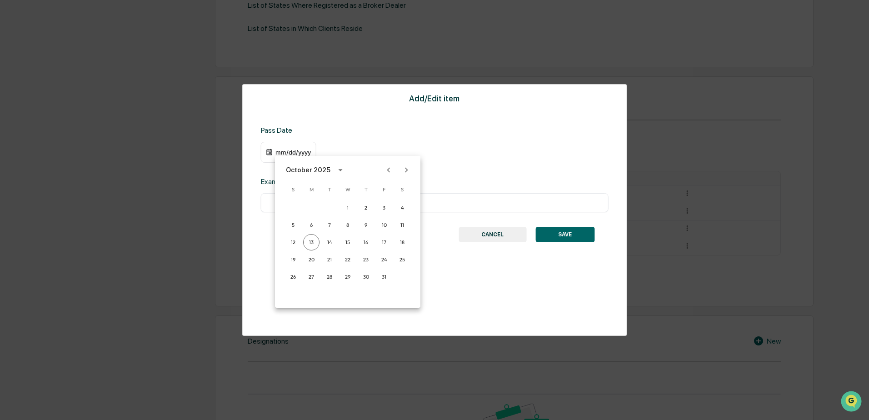
click at [336, 171] on icon "calendar view is open, switch to year view" at bounding box center [341, 170] width 10 height 10
click at [346, 225] on button "2009" at bounding box center [347, 226] width 33 height 16
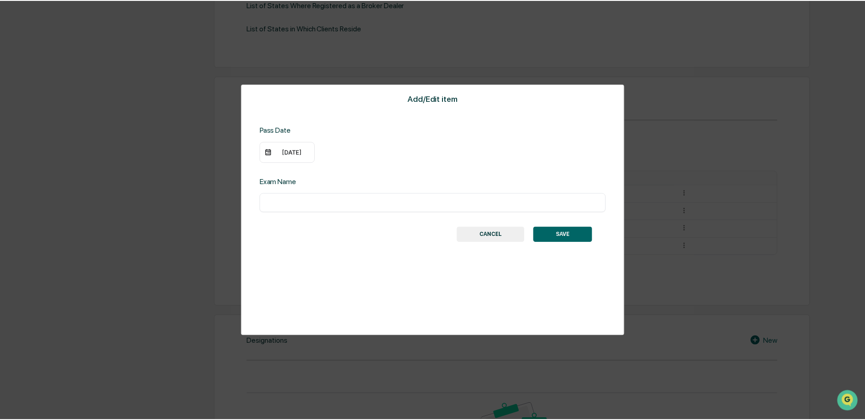
scroll to position [384, 0]
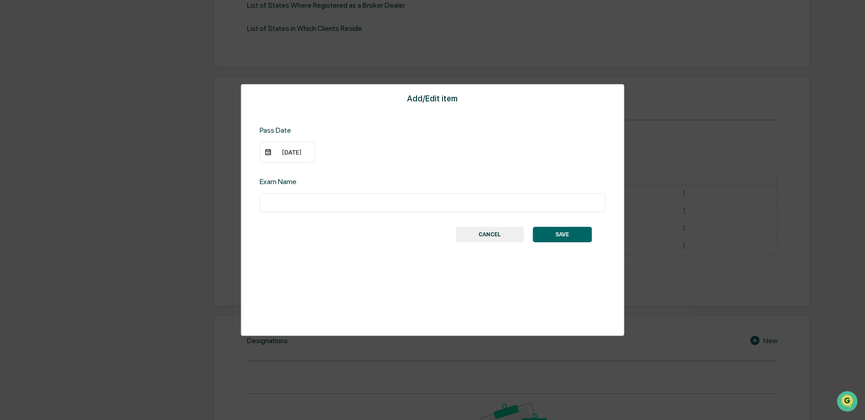
click at [291, 203] on input "text" at bounding box center [432, 202] width 332 height 9
click at [284, 152] on div "10/13/2009" at bounding box center [292, 152] width 36 height 7
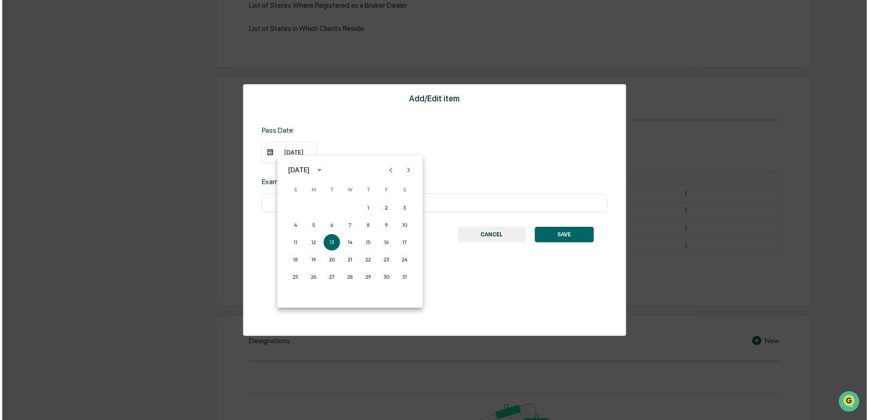
scroll to position [384, 0]
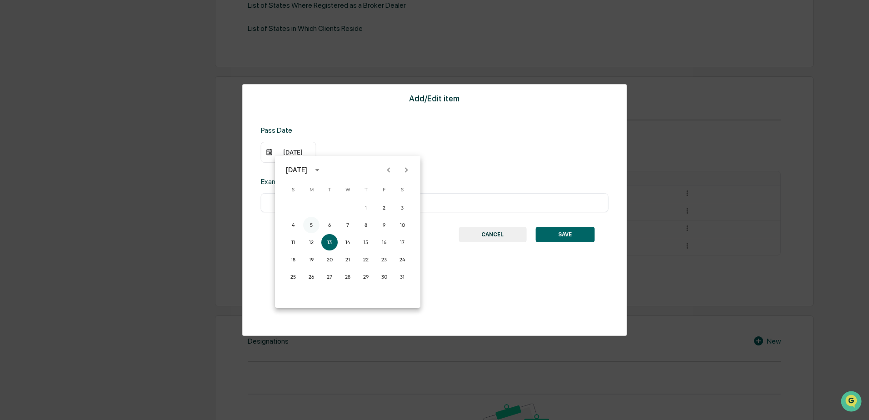
click at [313, 226] on button "5" at bounding box center [311, 225] width 16 height 16
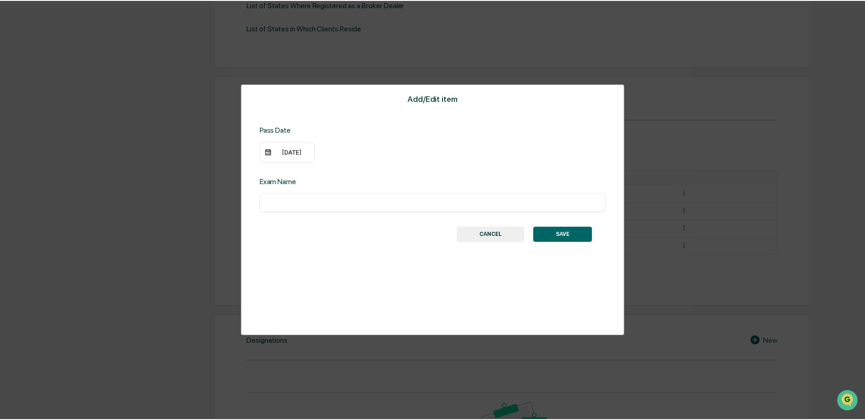
scroll to position [384, 0]
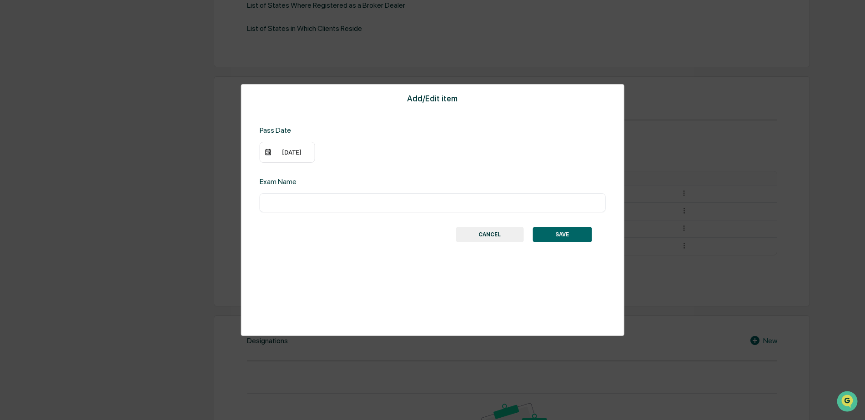
click at [288, 180] on div "Exam Name" at bounding box center [337, 181] width 155 height 9
click at [288, 188] on div "Exam Name ​" at bounding box center [433, 194] width 346 height 35
click at [286, 200] on input "text" at bounding box center [432, 202] width 332 height 9
type input "*"
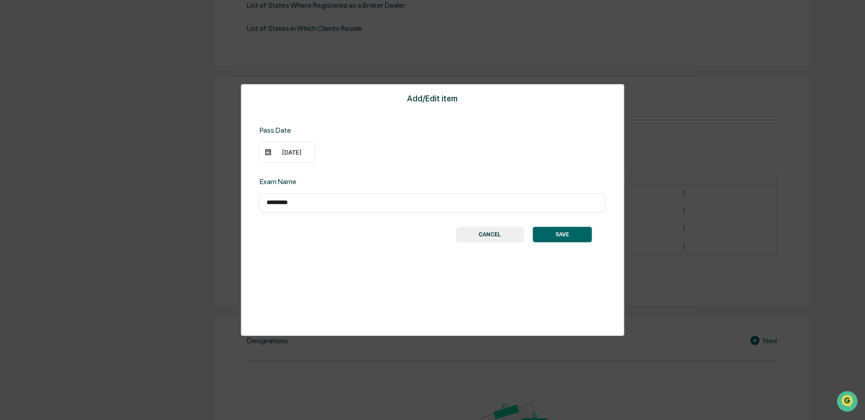
type input "*********"
click at [568, 235] on button "SAVE" at bounding box center [561, 234] width 59 height 15
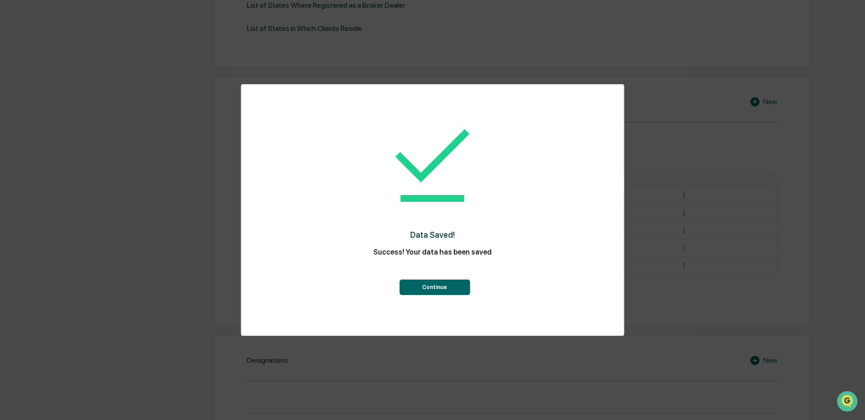
click at [448, 286] on button "Continue" at bounding box center [434, 287] width 70 height 15
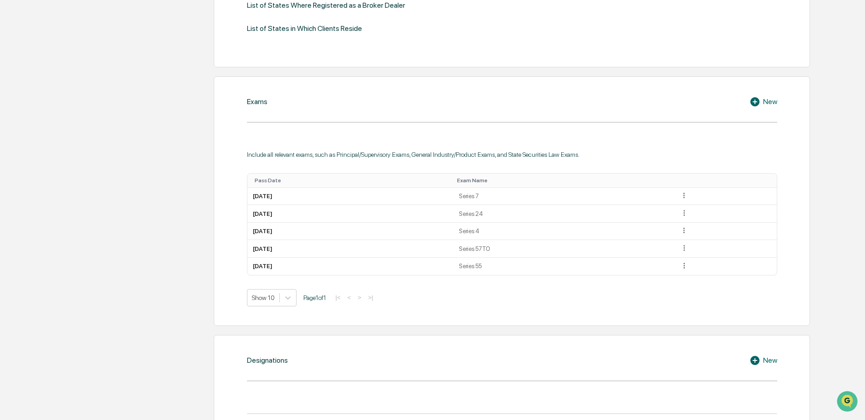
scroll to position [156, 0]
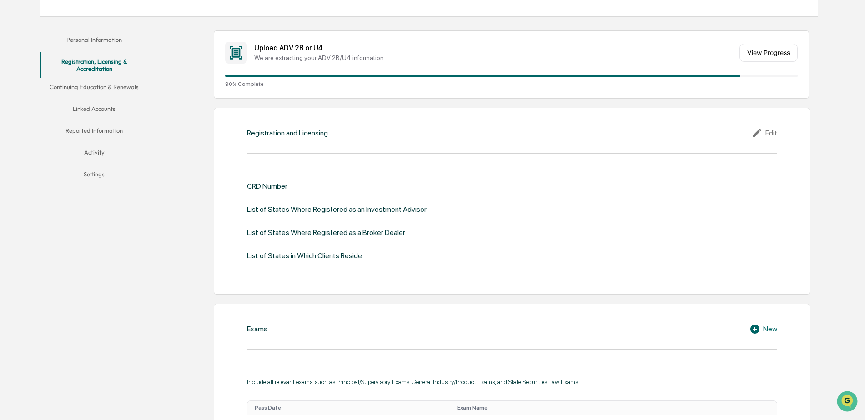
click at [114, 89] on button "Continuing Education & Renewals" at bounding box center [94, 89] width 109 height 22
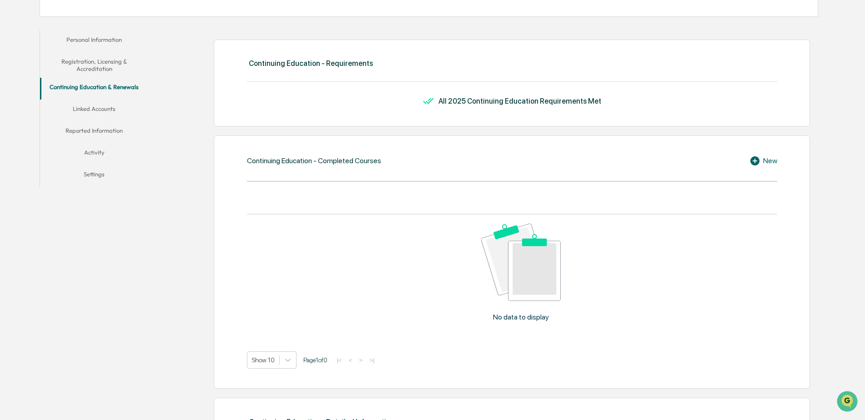
click at [106, 110] on button "Linked Accounts" at bounding box center [94, 111] width 109 height 22
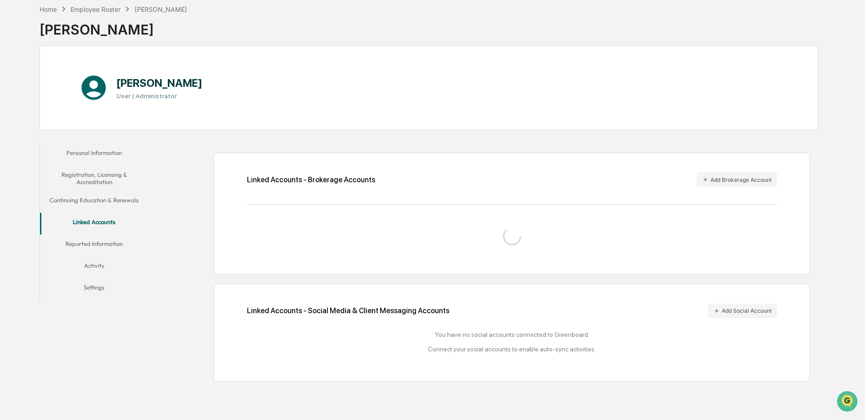
scroll to position [44, 0]
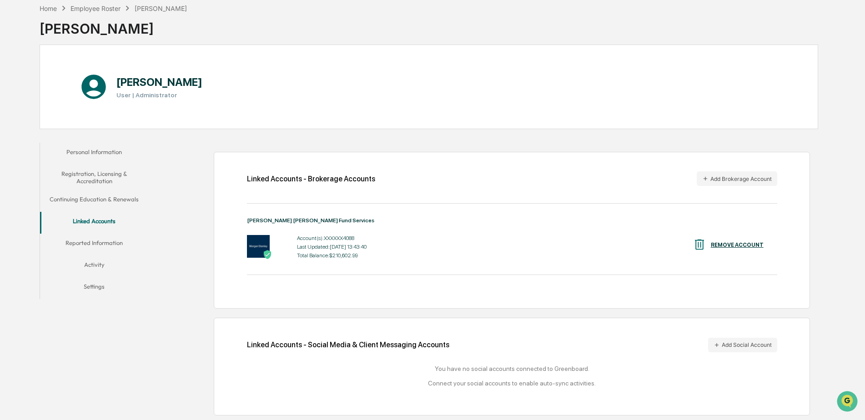
click at [110, 241] on button "Reported Information" at bounding box center [94, 245] width 109 height 22
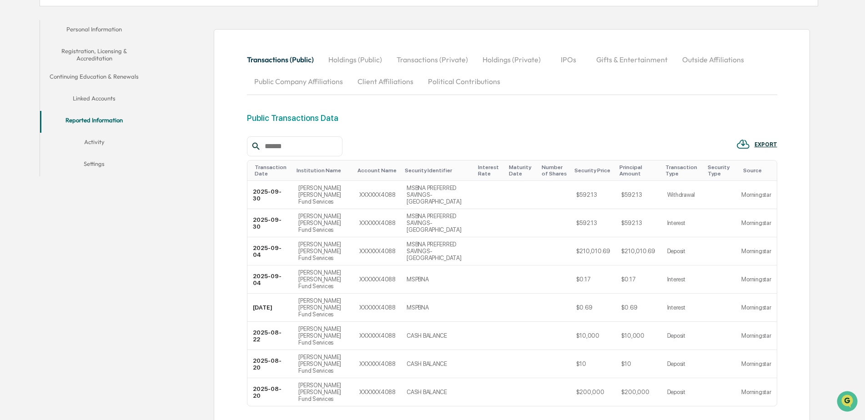
scroll to position [180, 0]
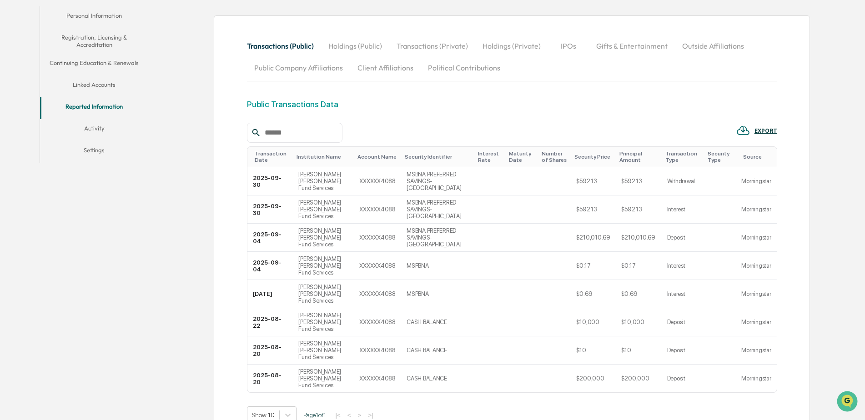
click at [100, 129] on button "Activity" at bounding box center [94, 130] width 109 height 22
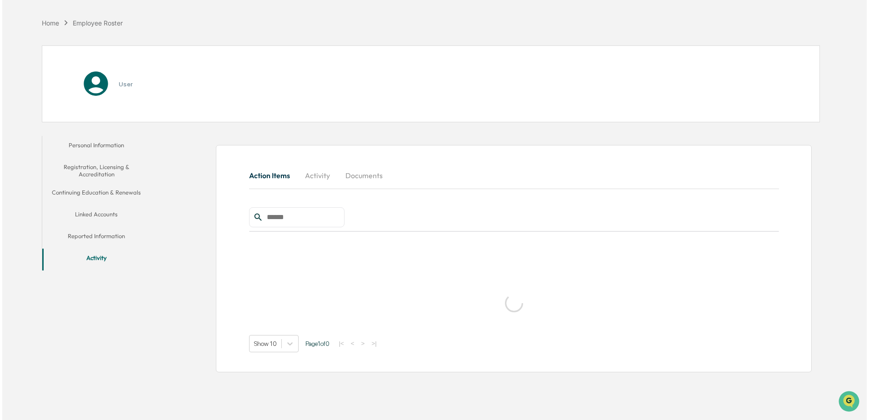
scroll to position [43, 0]
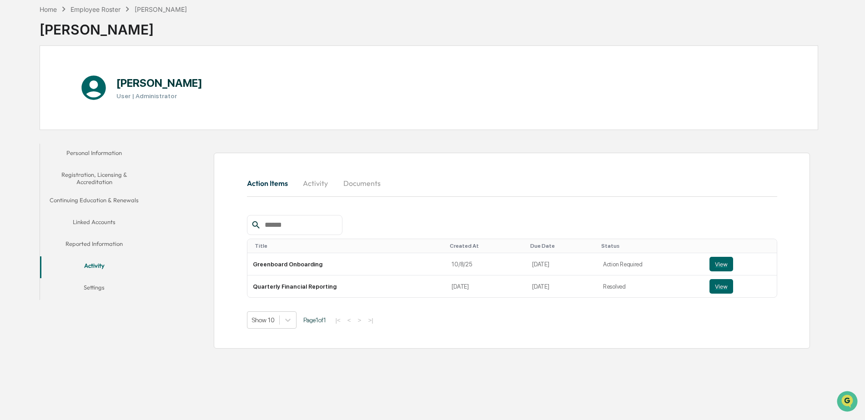
click at [98, 288] on button "Settings" at bounding box center [94, 289] width 109 height 22
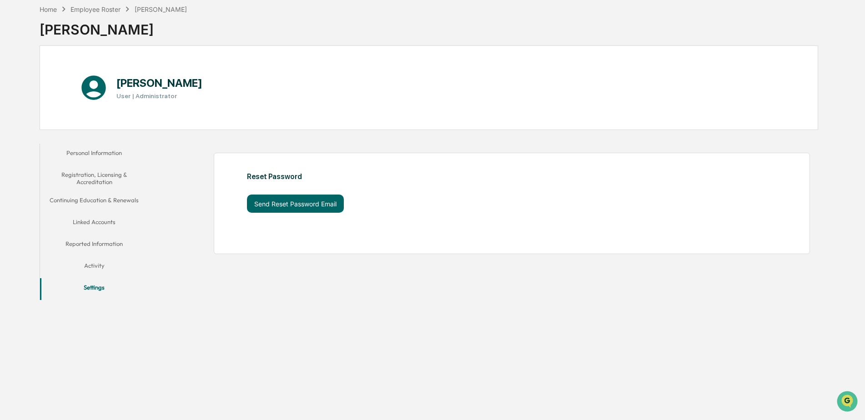
click at [100, 153] on button "Personal Information" at bounding box center [94, 155] width 109 height 22
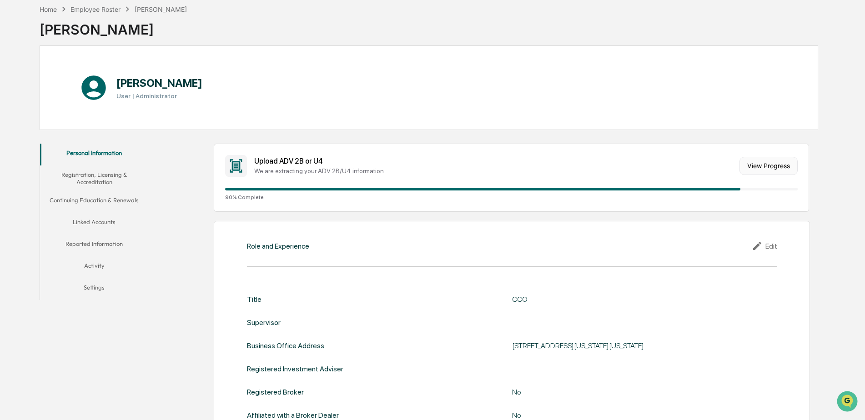
click at [755, 169] on button "View Progress" at bounding box center [768, 166] width 58 height 18
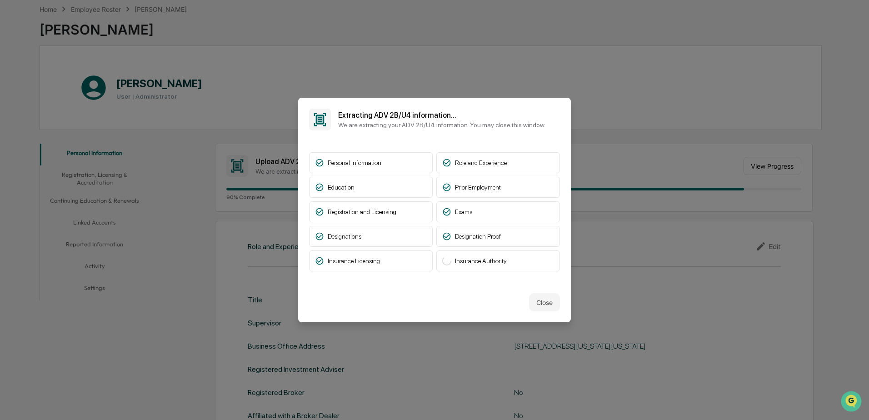
click at [476, 264] on div "Insurance Authority" at bounding box center [498, 261] width 124 height 21
click at [446, 259] on icon at bounding box center [447, 261] width 12 height 12
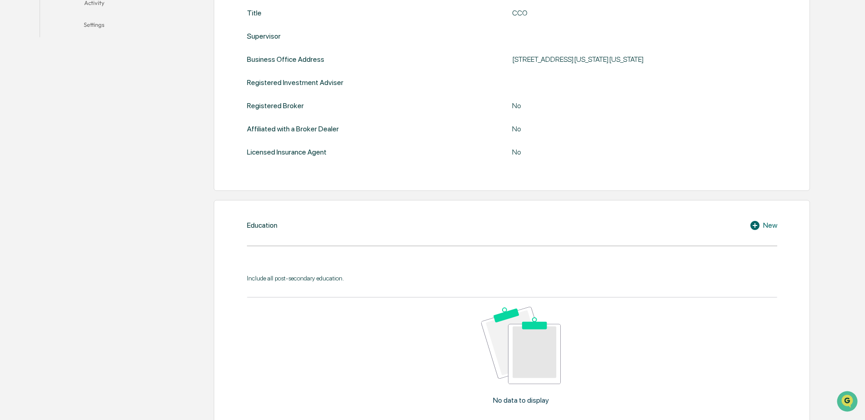
scroll to position [329, 0]
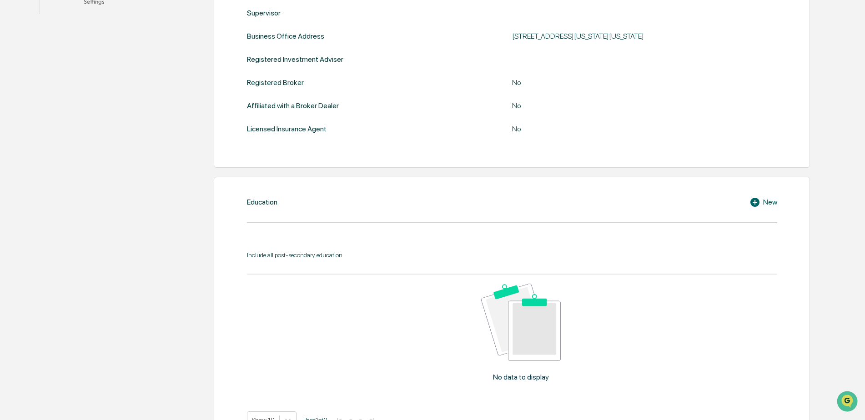
click at [751, 202] on icon at bounding box center [754, 202] width 9 height 9
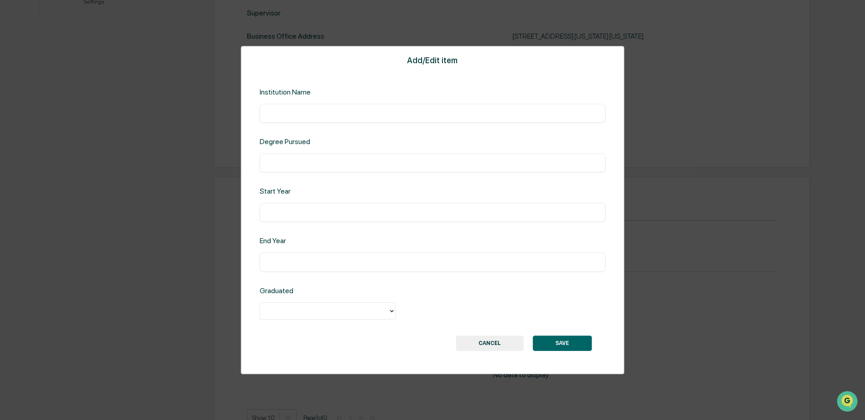
click at [296, 109] on input "text" at bounding box center [432, 113] width 332 height 9
type input "*"
type input "**********"
click at [281, 165] on input "text" at bounding box center [432, 162] width 332 height 9
type input "*********"
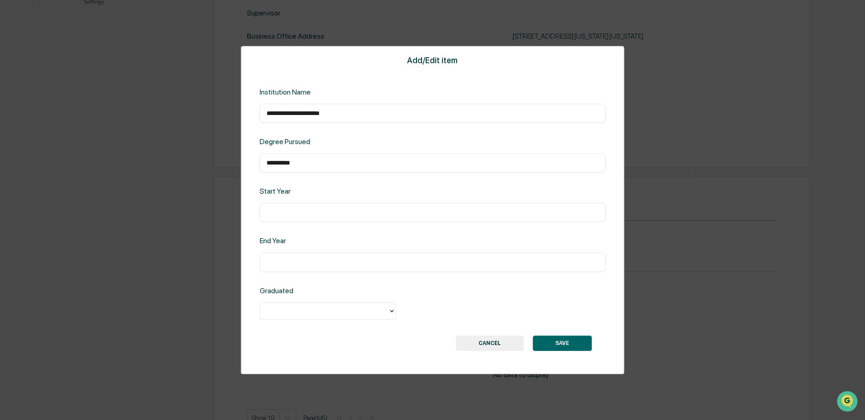
click at [278, 206] on div "​" at bounding box center [433, 212] width 346 height 19
click at [283, 200] on div "Start Year ​" at bounding box center [433, 204] width 346 height 35
click at [303, 194] on div "Start Year" at bounding box center [337, 191] width 155 height 9
click at [268, 213] on input "text" at bounding box center [432, 212] width 332 height 9
type input "****"
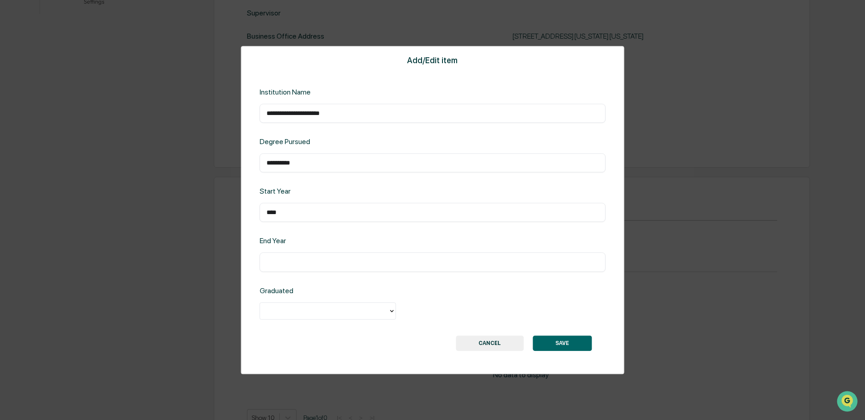
click at [269, 256] on div "​" at bounding box center [433, 262] width 346 height 19
click at [274, 251] on div "End Year ​" at bounding box center [433, 254] width 346 height 35
click at [277, 264] on input "text" at bounding box center [432, 262] width 332 height 9
type input "****"
click at [328, 312] on div at bounding box center [324, 311] width 119 height 10
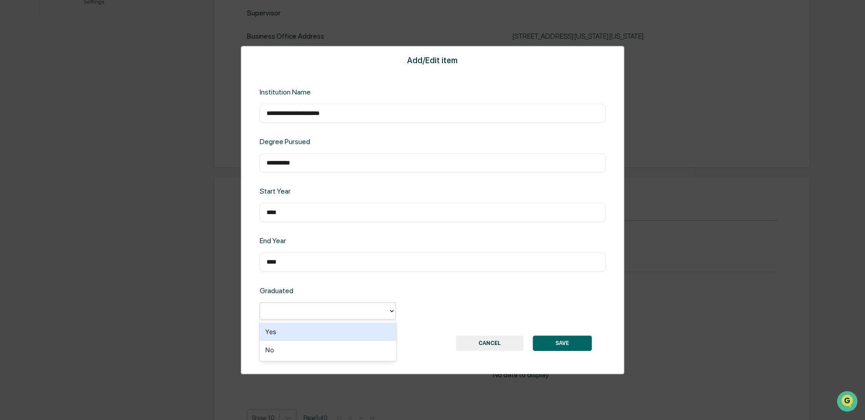
click at [318, 330] on div "Yes" at bounding box center [328, 332] width 136 height 18
click at [571, 346] on button "SAVE" at bounding box center [561, 343] width 59 height 15
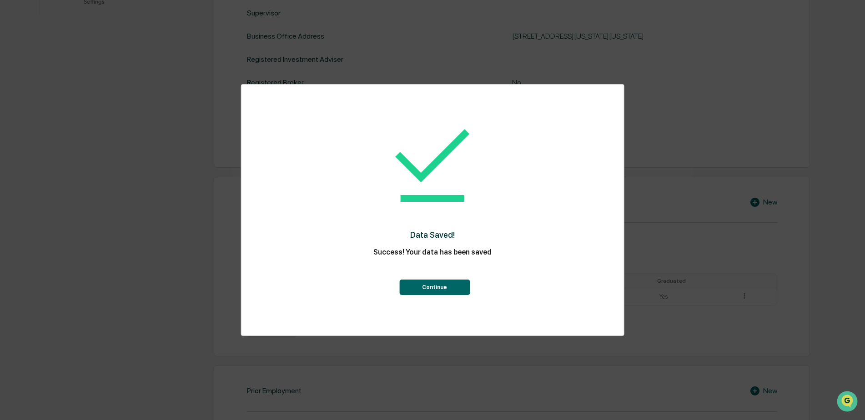
click at [447, 291] on button "Continue" at bounding box center [434, 287] width 70 height 15
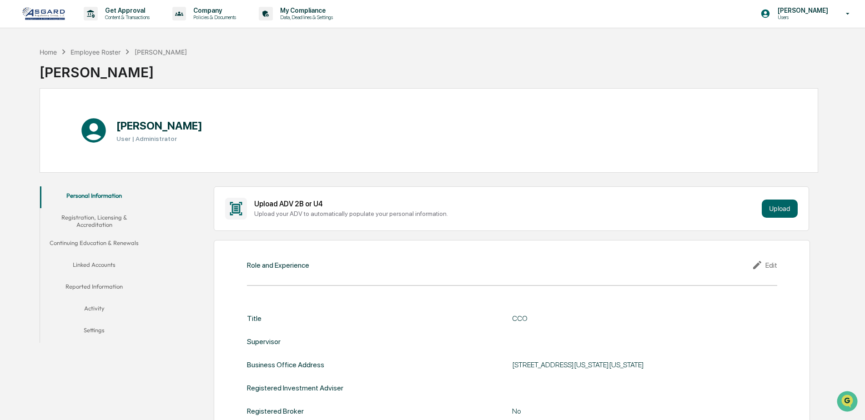
scroll to position [0, 0]
click at [108, 225] on button "Registration, Licensing & Accreditation" at bounding box center [94, 222] width 109 height 26
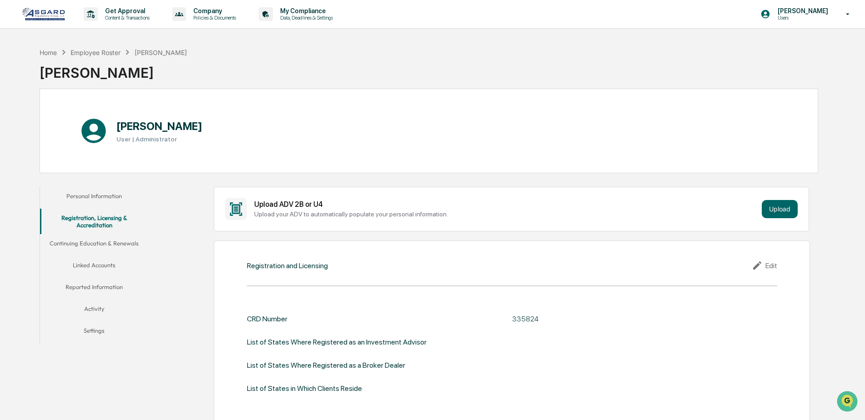
click at [106, 239] on button "Continuing Education & Renewals" at bounding box center [94, 245] width 109 height 22
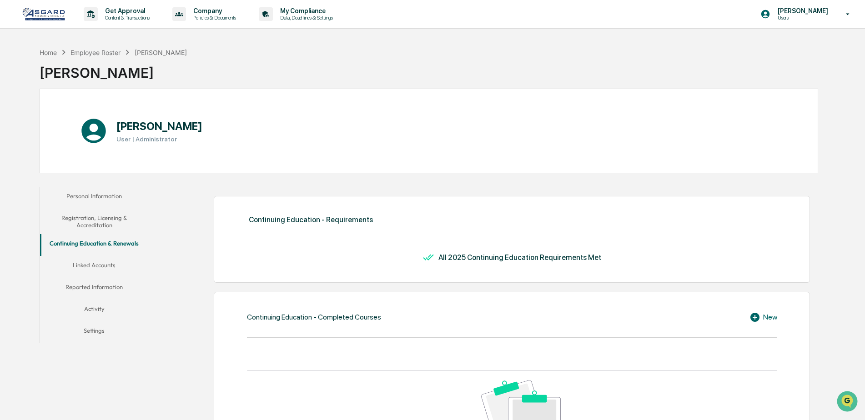
click at [101, 330] on button "Settings" at bounding box center [94, 332] width 109 height 22
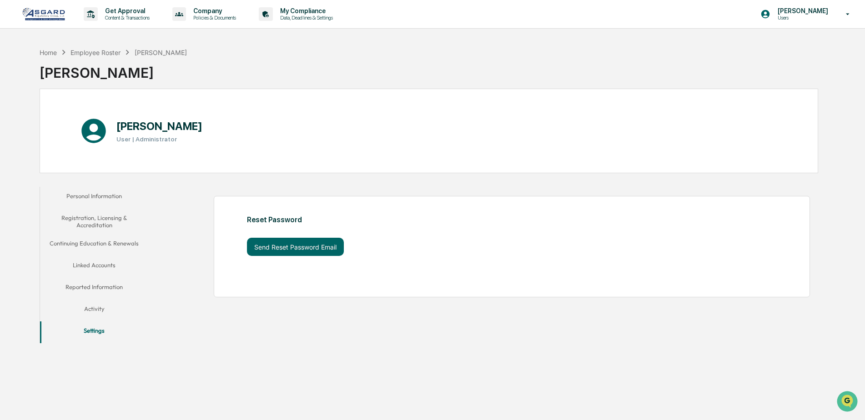
click at [104, 304] on button "Activity" at bounding box center [94, 311] width 109 height 22
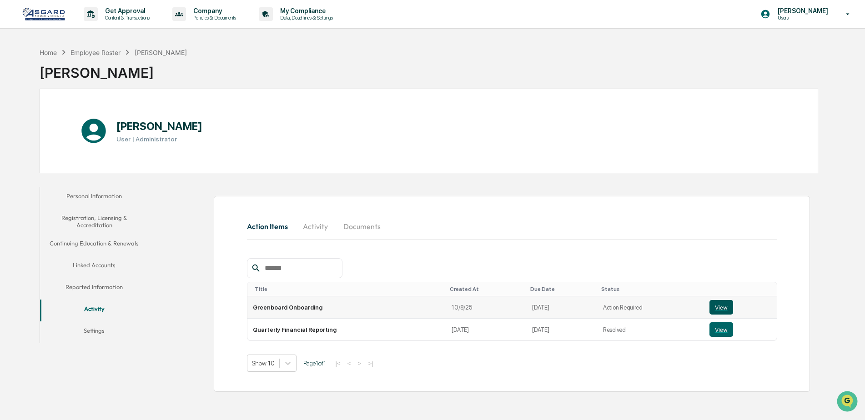
click at [716, 307] on button "View" at bounding box center [721, 307] width 24 height 15
